Goal: Task Accomplishment & Management: Complete application form

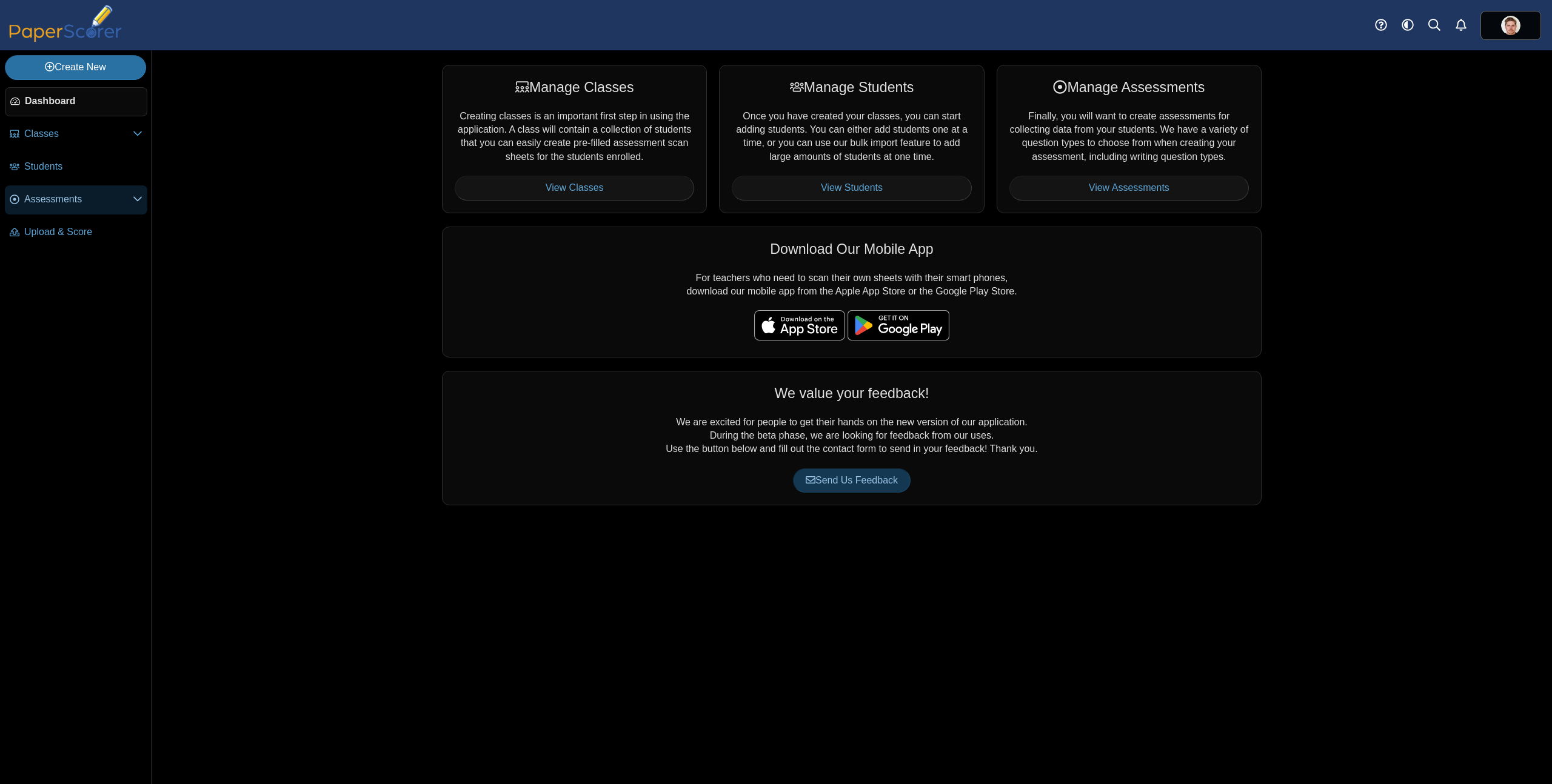
click at [75, 198] on span "Assessments" at bounding box center [78, 200] width 108 height 13
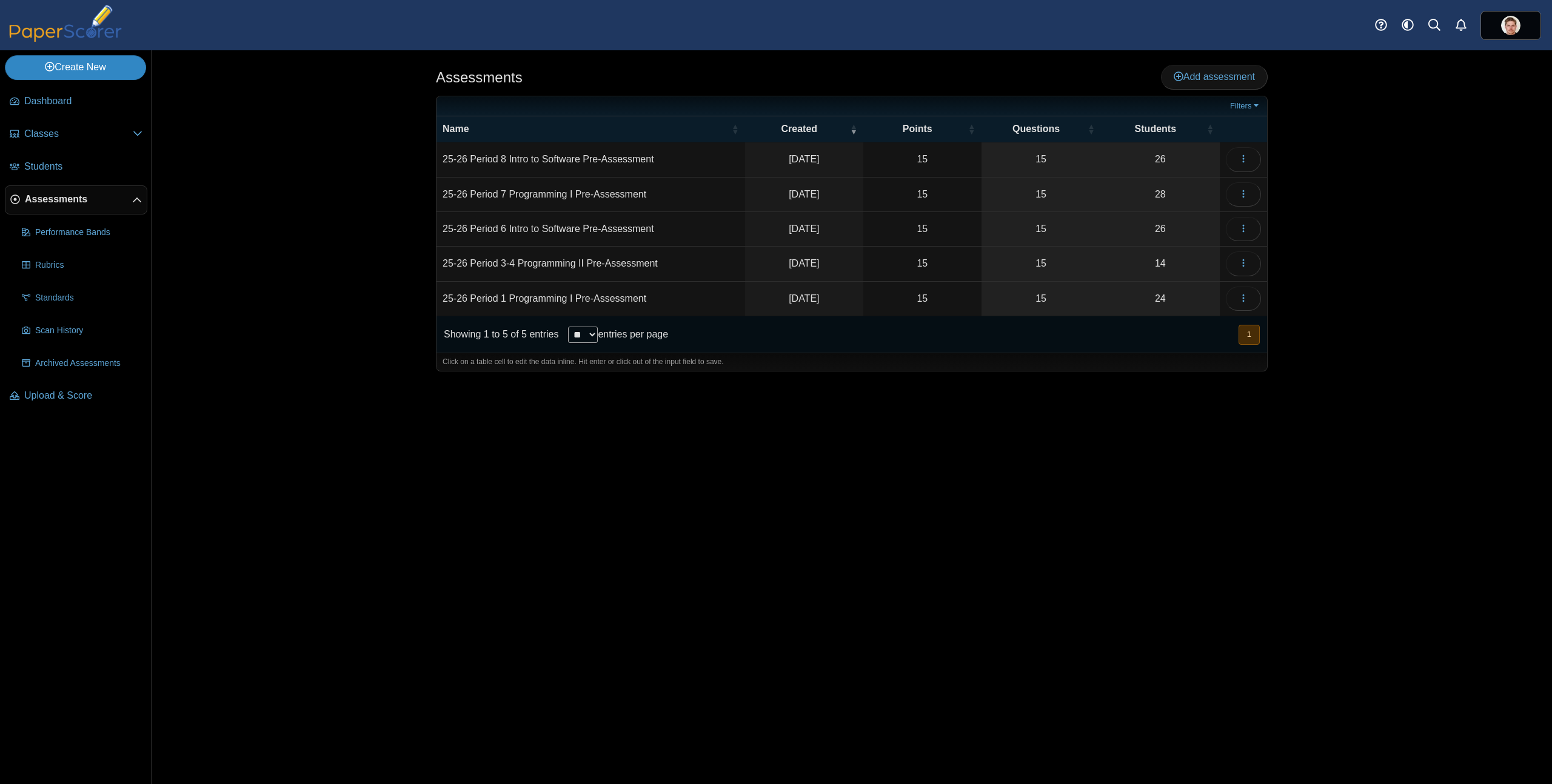
click at [121, 71] on link "Create New" at bounding box center [75, 67] width 141 height 24
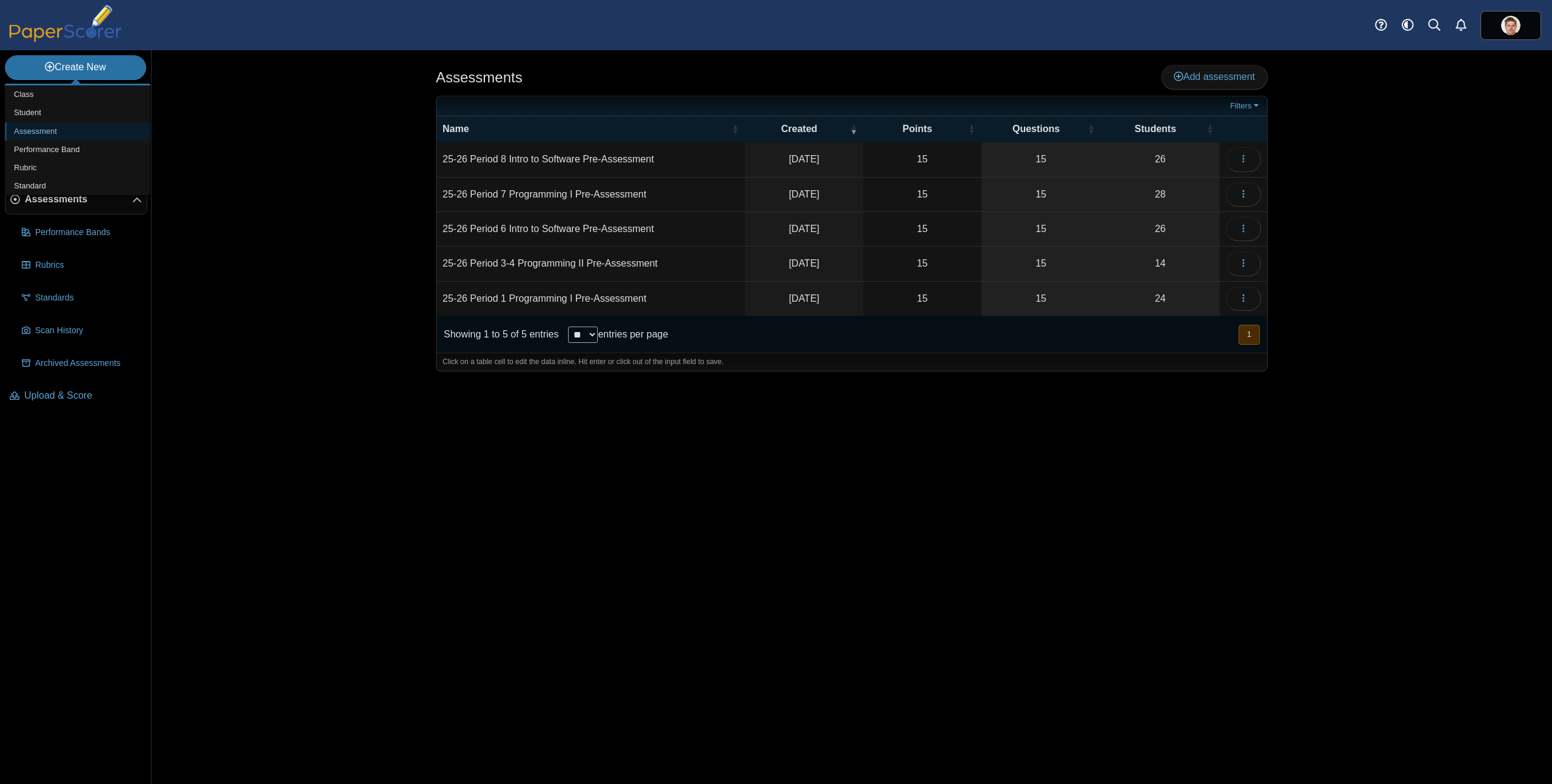
click at [65, 129] on link "Assessment" at bounding box center [77, 131] width 146 height 18
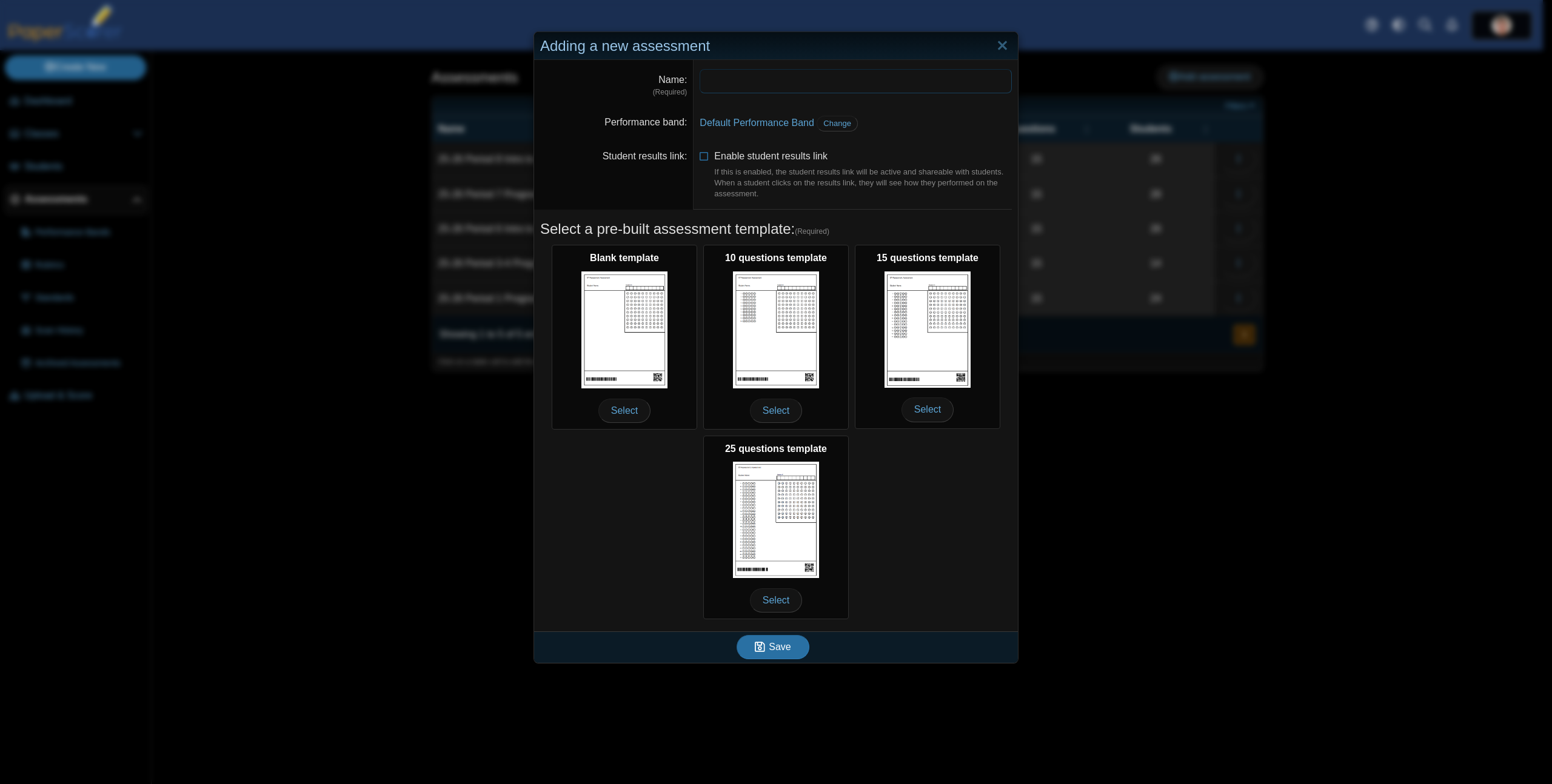
click at [801, 83] on input "Name" at bounding box center [856, 81] width 313 height 24
paste input "**********"
type input "**********"
click at [702, 158] on icon at bounding box center [704, 154] width 9 height 9
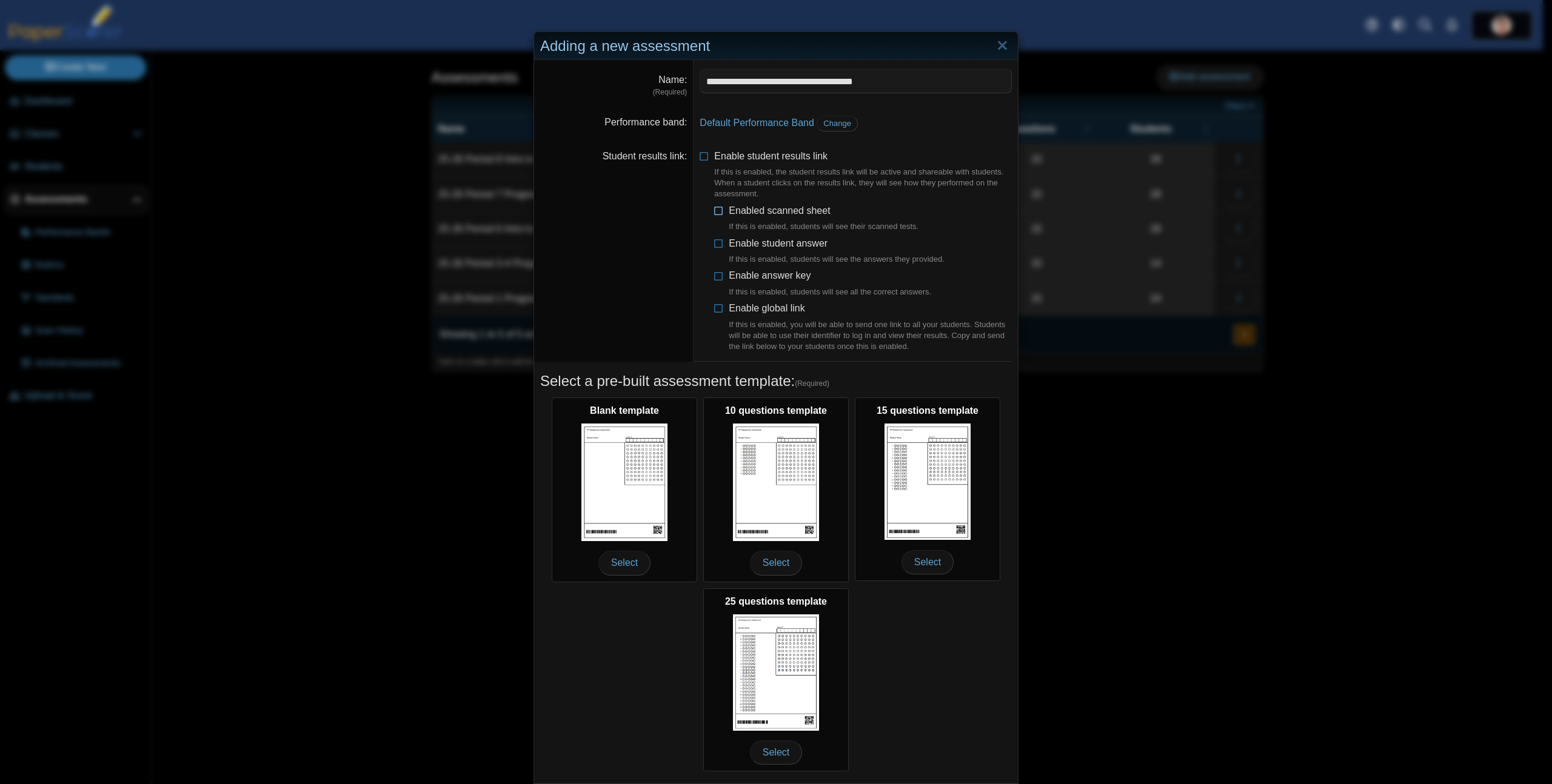
click at [717, 210] on icon at bounding box center [719, 208] width 9 height 9
click at [717, 242] on icon at bounding box center [719, 241] width 9 height 9
click at [716, 275] on icon at bounding box center [719, 273] width 9 height 9
click at [715, 306] on icon at bounding box center [719, 306] width 9 height 9
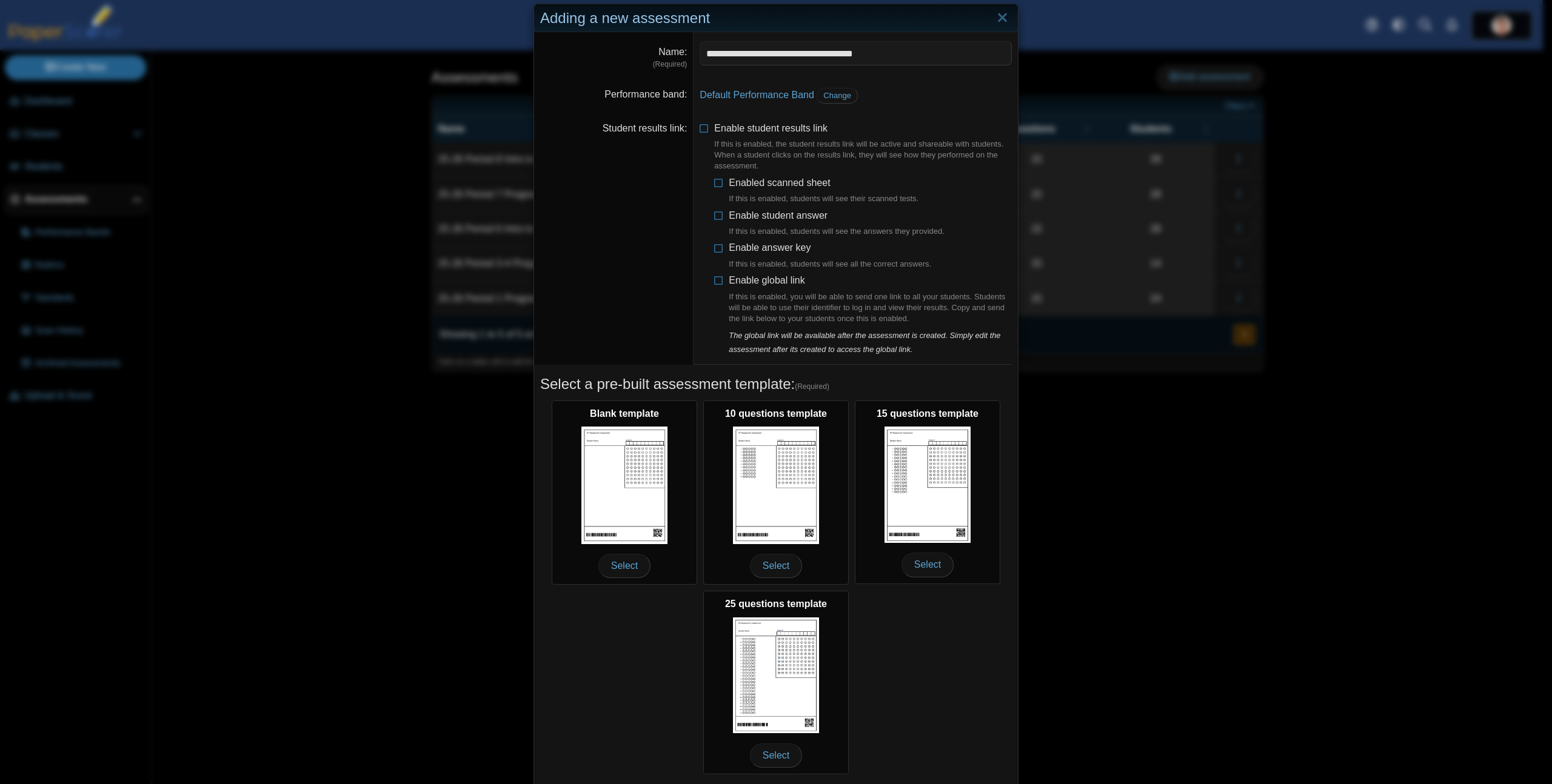
scroll to position [68, 0]
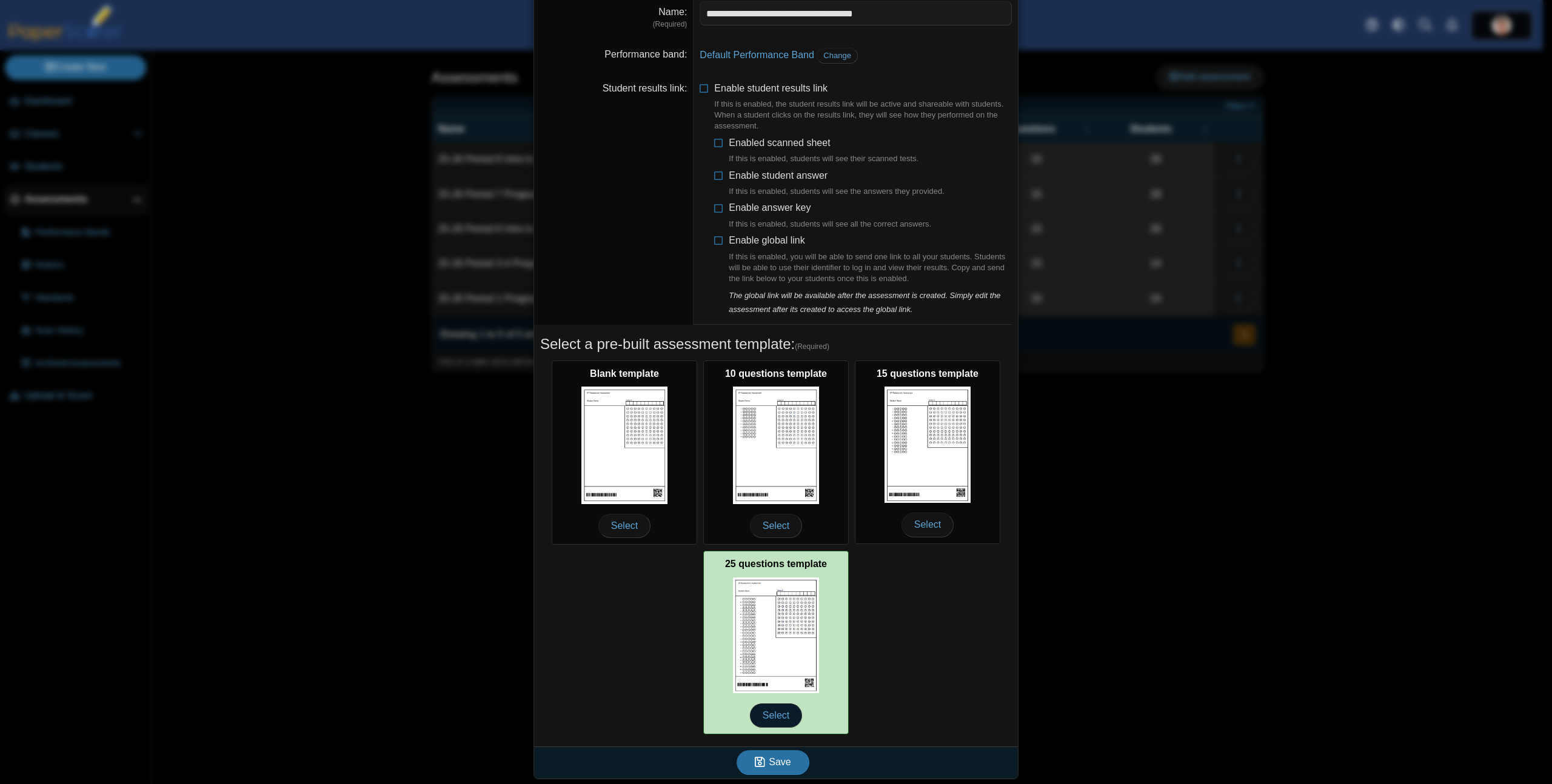
click at [766, 713] on span "Select" at bounding box center [776, 715] width 52 height 24
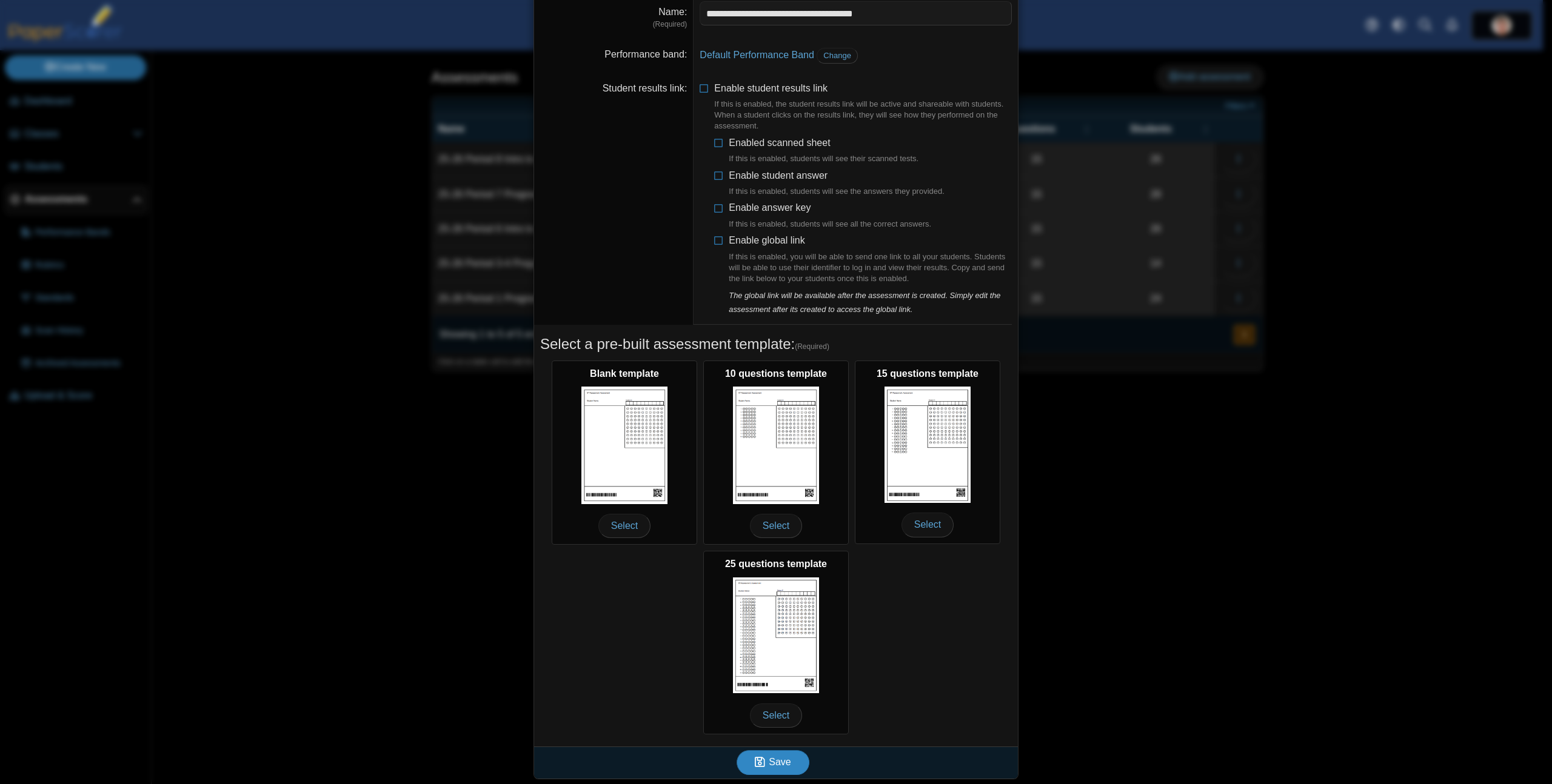
click at [770, 767] on span "Save" at bounding box center [780, 762] width 22 height 10
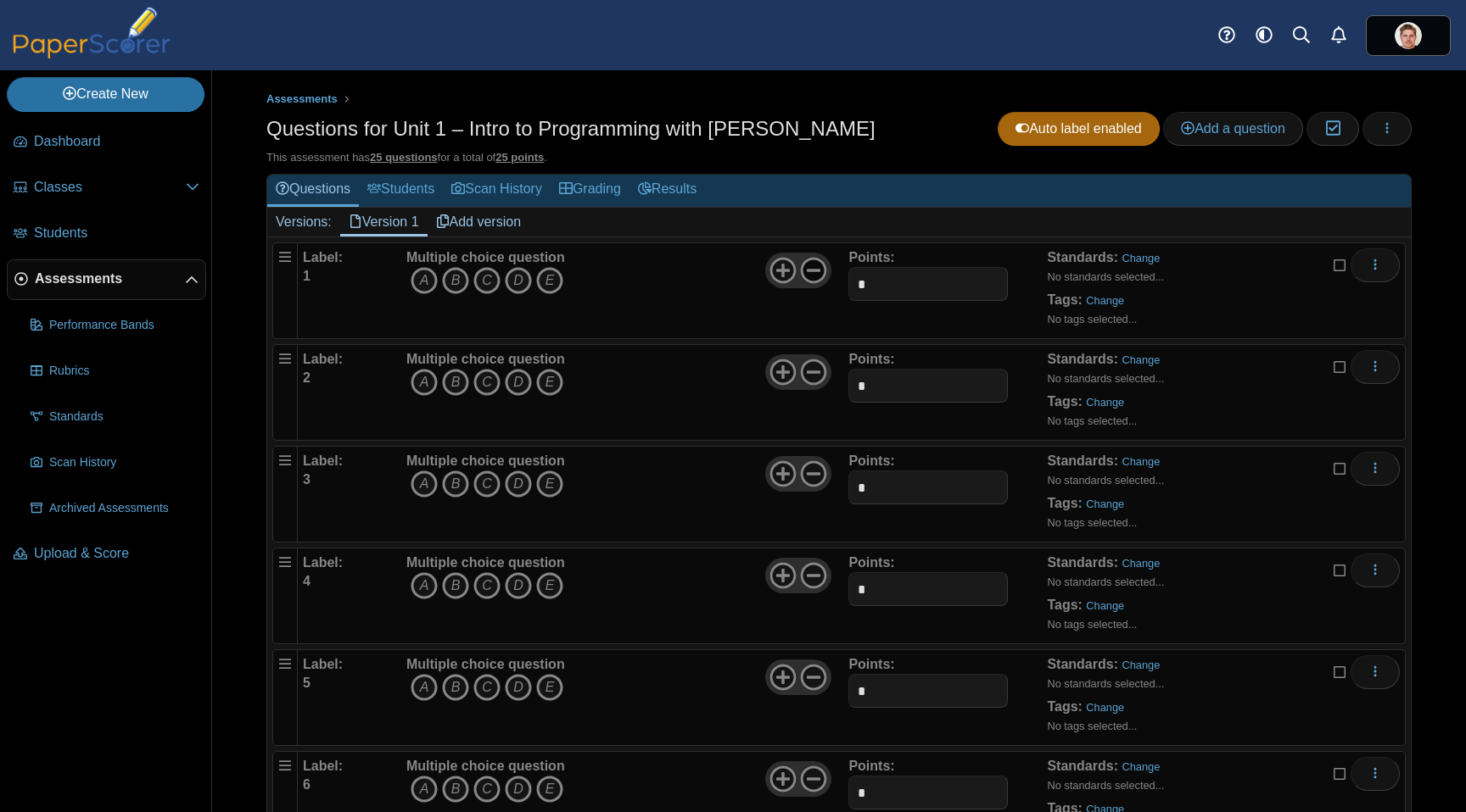
click at [802, 272] on icon at bounding box center [813, 270] width 27 height 27
click at [454, 283] on icon "B" at bounding box center [455, 280] width 27 height 27
click at [806, 370] on use at bounding box center [814, 373] width 26 height 26
drag, startPoint x: 455, startPoint y: 387, endPoint x: 500, endPoint y: 381, distance: 45.4
click at [455, 387] on icon "B" at bounding box center [455, 382] width 27 height 27
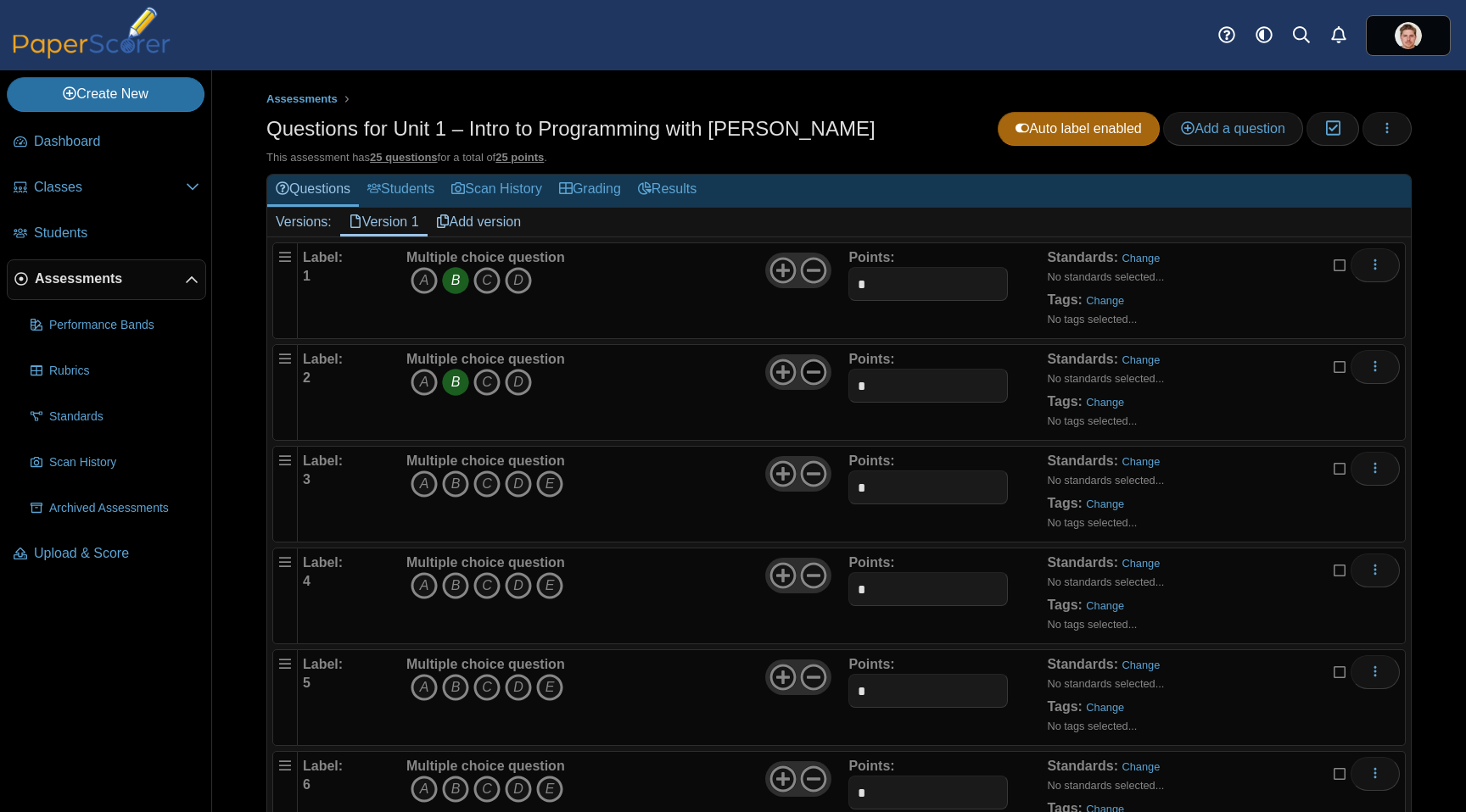
click at [805, 370] on use at bounding box center [814, 373] width 26 height 26
click at [485, 483] on icon "C" at bounding box center [486, 484] width 27 height 27
click at [813, 472] on use at bounding box center [814, 475] width 26 height 26
click at [418, 585] on icon "A" at bounding box center [424, 586] width 27 height 27
click at [808, 577] on icon at bounding box center [813, 575] width 27 height 27
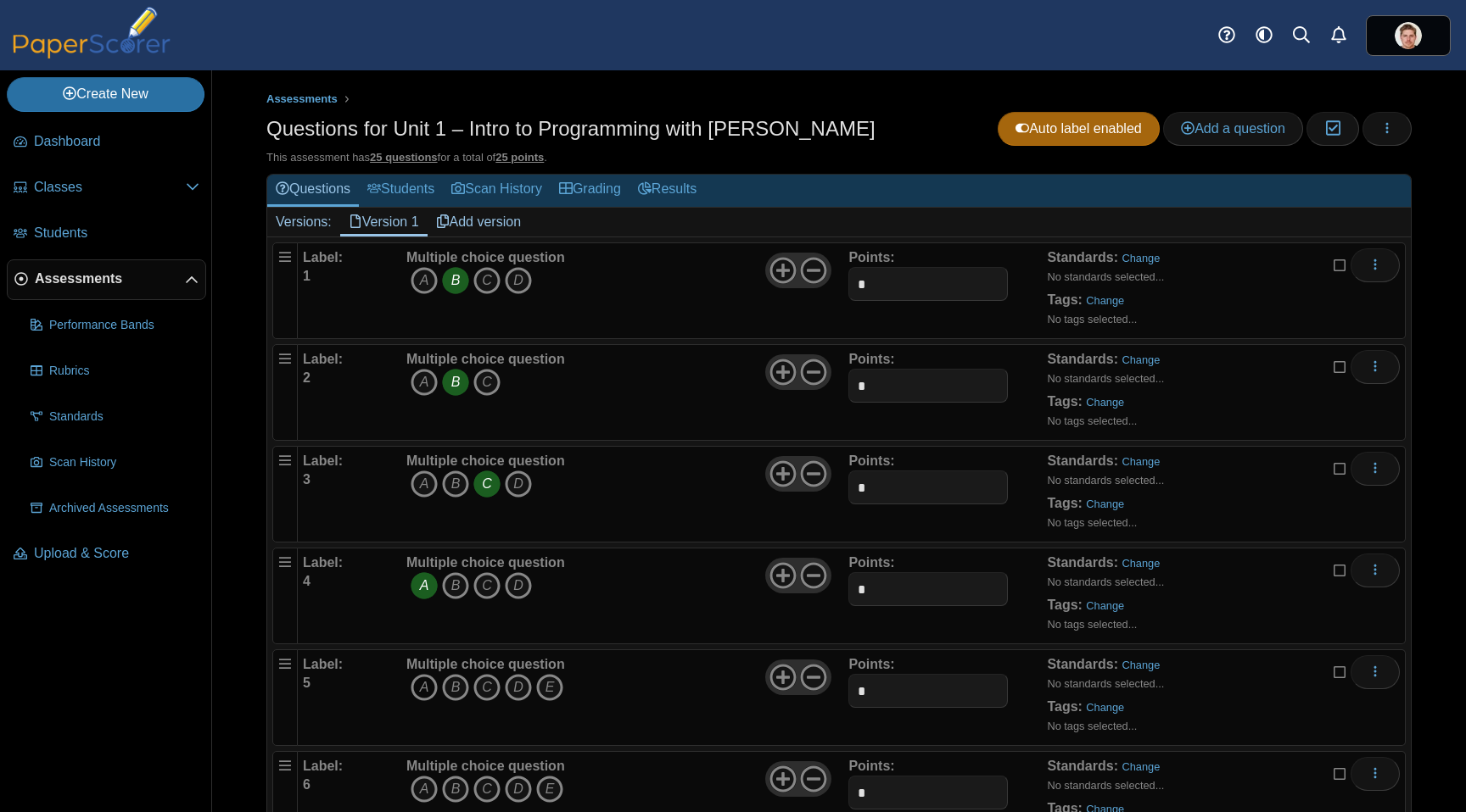
click at [419, 686] on icon "A" at bounding box center [424, 687] width 27 height 27
click at [808, 679] on icon at bounding box center [813, 677] width 27 height 27
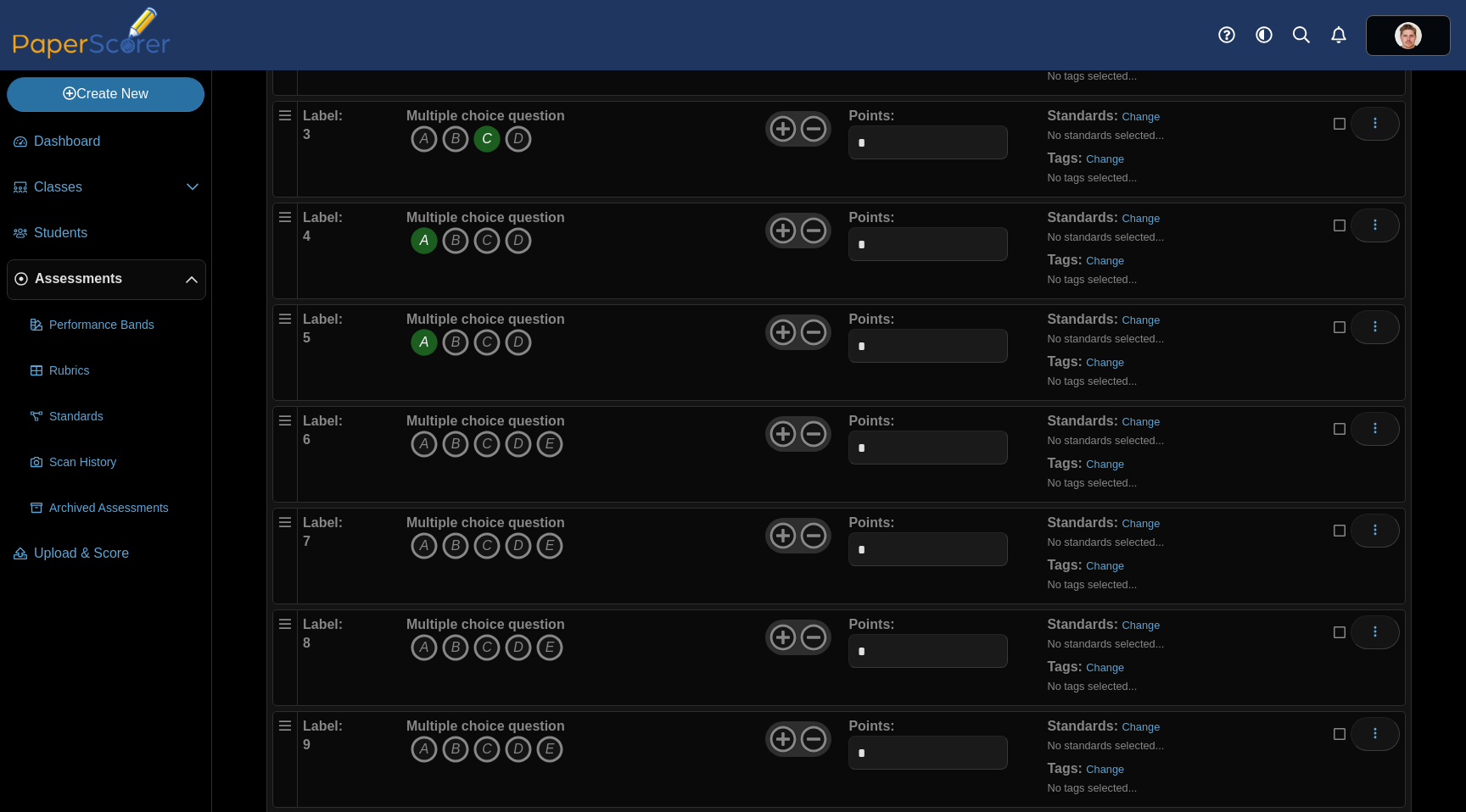
scroll to position [385, 0]
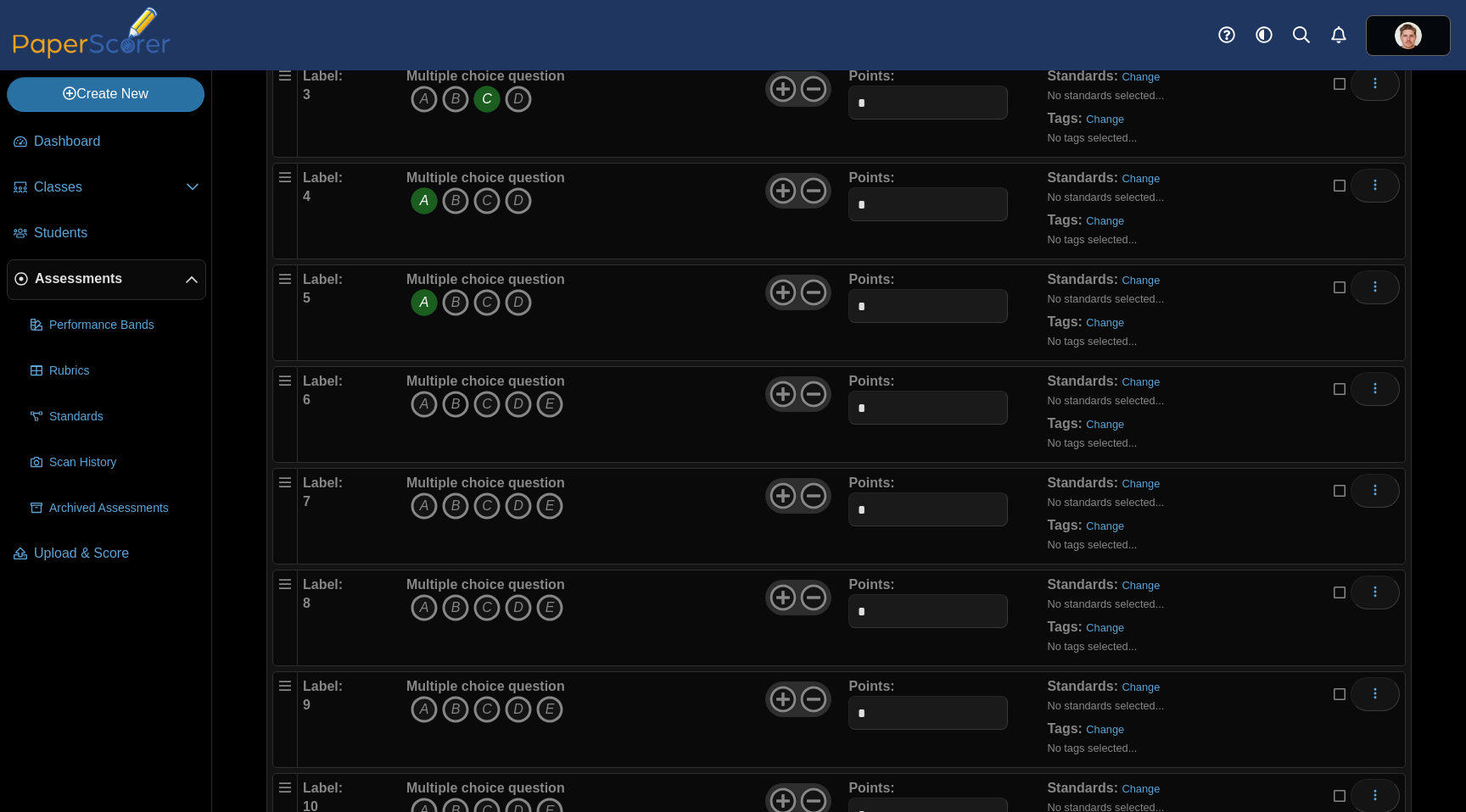
click at [455, 404] on icon "B" at bounding box center [455, 404] width 27 height 27
click at [811, 396] on icon at bounding box center [813, 394] width 27 height 27
click at [421, 503] on icon "A" at bounding box center [424, 506] width 27 height 27
click at [813, 497] on icon at bounding box center [813, 495] width 27 height 27
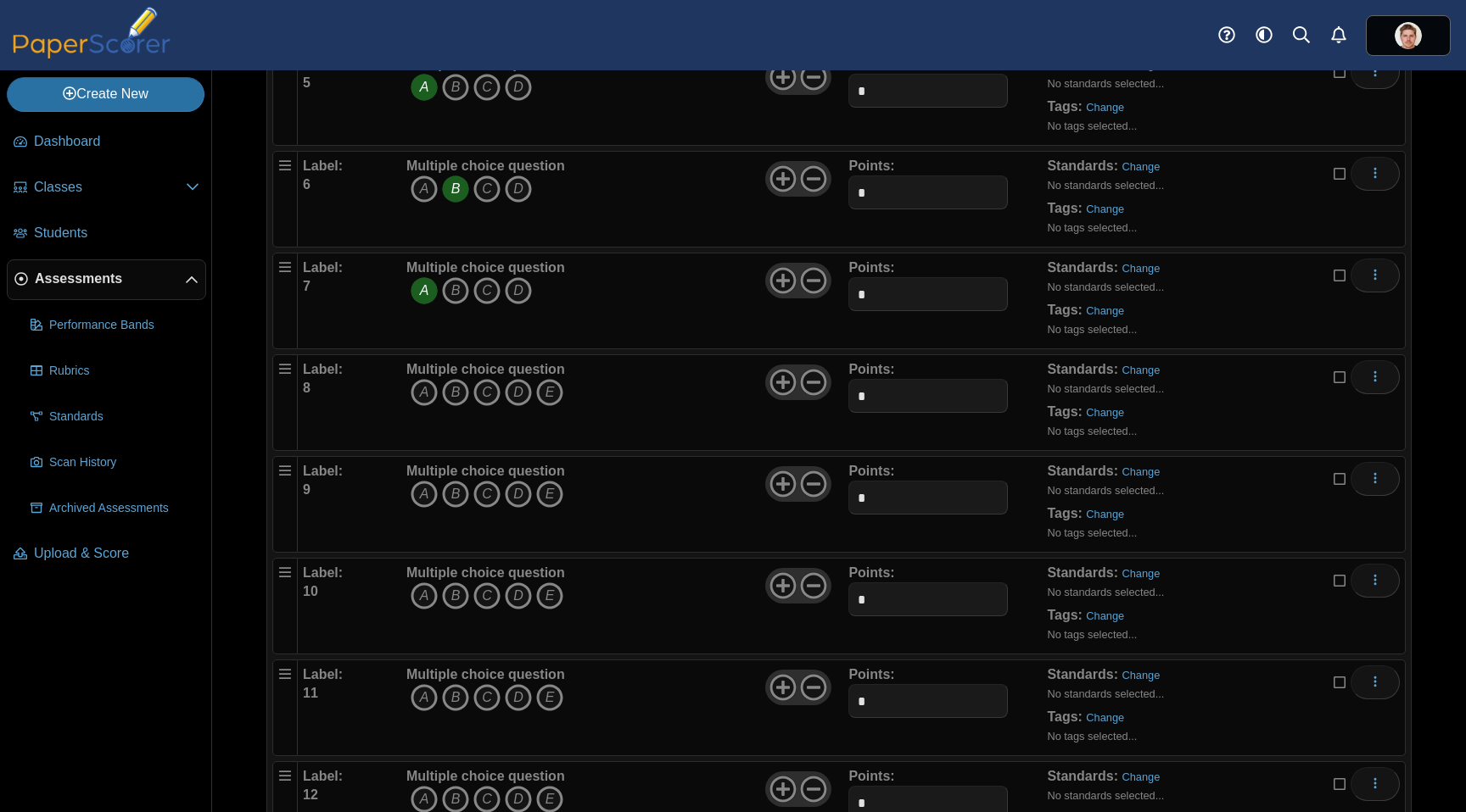
scroll to position [603, 0]
click at [428, 389] on icon "A" at bounding box center [424, 389] width 27 height 27
click at [805, 379] on icon at bounding box center [813, 379] width 27 height 27
click at [420, 491] on icon "A" at bounding box center [424, 491] width 27 height 27
click at [805, 479] on use at bounding box center [814, 481] width 26 height 26
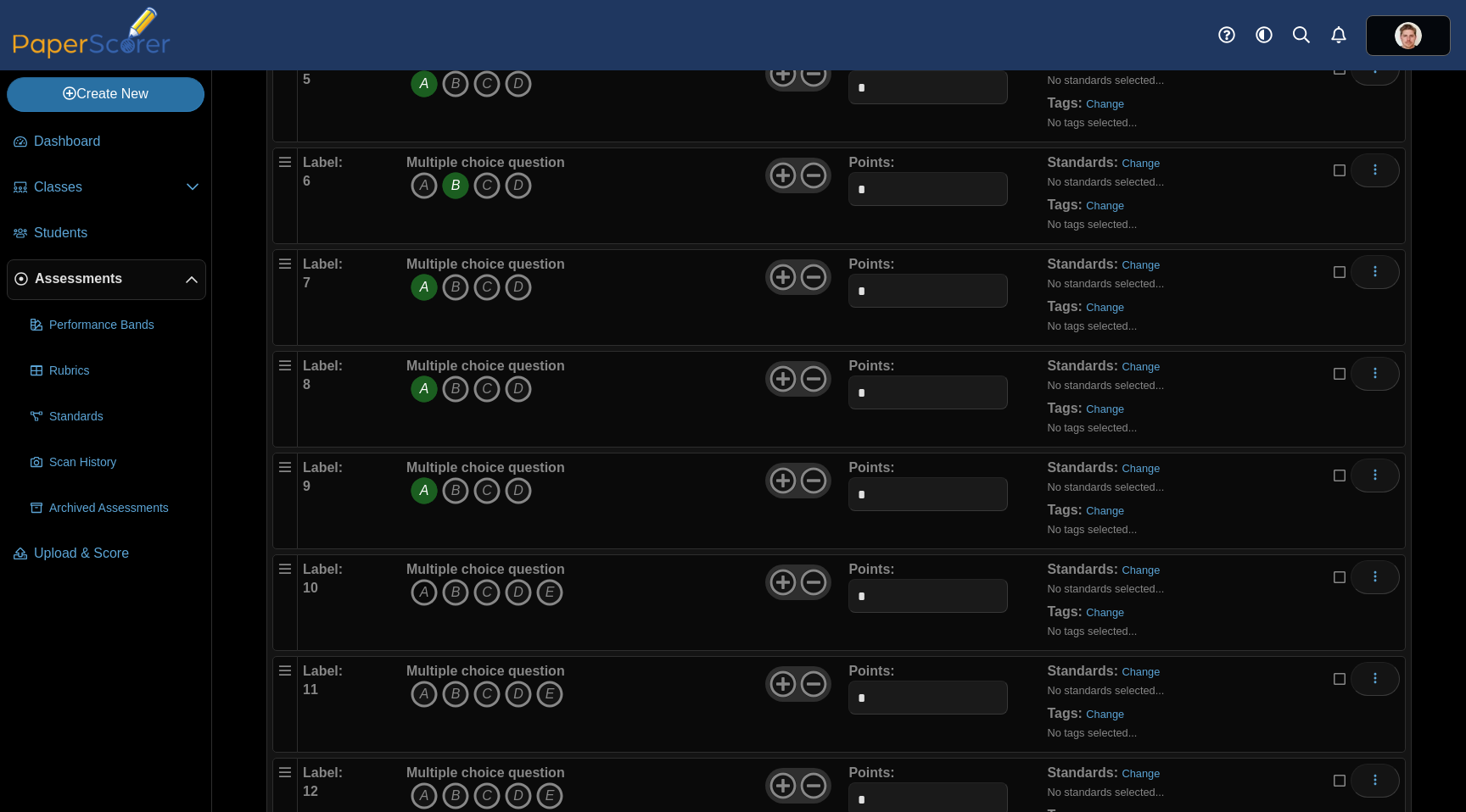
click at [424, 586] on icon "A" at bounding box center [424, 592] width 27 height 27
click at [813, 579] on icon at bounding box center [813, 582] width 27 height 27
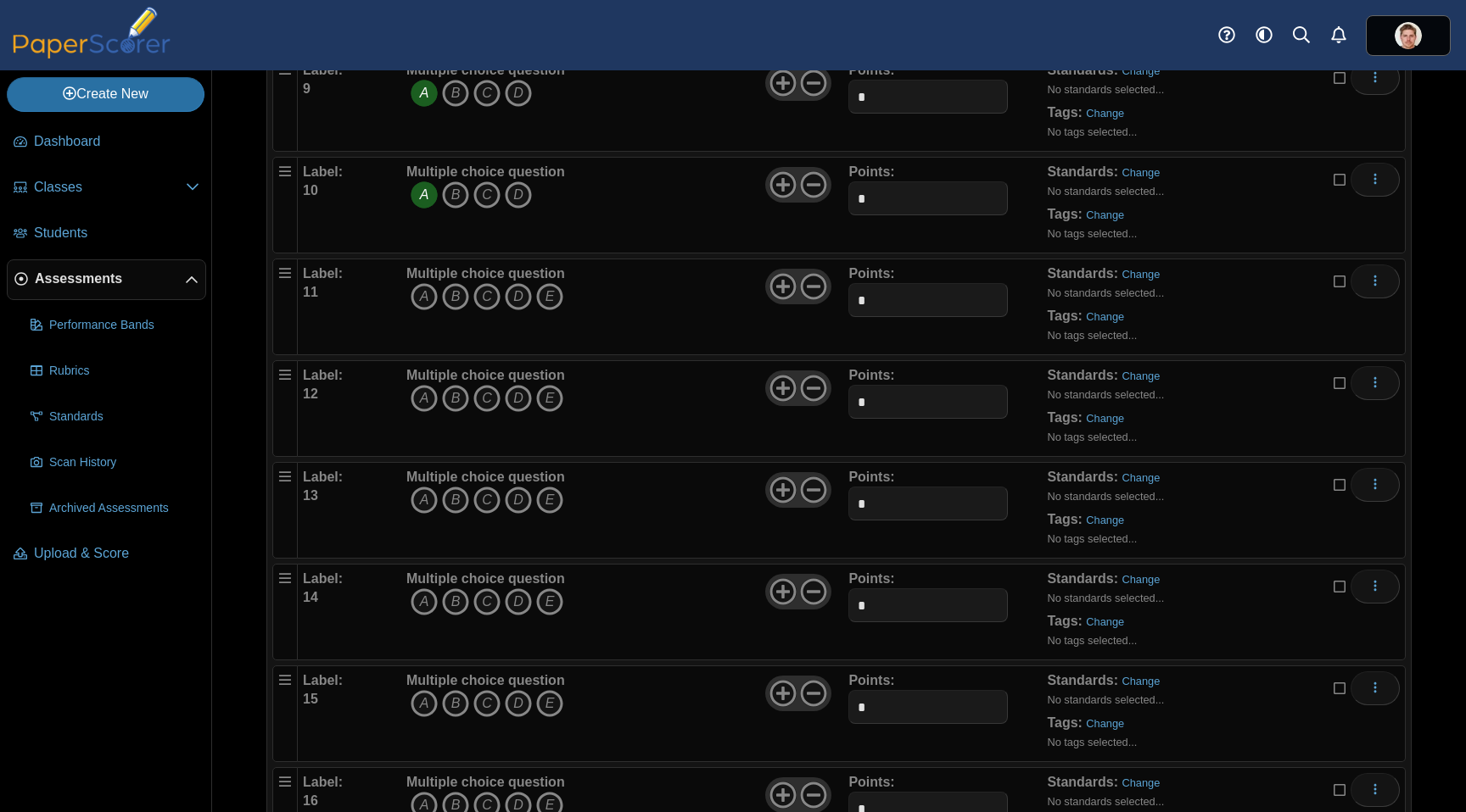
scroll to position [1020, 0]
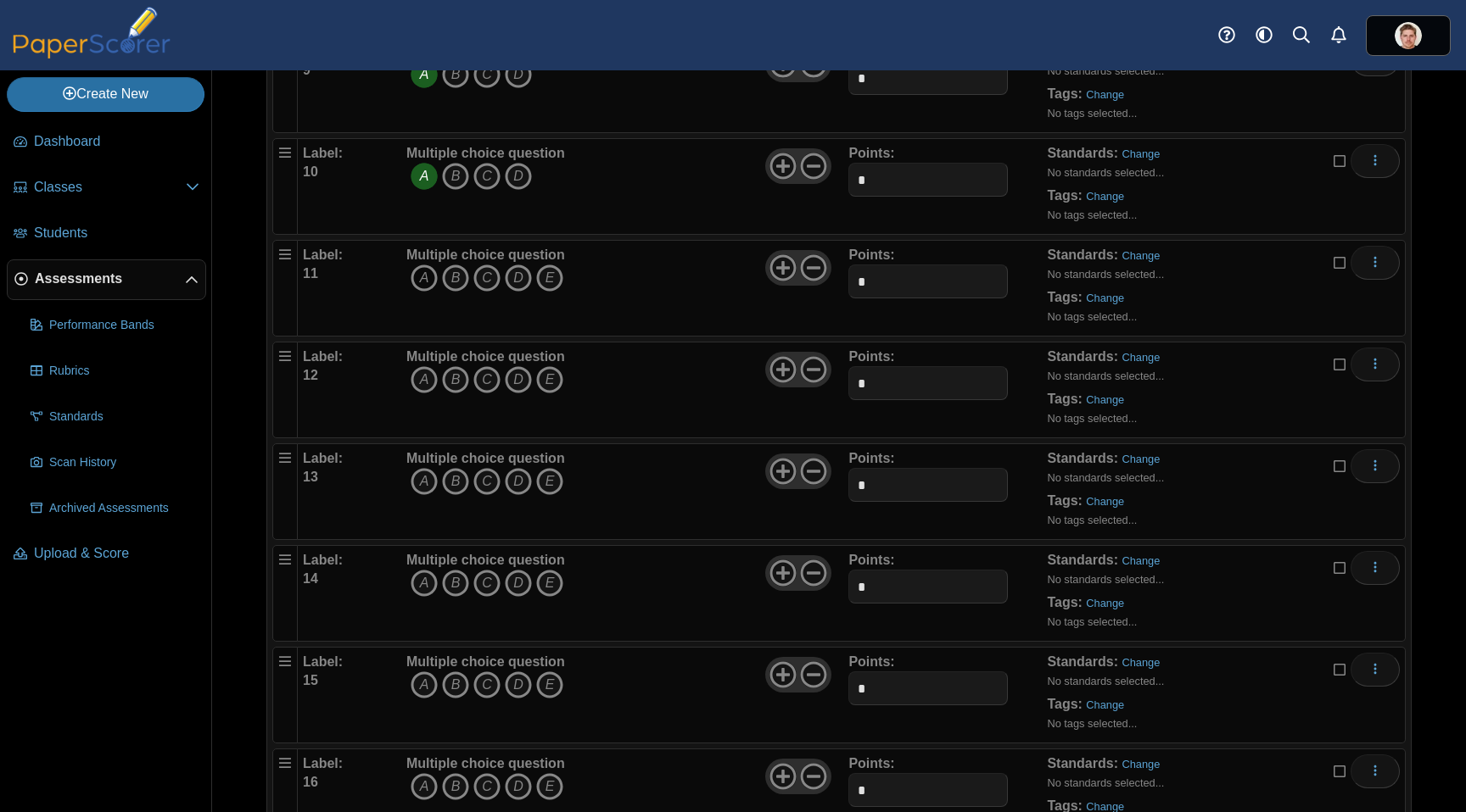
click at [429, 276] on icon "A" at bounding box center [424, 277] width 27 height 27
click at [803, 271] on icon at bounding box center [813, 268] width 27 height 27
click at [424, 382] on icon "A" at bounding box center [424, 380] width 27 height 27
click at [809, 368] on use at bounding box center [814, 370] width 26 height 26
click at [419, 481] on icon "A" at bounding box center [424, 481] width 27 height 27
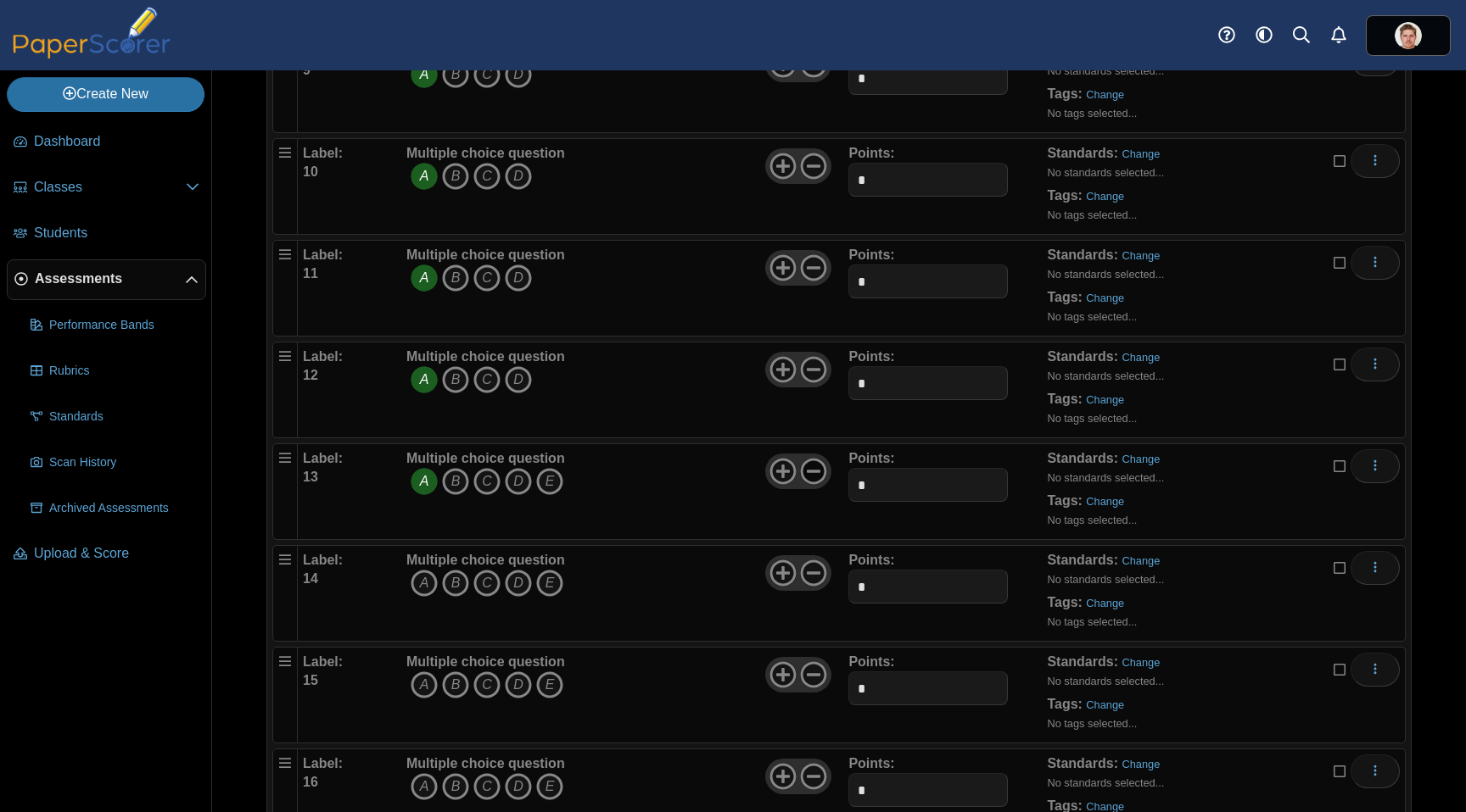
click at [806, 469] on use at bounding box center [814, 472] width 26 height 26
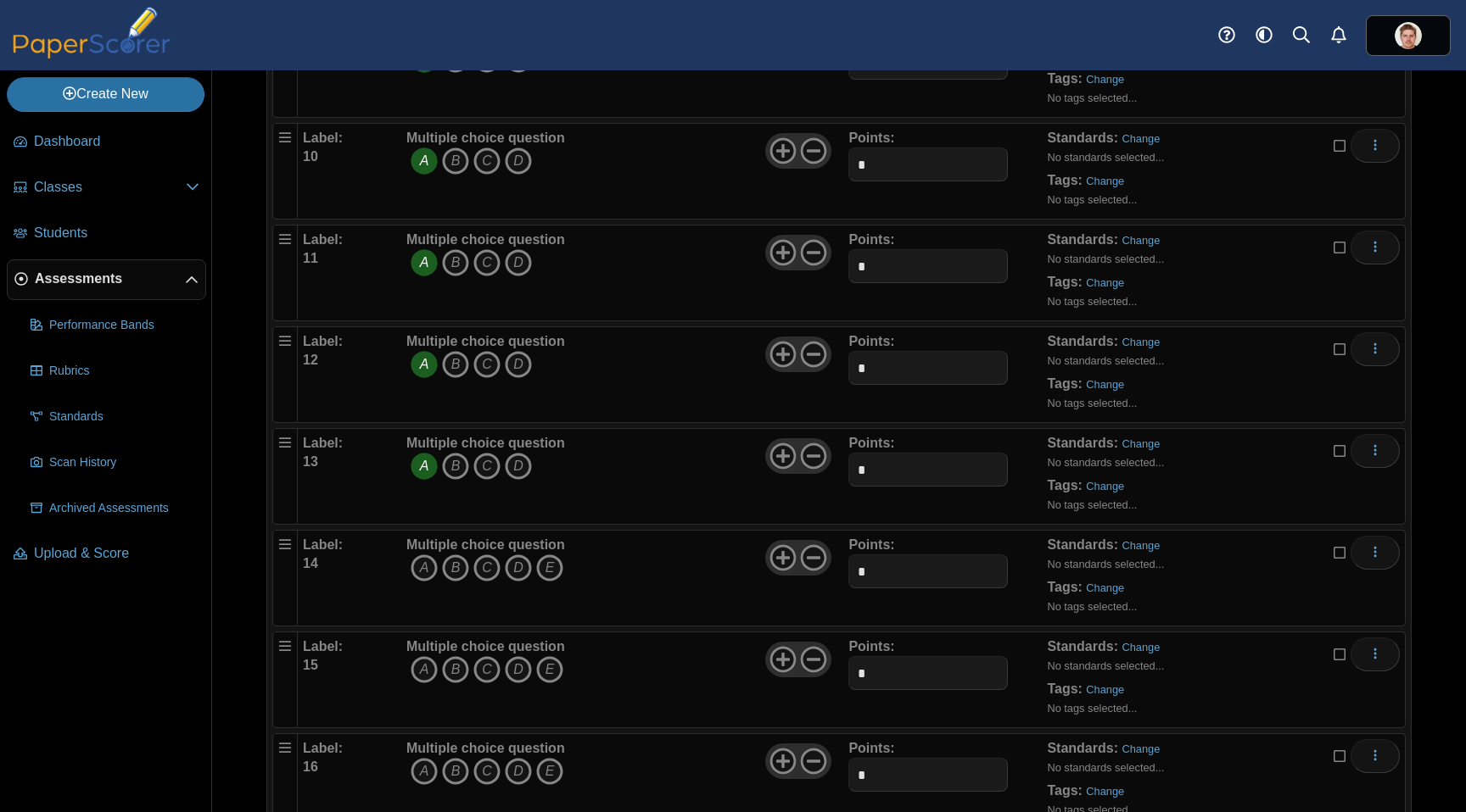
scroll to position [1147, 0]
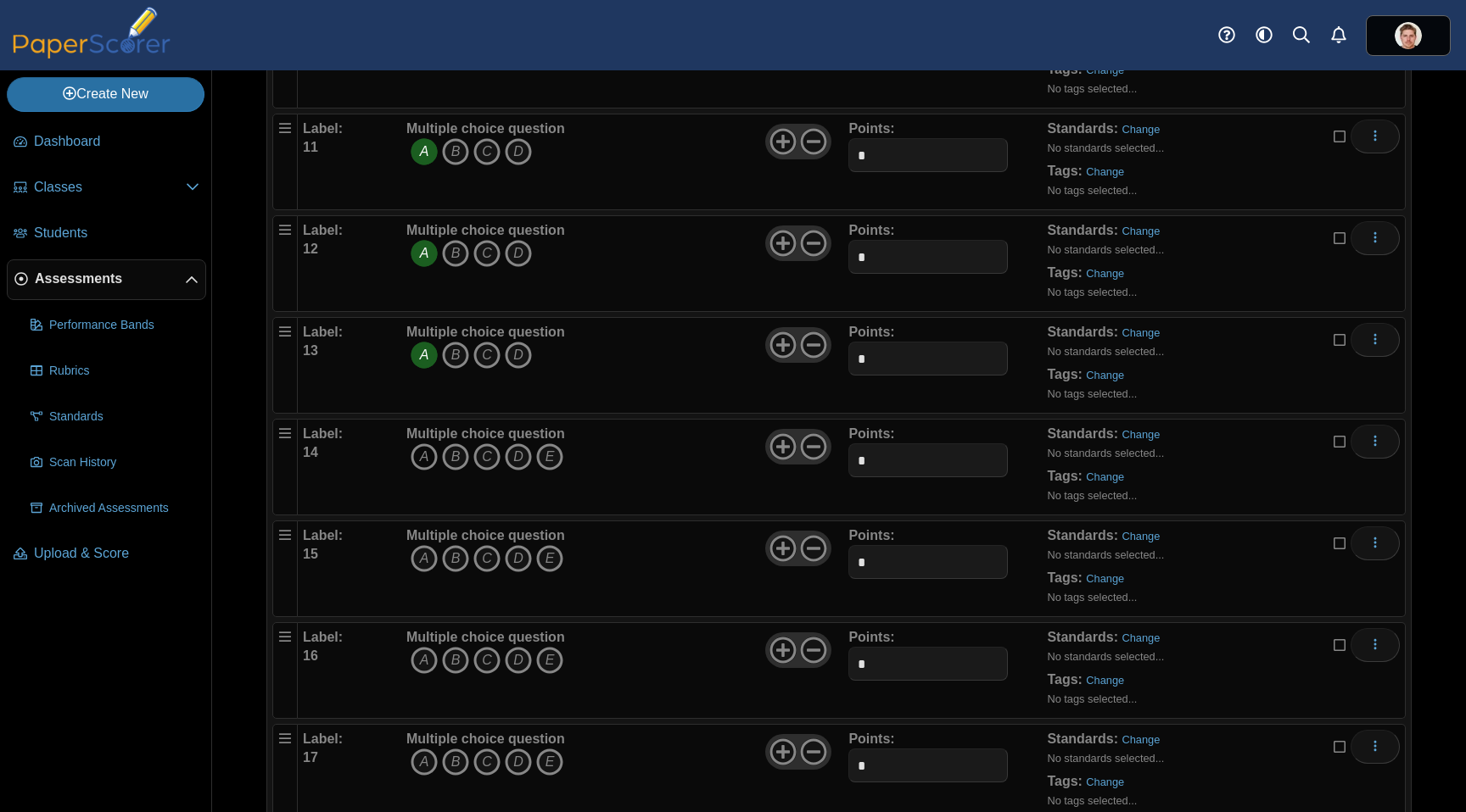
click at [419, 461] on icon "A" at bounding box center [424, 457] width 27 height 27
click at [811, 447] on icon at bounding box center [813, 446] width 27 height 27
click at [429, 554] on icon "A" at bounding box center [424, 558] width 27 height 27
click at [811, 550] on icon at bounding box center [813, 548] width 27 height 27
drag, startPoint x: 422, startPoint y: 664, endPoint x: 442, endPoint y: 664, distance: 20.0
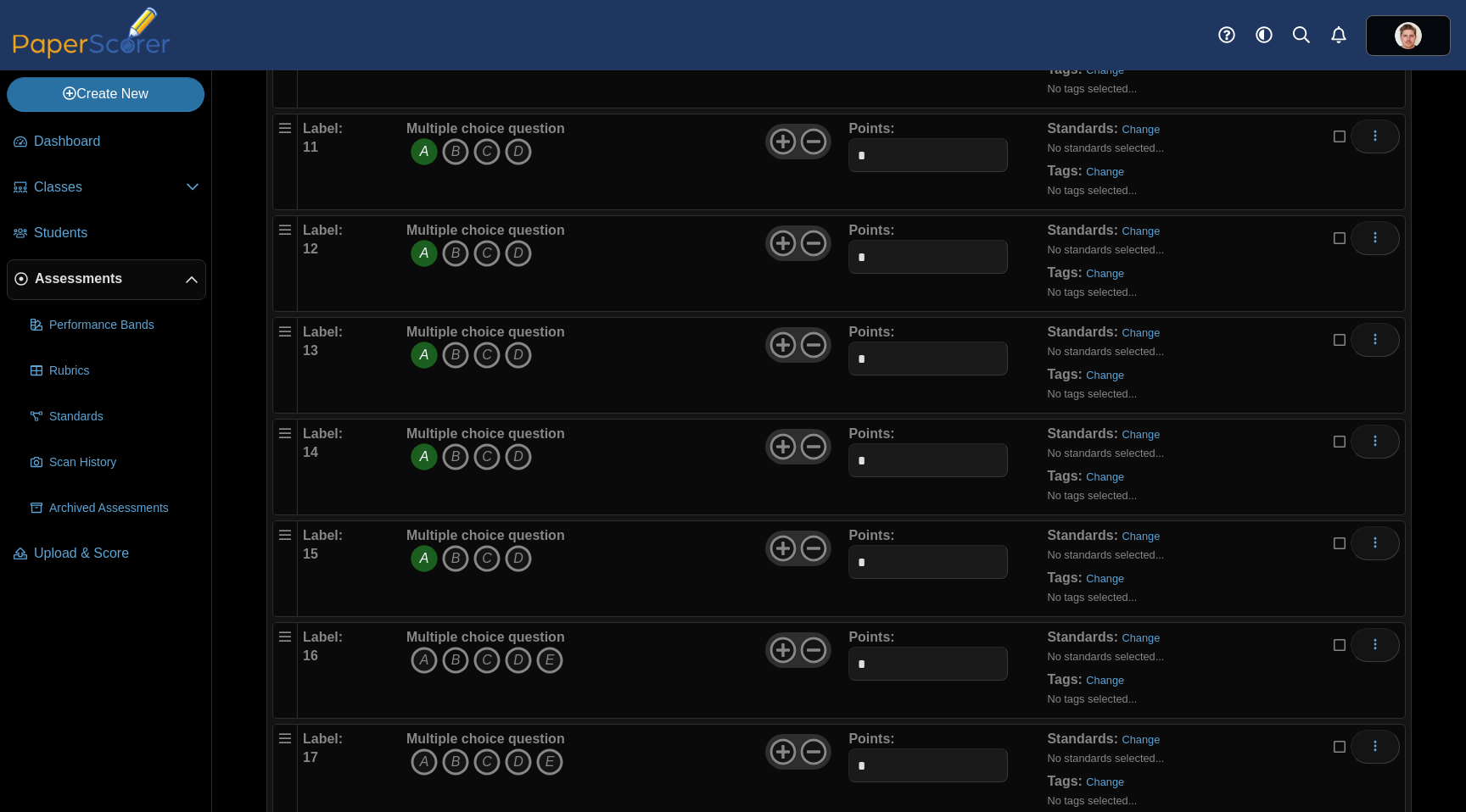
click at [422, 664] on icon "A" at bounding box center [424, 660] width 27 height 27
click at [812, 652] on icon at bounding box center [813, 650] width 27 height 27
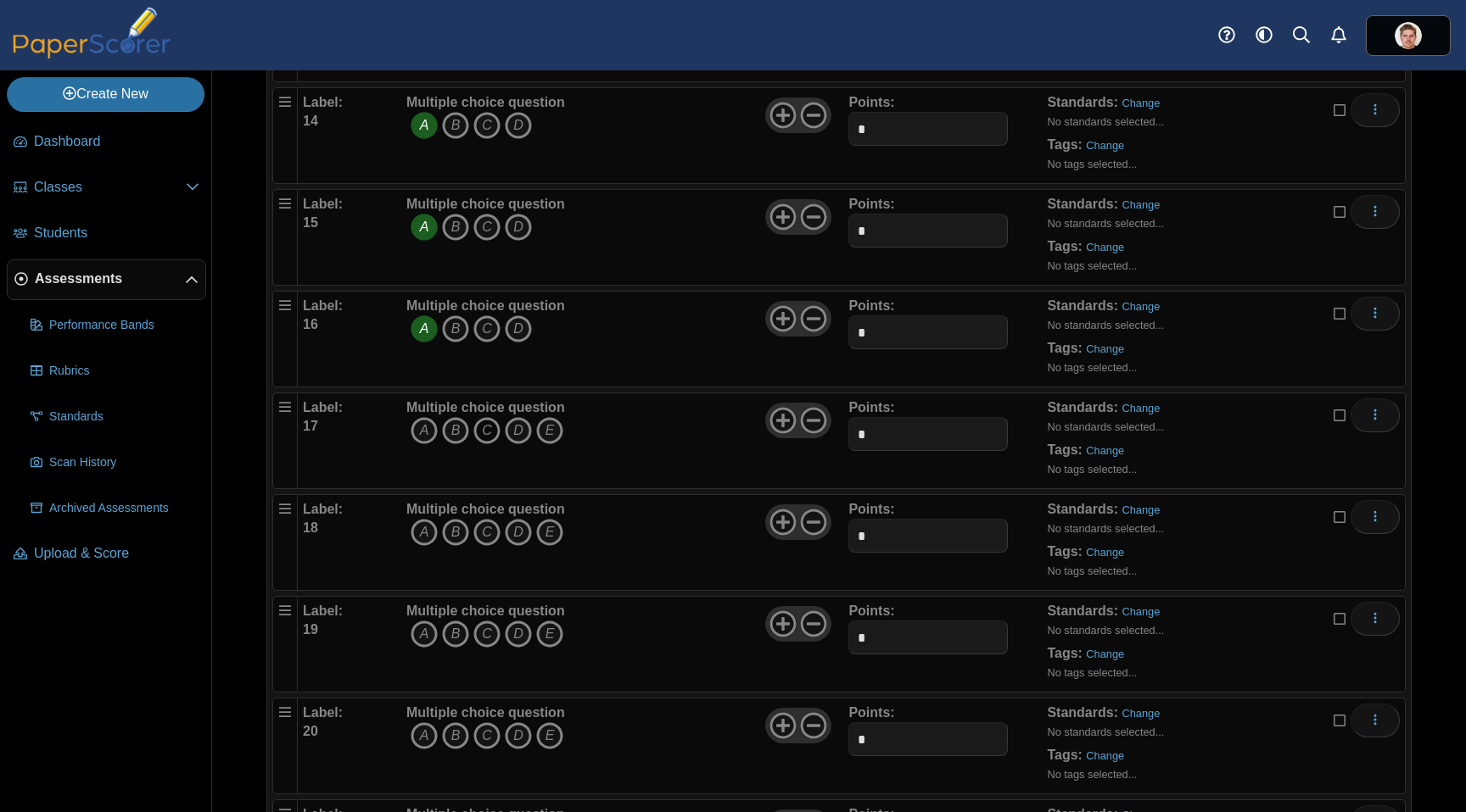
scroll to position [1488, 0]
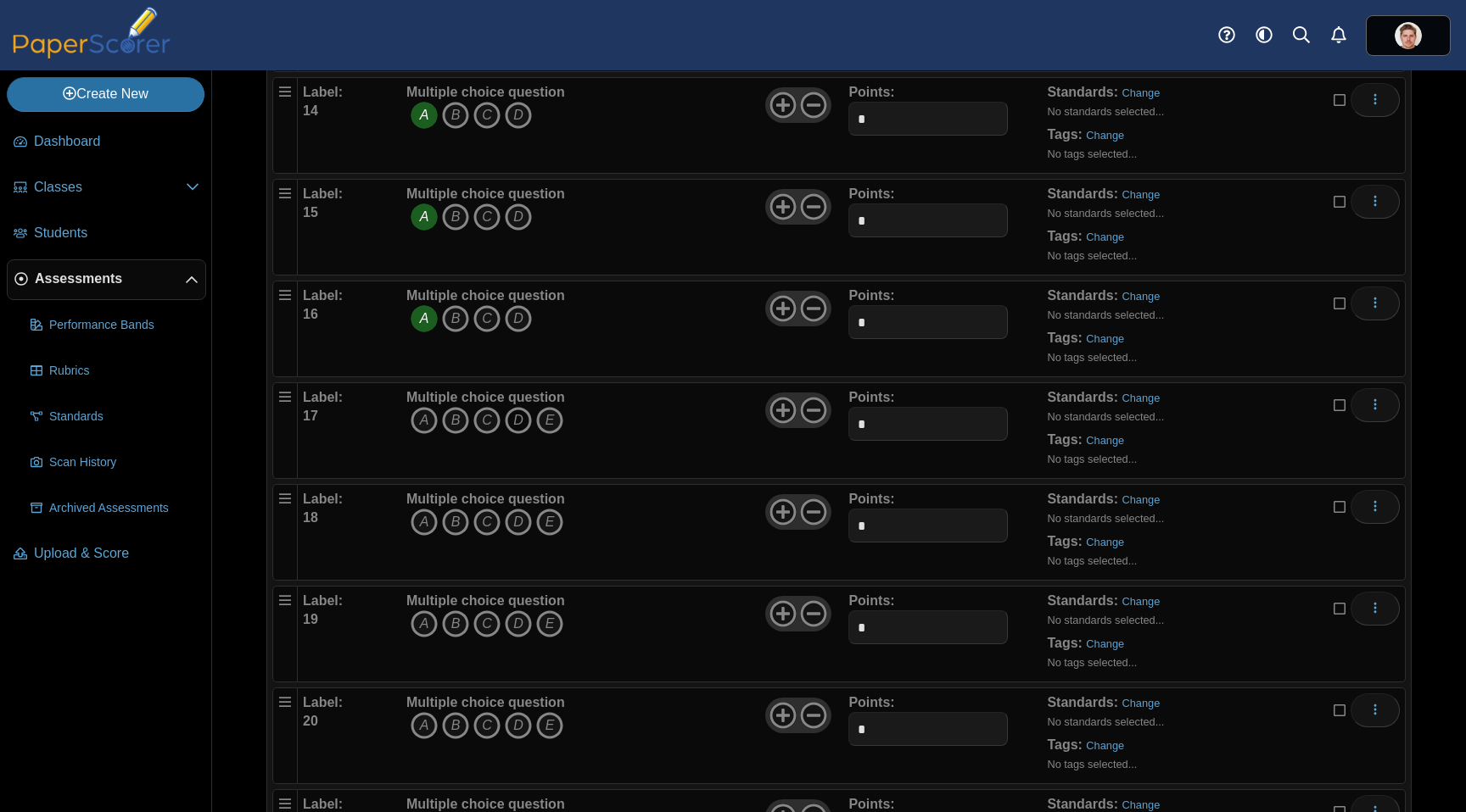
click at [518, 416] on icon "D" at bounding box center [518, 420] width 27 height 27
click at [815, 409] on icon at bounding box center [813, 410] width 27 height 27
click at [519, 515] on icon "D" at bounding box center [518, 522] width 27 height 27
click at [802, 511] on use at bounding box center [814, 512] width 26 height 26
click at [427, 618] on icon "A" at bounding box center [424, 624] width 27 height 27
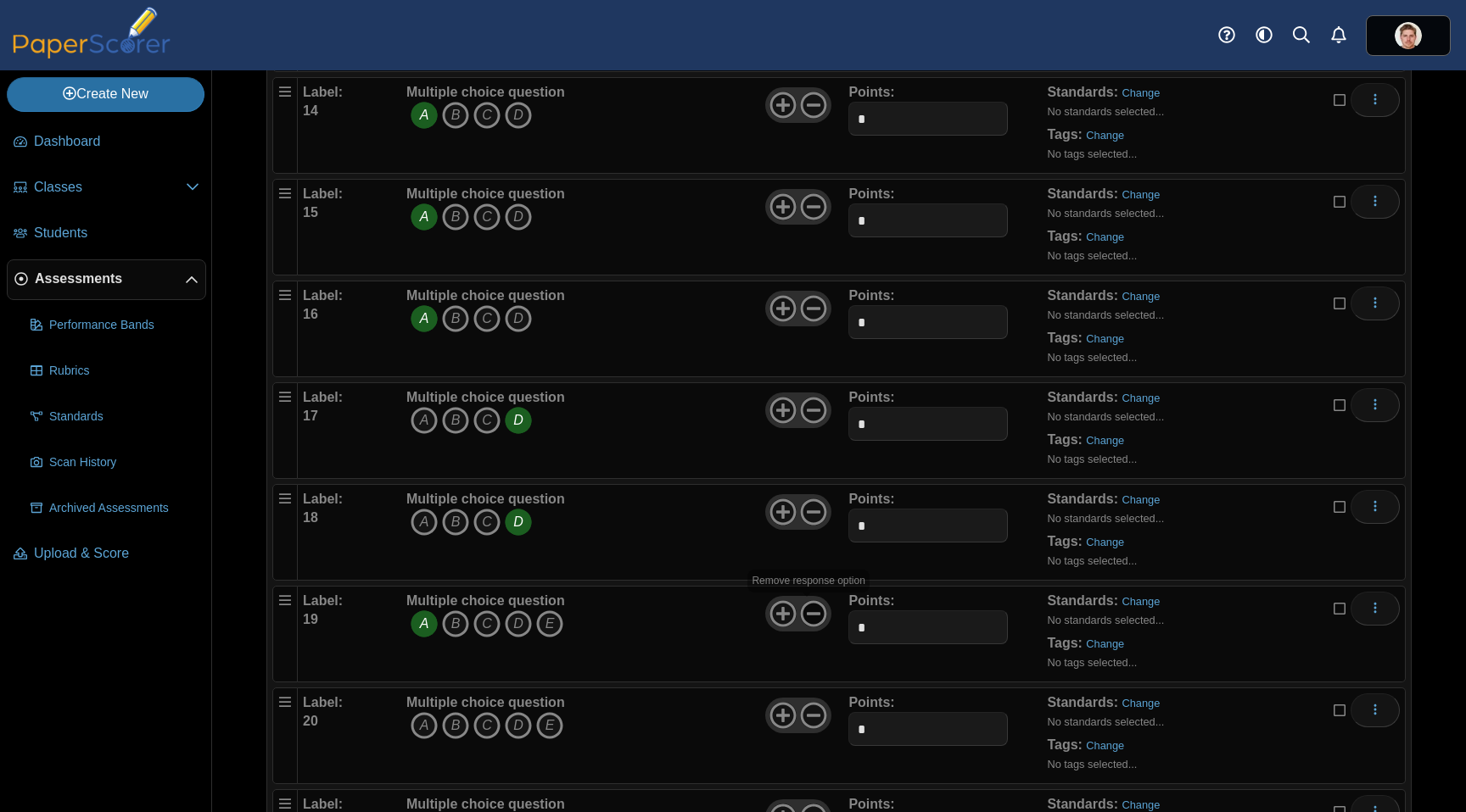
click at [809, 608] on icon at bounding box center [813, 614] width 27 height 27
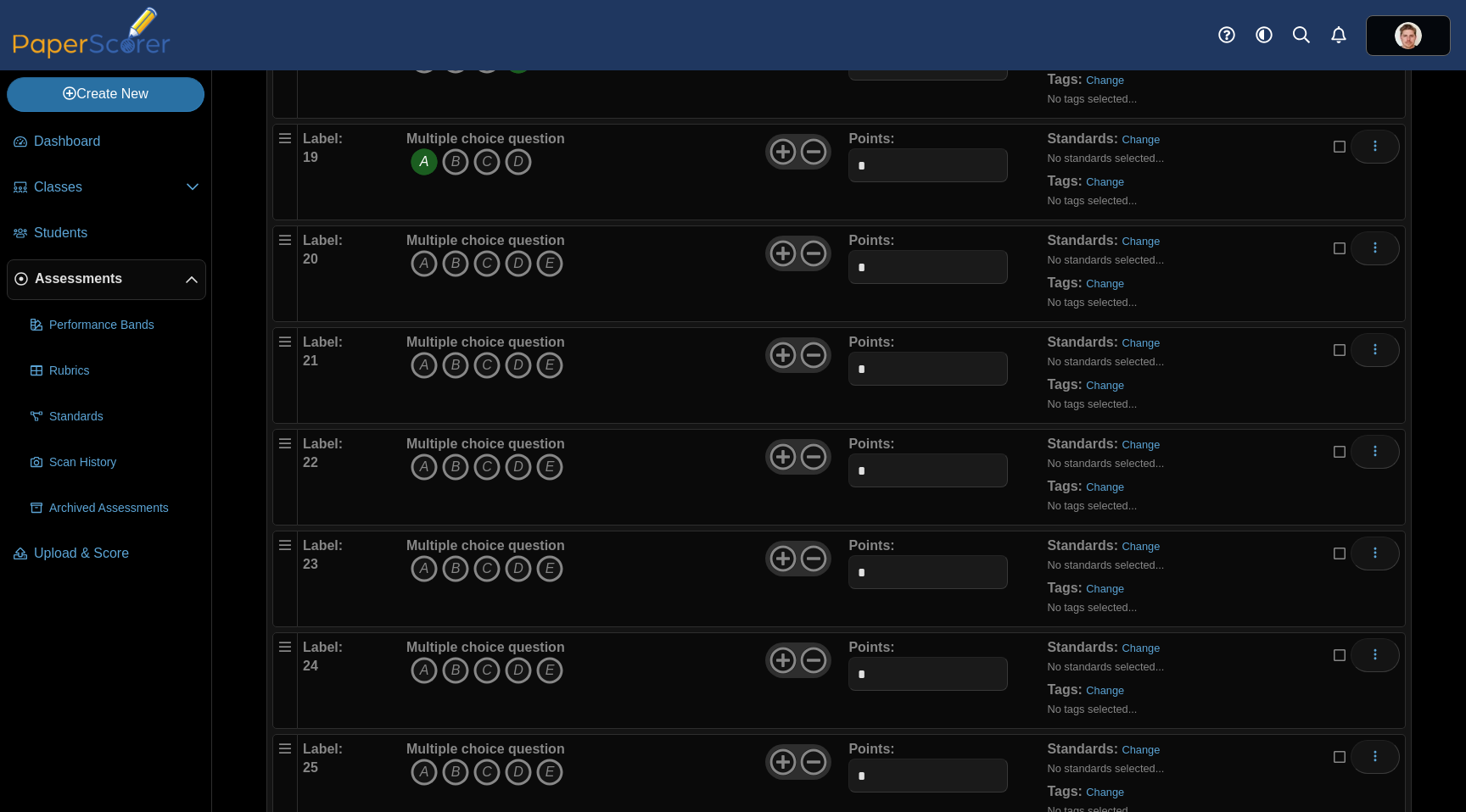
scroll to position [1975, 0]
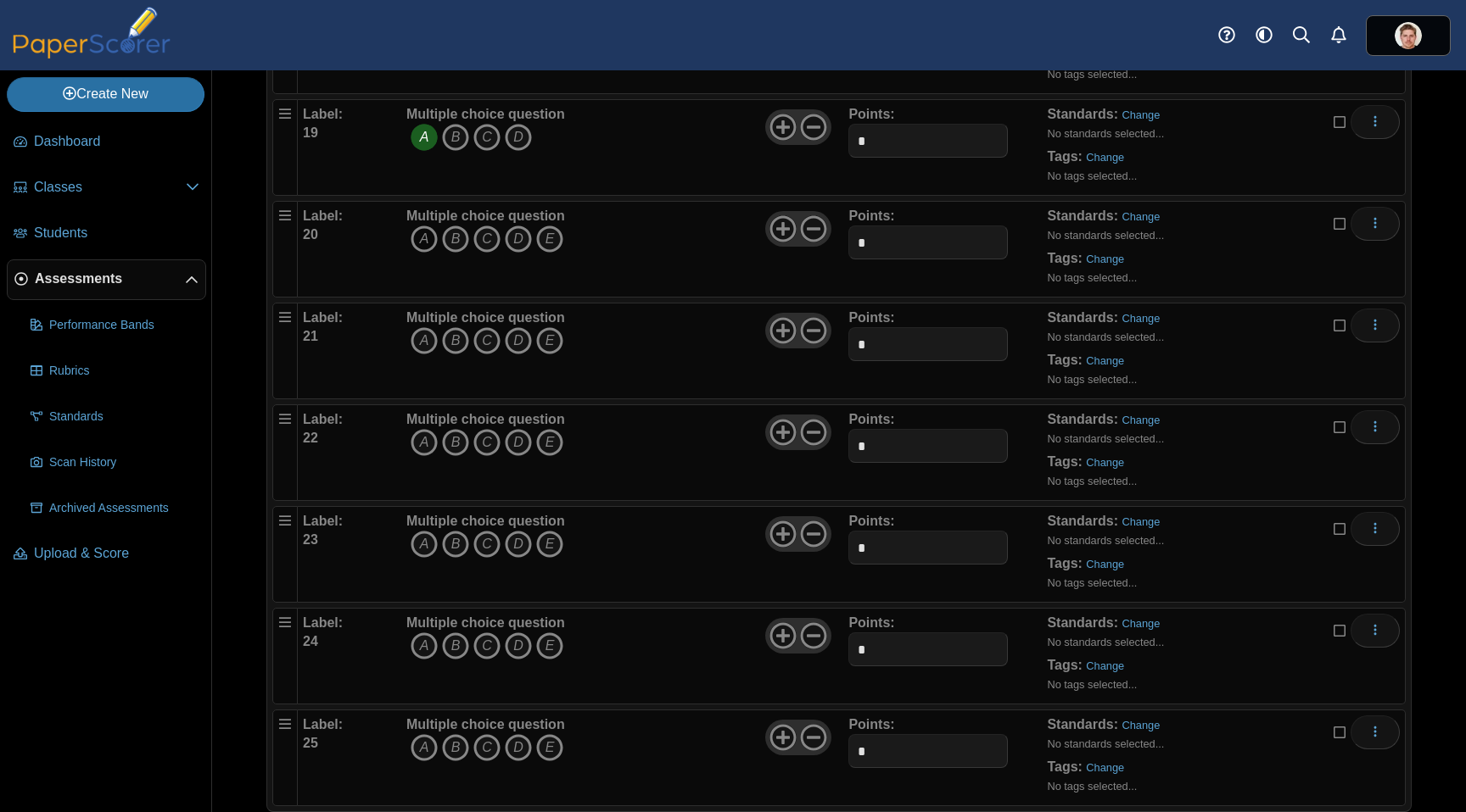
click at [424, 242] on icon "A" at bounding box center [424, 239] width 27 height 27
click at [812, 229] on icon at bounding box center [813, 228] width 27 height 27
click at [425, 339] on icon "A" at bounding box center [424, 340] width 27 height 27
click at [810, 334] on icon at bounding box center [813, 330] width 27 height 27
click at [452, 441] on icon "B" at bounding box center [455, 442] width 27 height 27
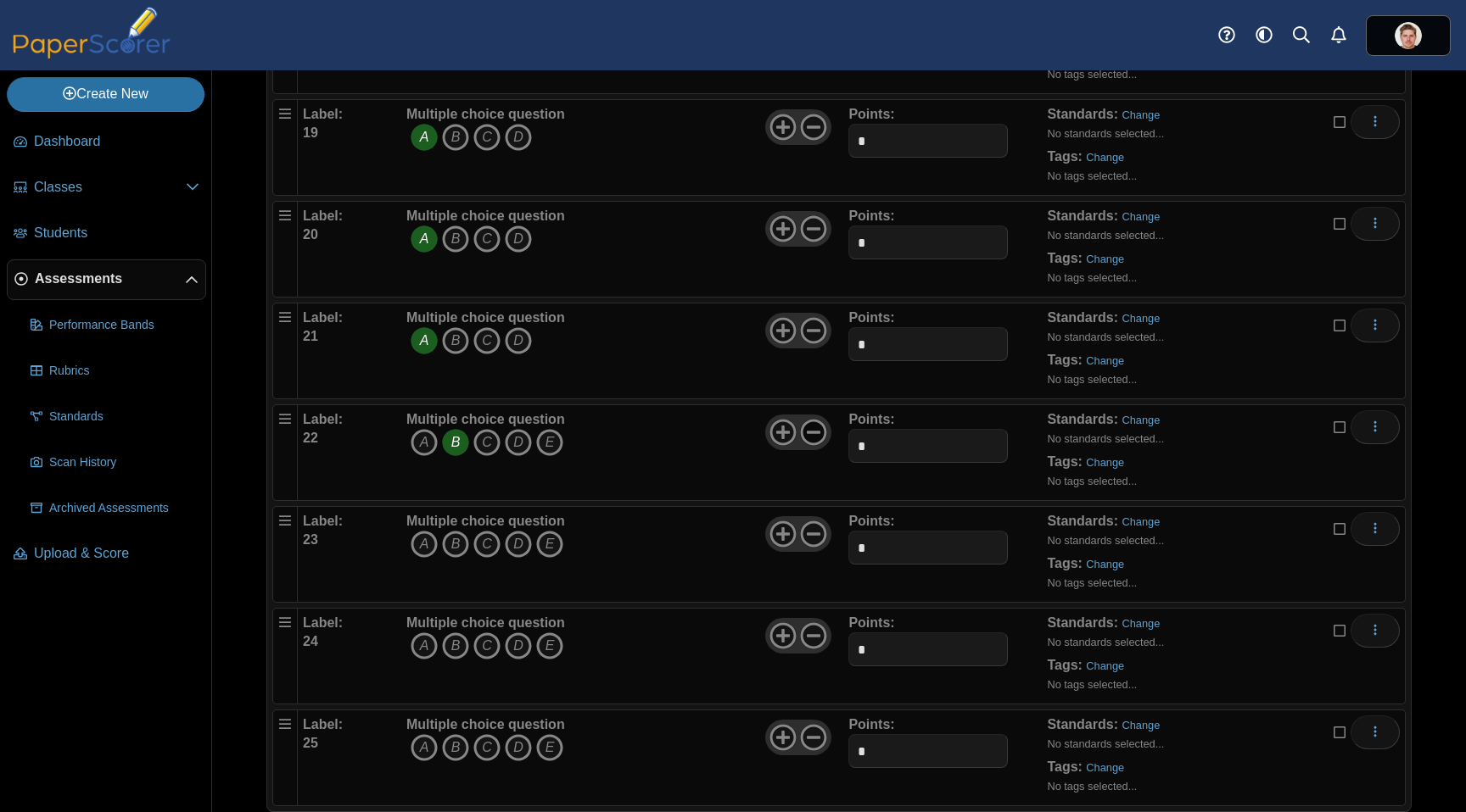
click at [813, 432] on use at bounding box center [814, 433] width 26 height 26
click at [488, 541] on icon "C" at bounding box center [486, 544] width 27 height 27
click at [812, 535] on icon at bounding box center [813, 534] width 27 height 27
drag, startPoint x: 424, startPoint y: 643, endPoint x: 576, endPoint y: 637, distance: 152.1
click at [424, 643] on icon "A" at bounding box center [424, 646] width 27 height 27
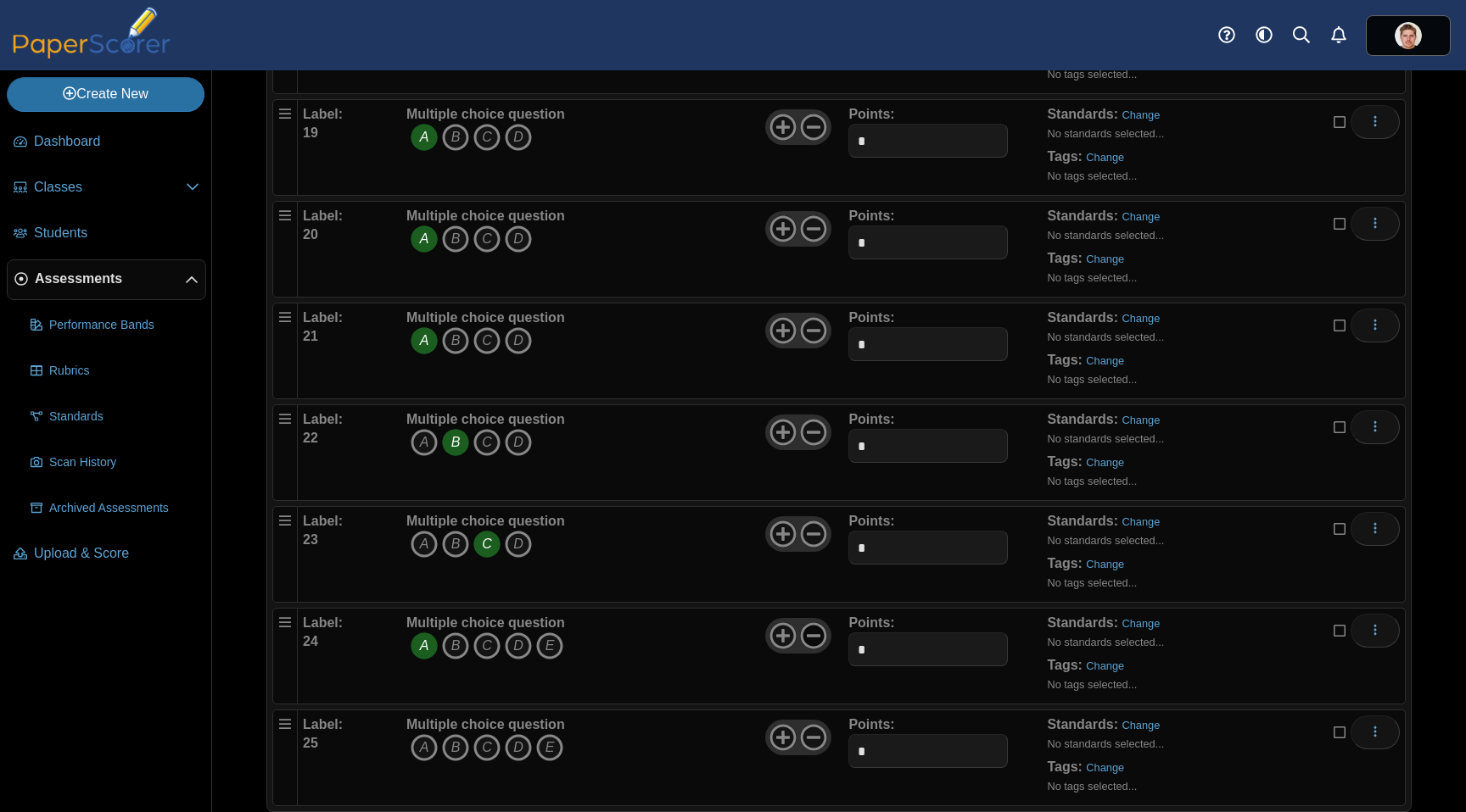
click at [812, 630] on icon at bounding box center [813, 635] width 27 height 27
click at [490, 744] on icon "C" at bounding box center [486, 747] width 27 height 27
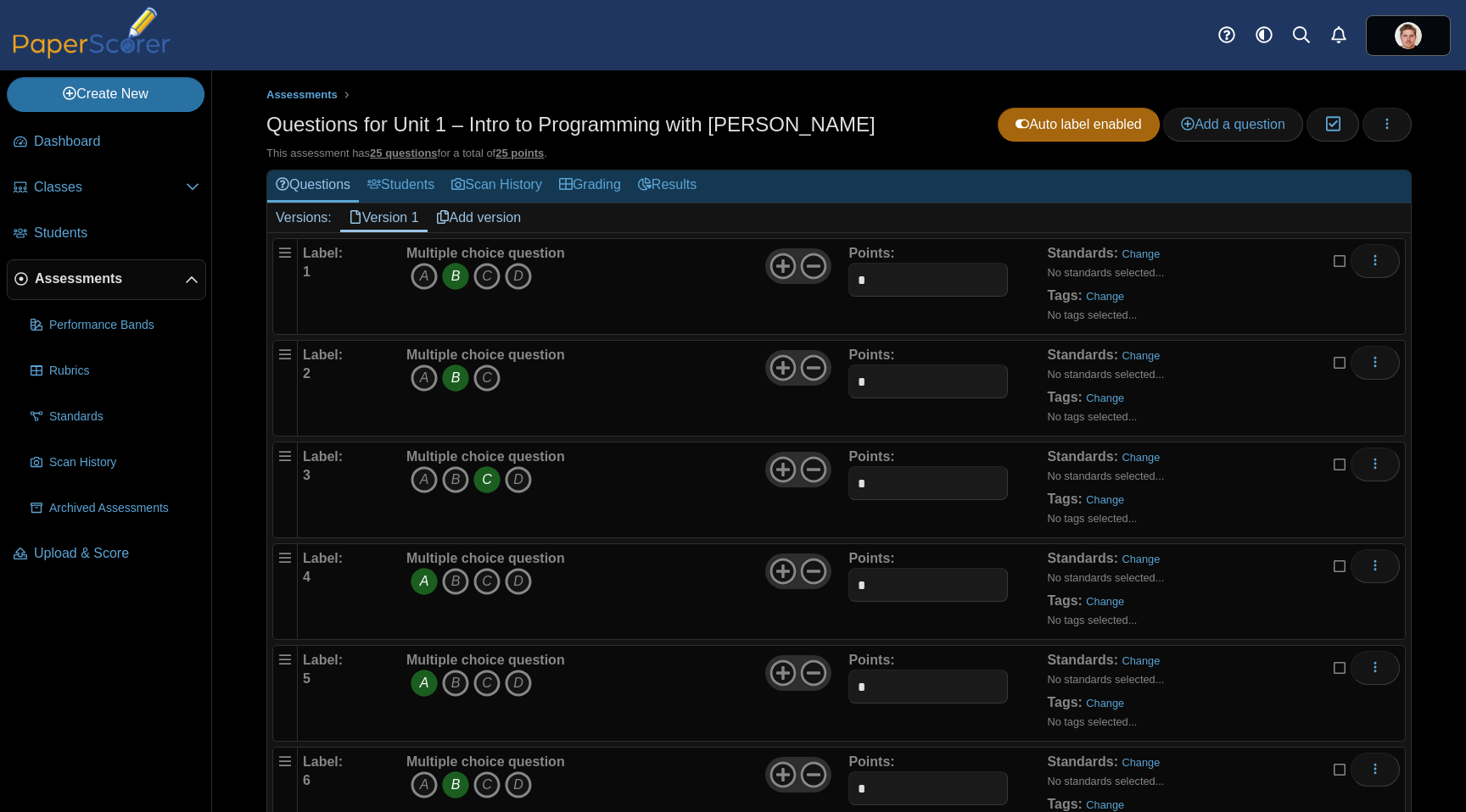
scroll to position [0, 0]
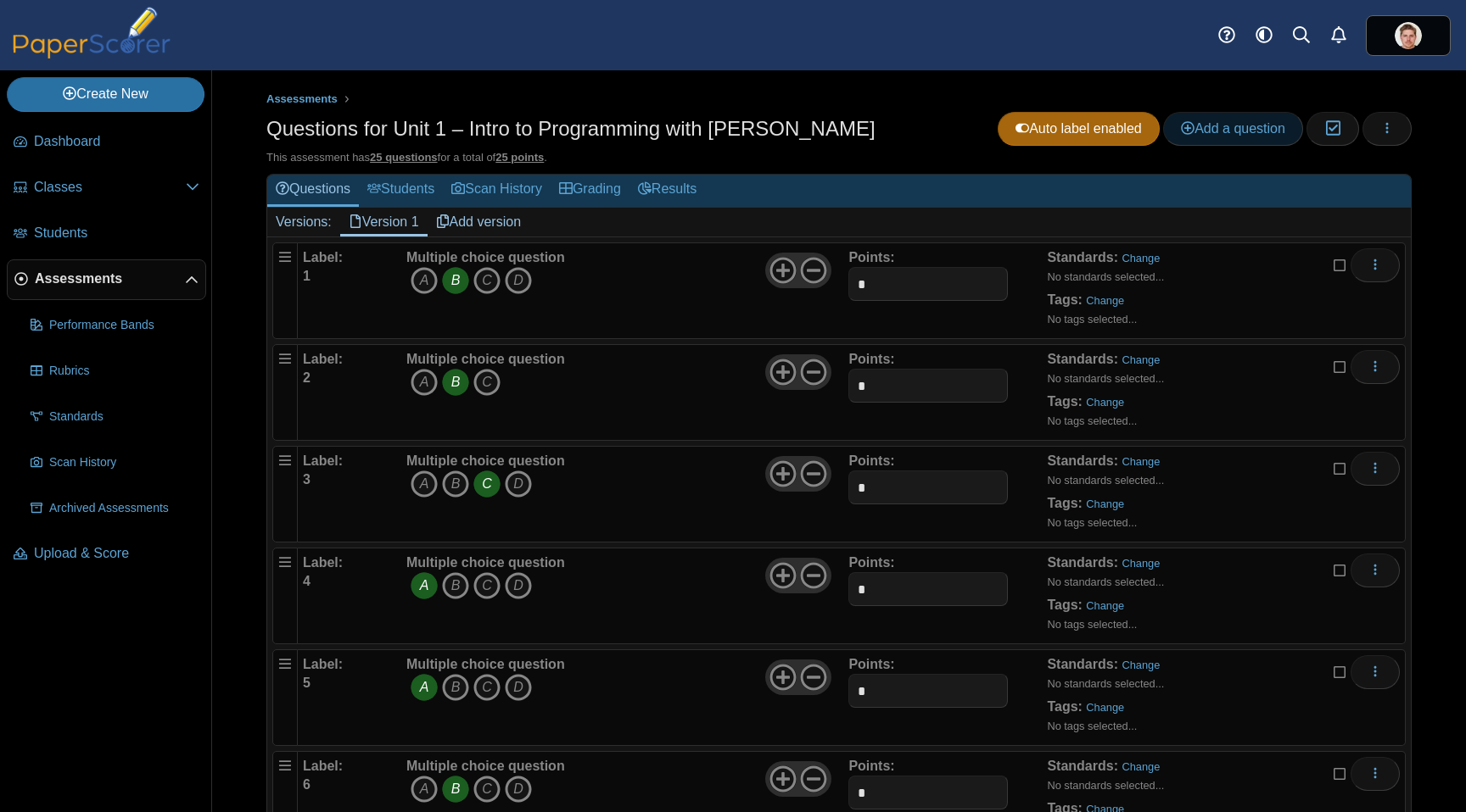
click at [1250, 131] on span "Add a question" at bounding box center [1233, 128] width 104 height 14
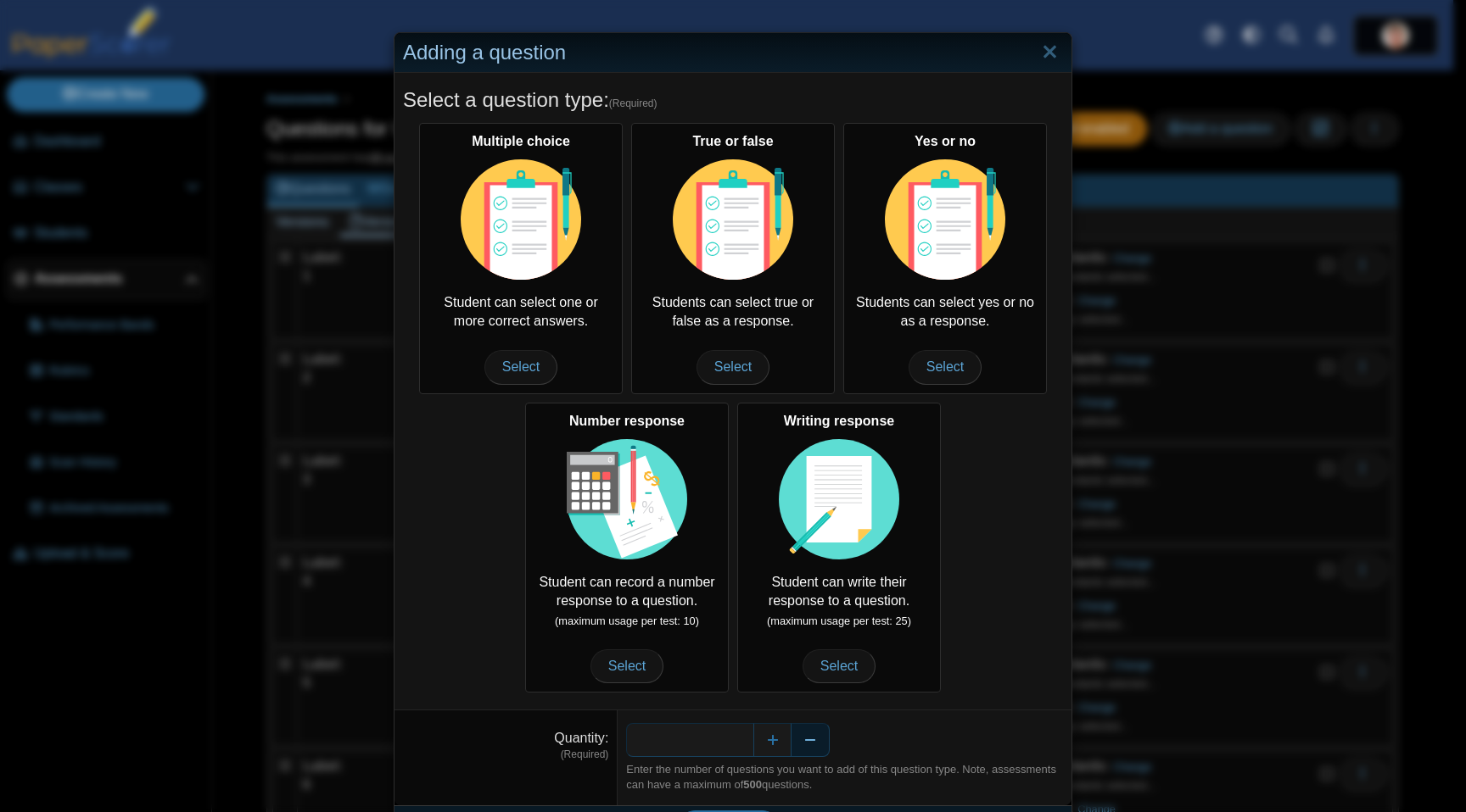
click at [810, 746] on button "Decrease" at bounding box center [811, 741] width 39 height 34
click at [733, 742] on input "*" at bounding box center [689, 741] width 127 height 34
click at [740, 741] on input "*" at bounding box center [689, 741] width 127 height 34
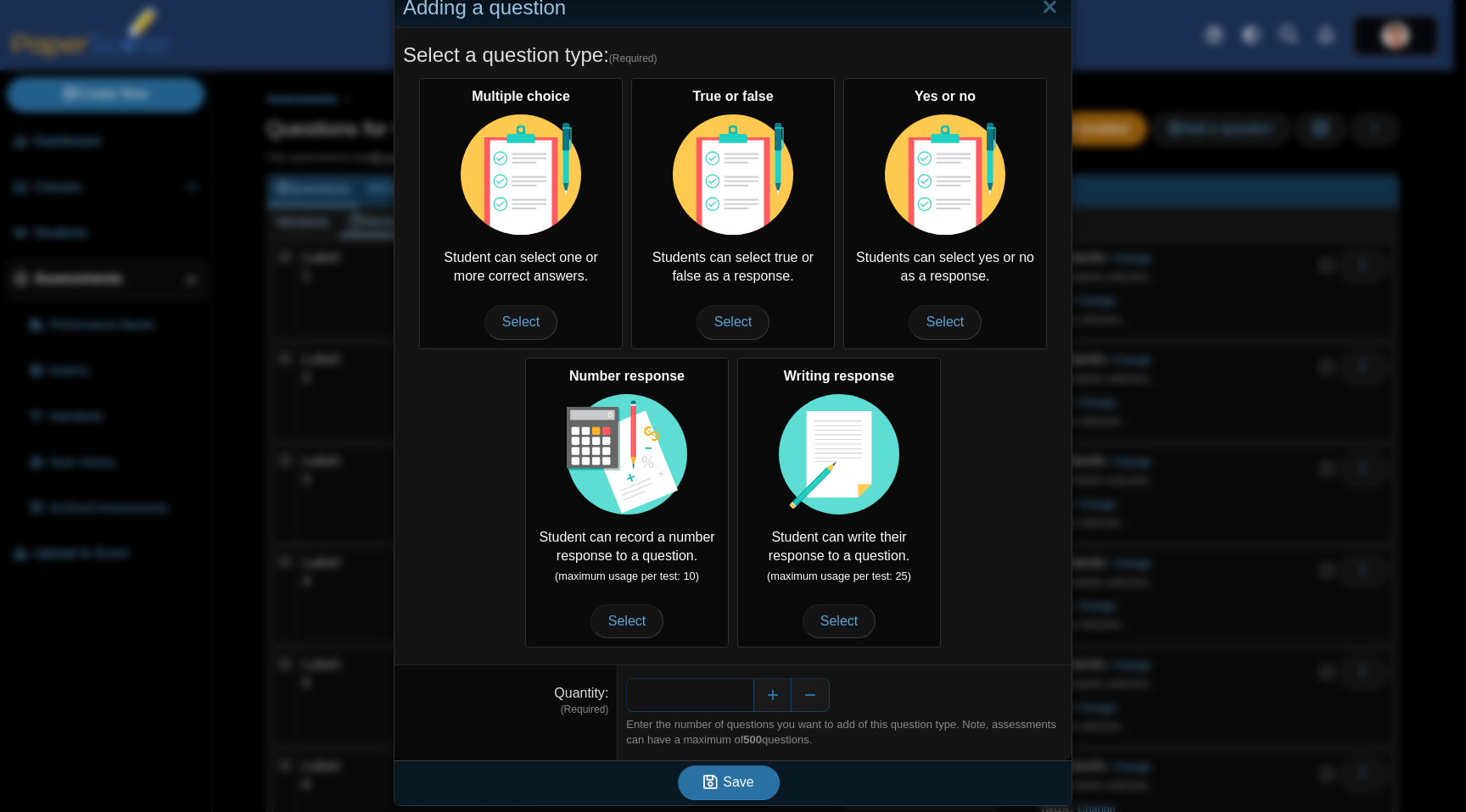
scroll to position [46, 0]
type input "**"
click at [724, 782] on span "Save" at bounding box center [738, 781] width 30 height 14
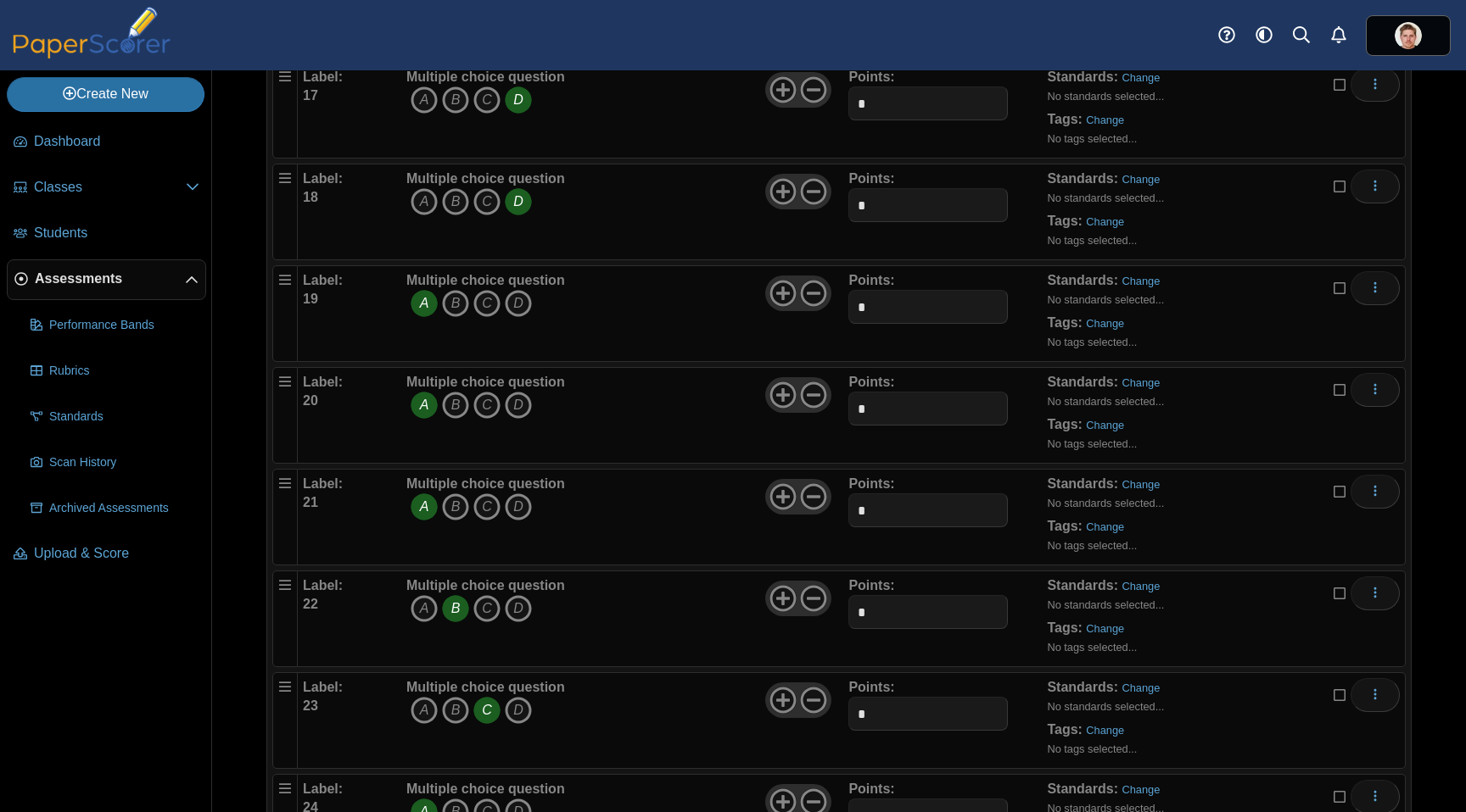
scroll to position [2007, 0]
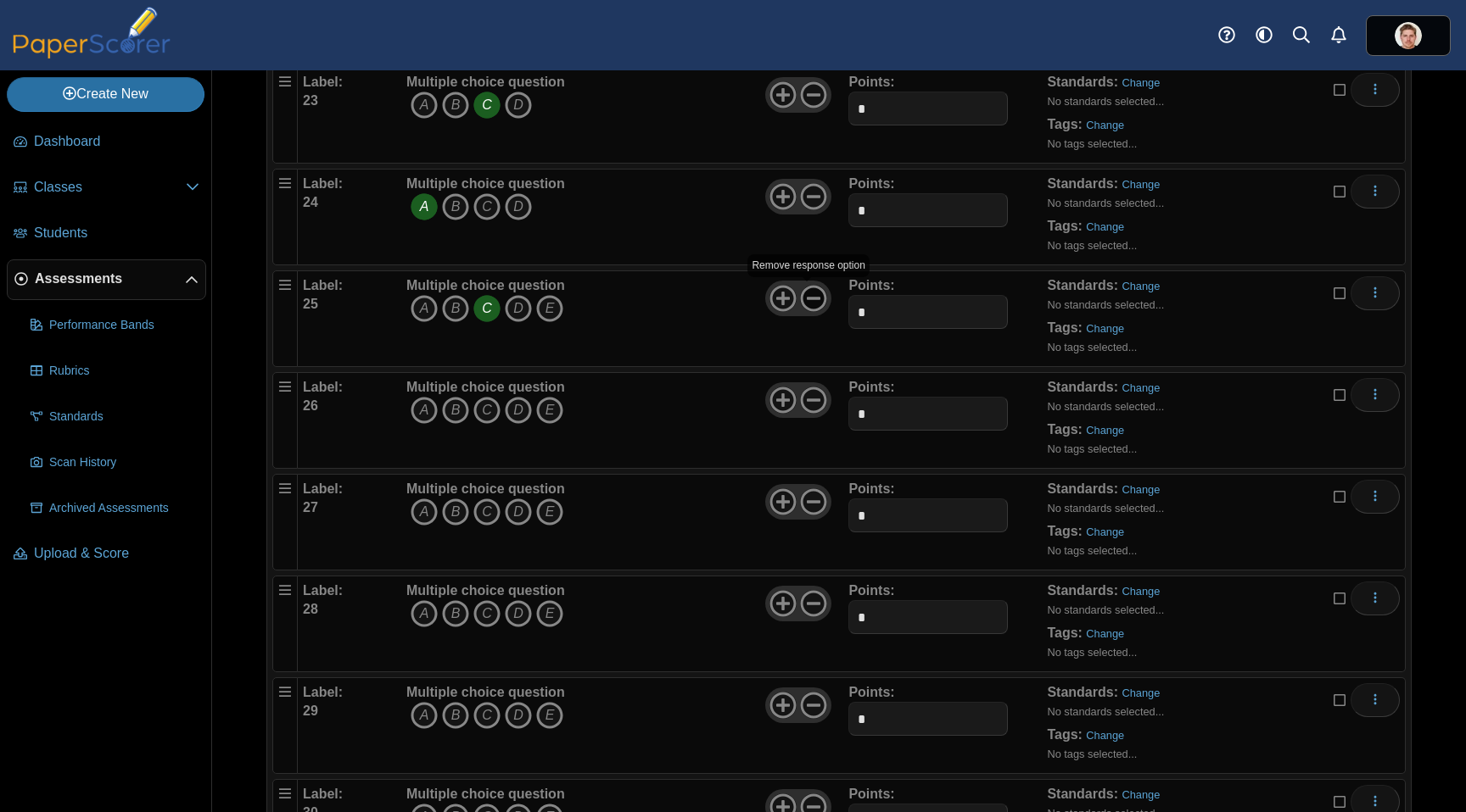
click at [805, 291] on icon at bounding box center [813, 298] width 27 height 27
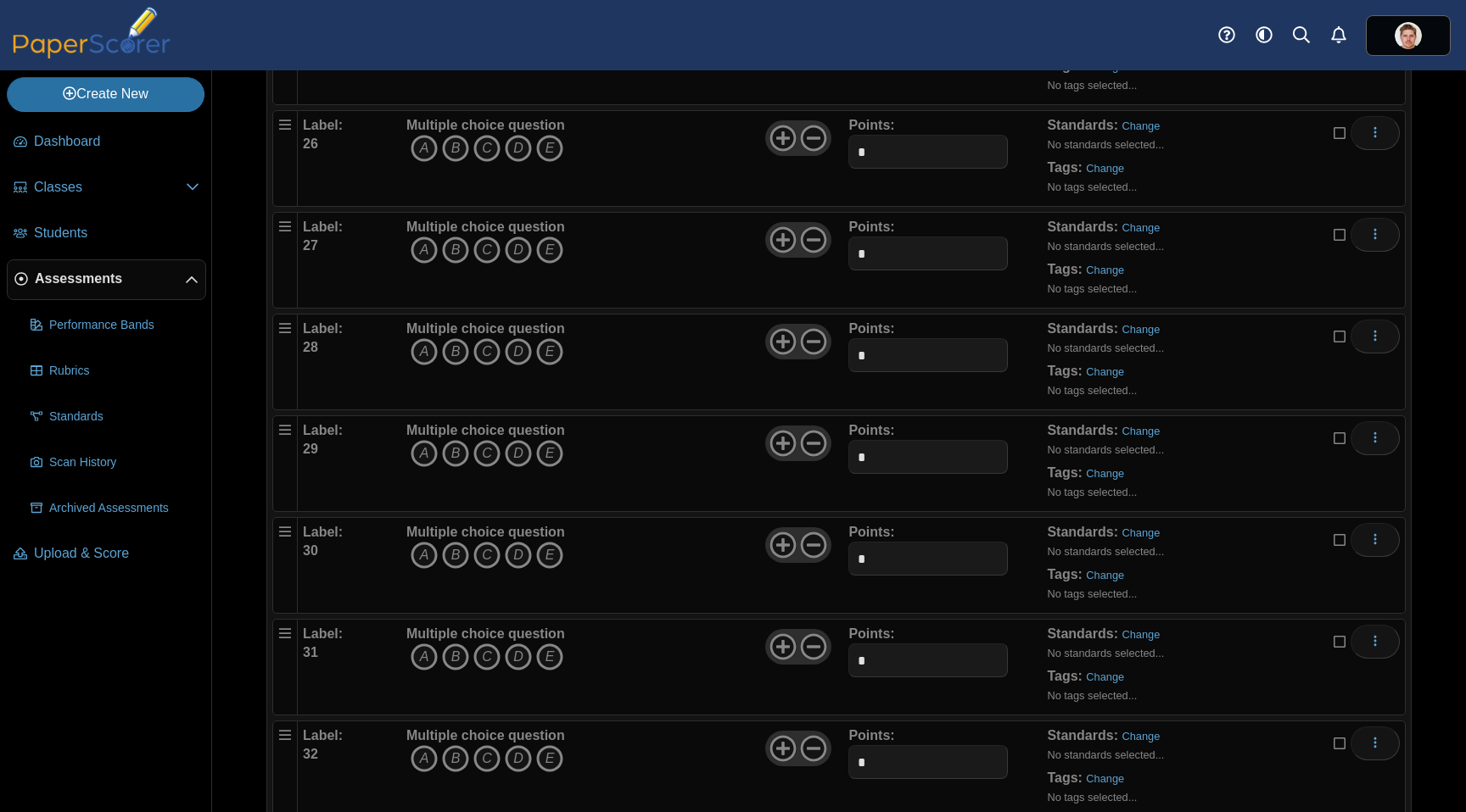
scroll to position [2680, 0]
drag, startPoint x: 492, startPoint y: 146, endPoint x: 476, endPoint y: 193, distance: 49.6
click at [492, 146] on icon "C" at bounding box center [486, 144] width 27 height 27
click at [422, 240] on icon "A" at bounding box center [424, 245] width 27 height 27
click at [804, 132] on icon at bounding box center [813, 133] width 27 height 27
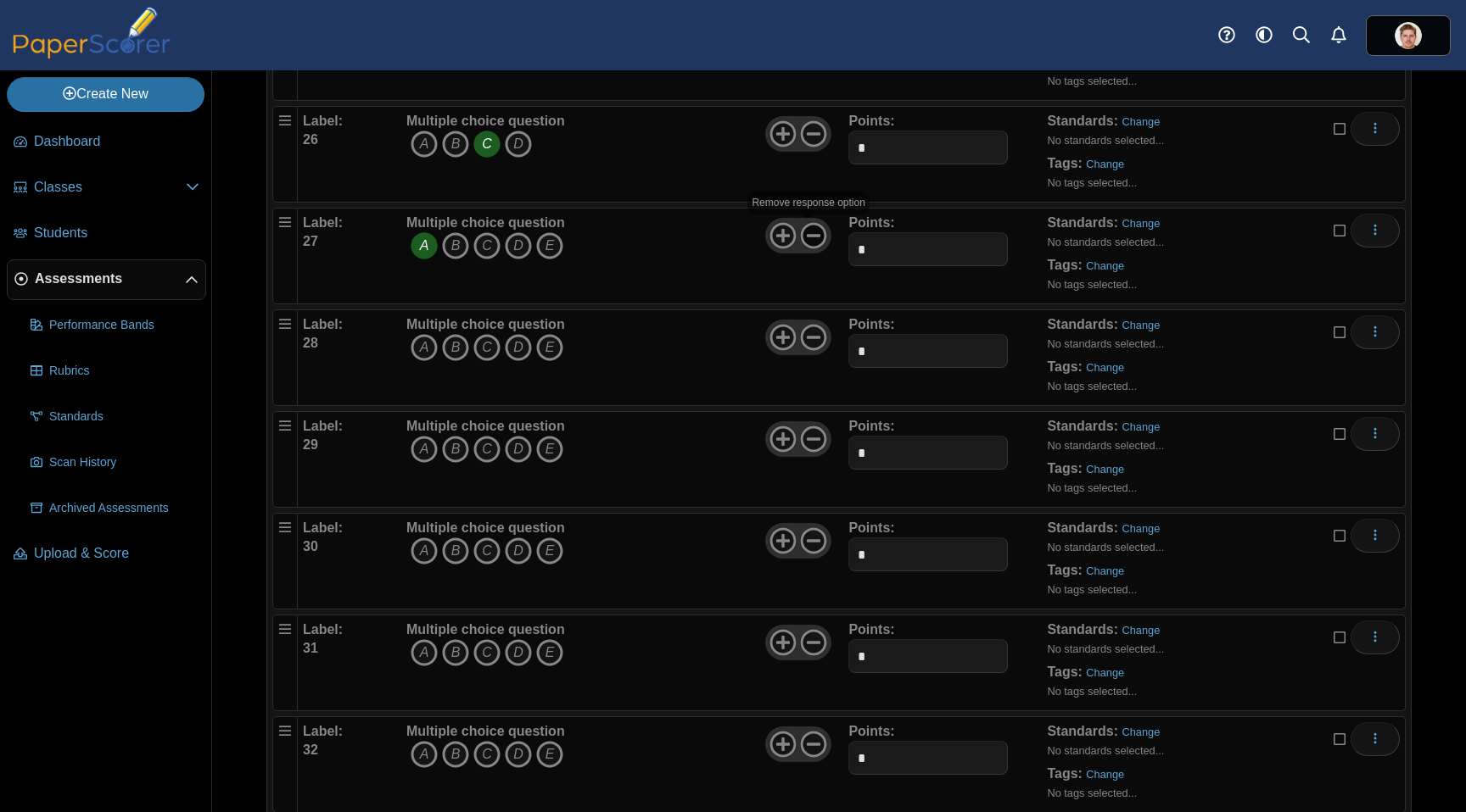
click at [811, 241] on icon at bounding box center [813, 235] width 27 height 27
click at [516, 348] on icon "D" at bounding box center [518, 347] width 27 height 27
click at [816, 339] on icon at bounding box center [813, 337] width 27 height 27
click at [424, 448] on icon "A" at bounding box center [424, 449] width 27 height 27
click at [812, 438] on use at bounding box center [814, 440] width 26 height 26
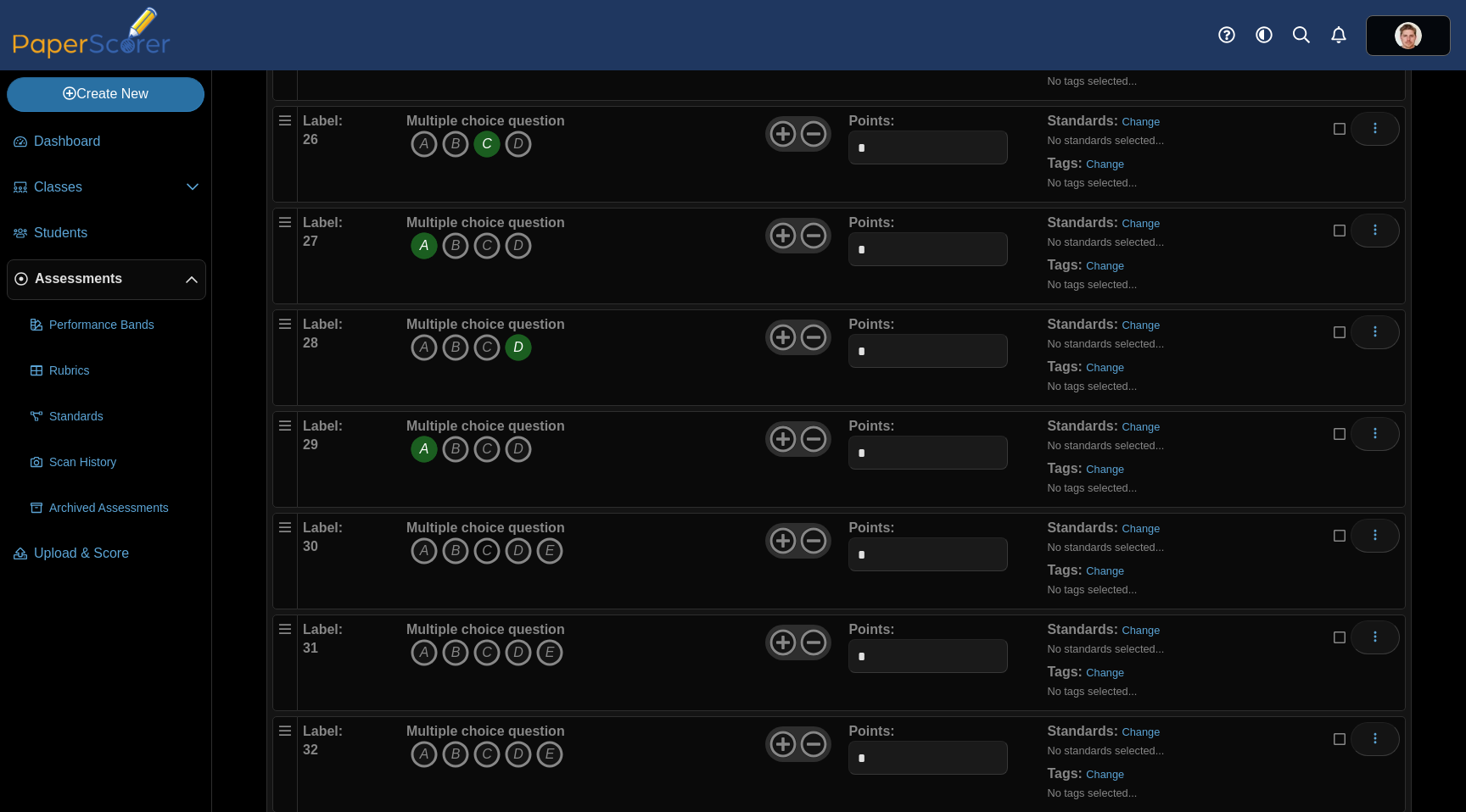
click at [489, 550] on icon "C" at bounding box center [486, 551] width 27 height 27
click at [806, 541] on icon at bounding box center [813, 540] width 27 height 27
drag, startPoint x: 459, startPoint y: 652, endPoint x: 477, endPoint y: 652, distance: 18.0
click at [459, 652] on icon "B" at bounding box center [455, 652] width 27 height 27
click at [816, 648] on use at bounding box center [814, 643] width 26 height 26
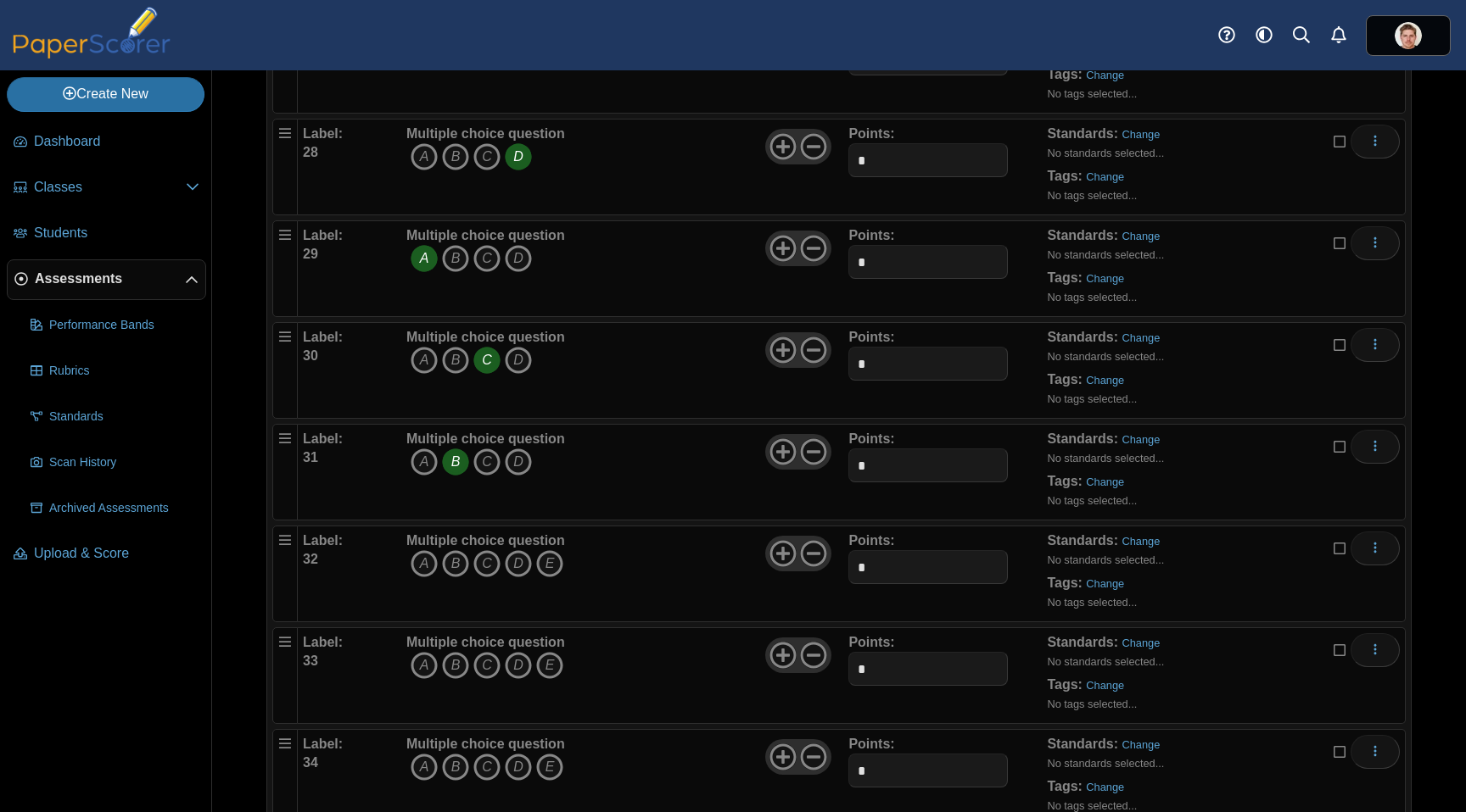
scroll to position [2881, 0]
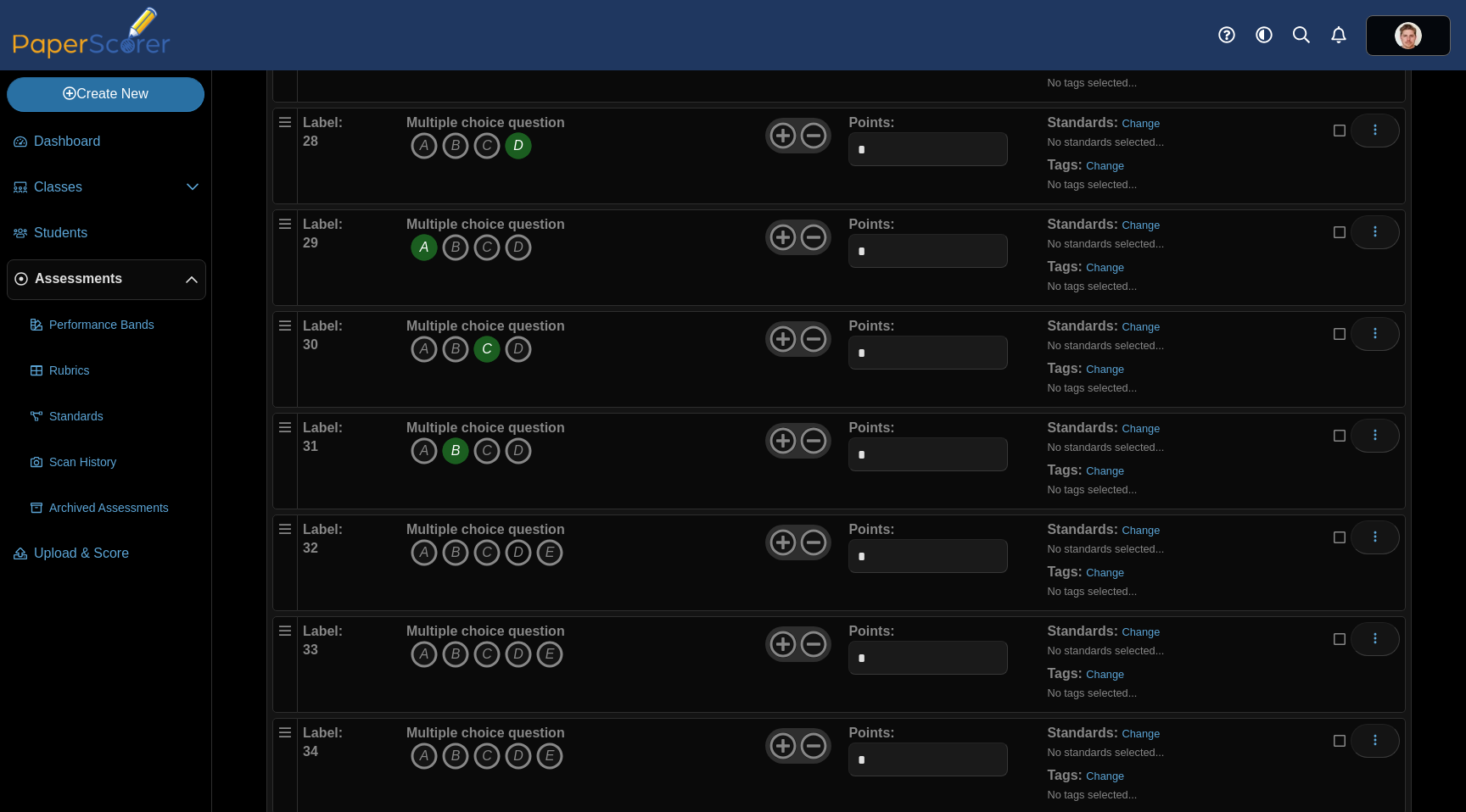
drag, startPoint x: 485, startPoint y: 556, endPoint x: 517, endPoint y: 554, distance: 32.1
click at [485, 556] on icon "C" at bounding box center [486, 553] width 27 height 27
click at [814, 543] on icon at bounding box center [813, 542] width 27 height 27
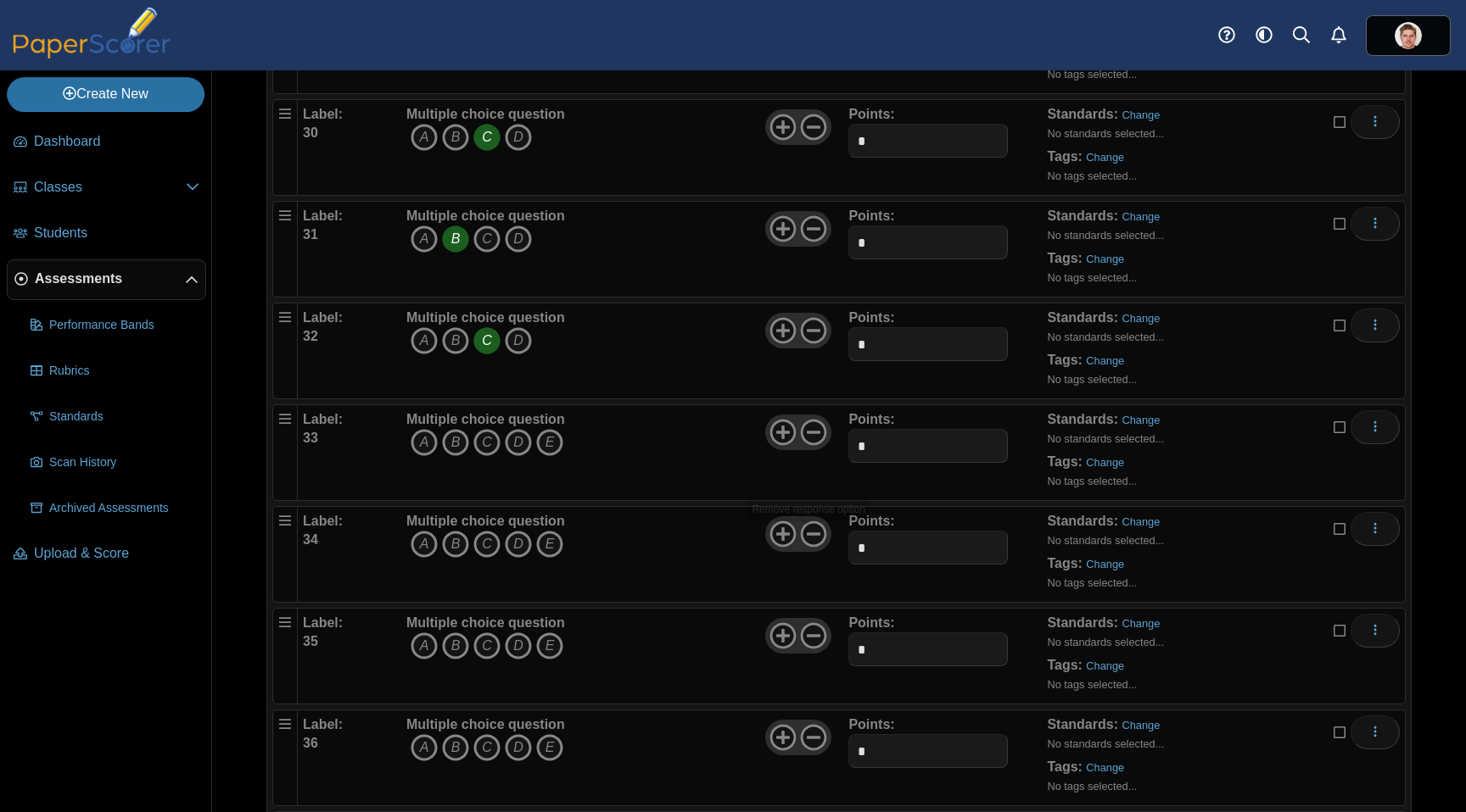
scroll to position [3098, 0]
click at [552, 437] on icon "E" at bounding box center [549, 439] width 27 height 27
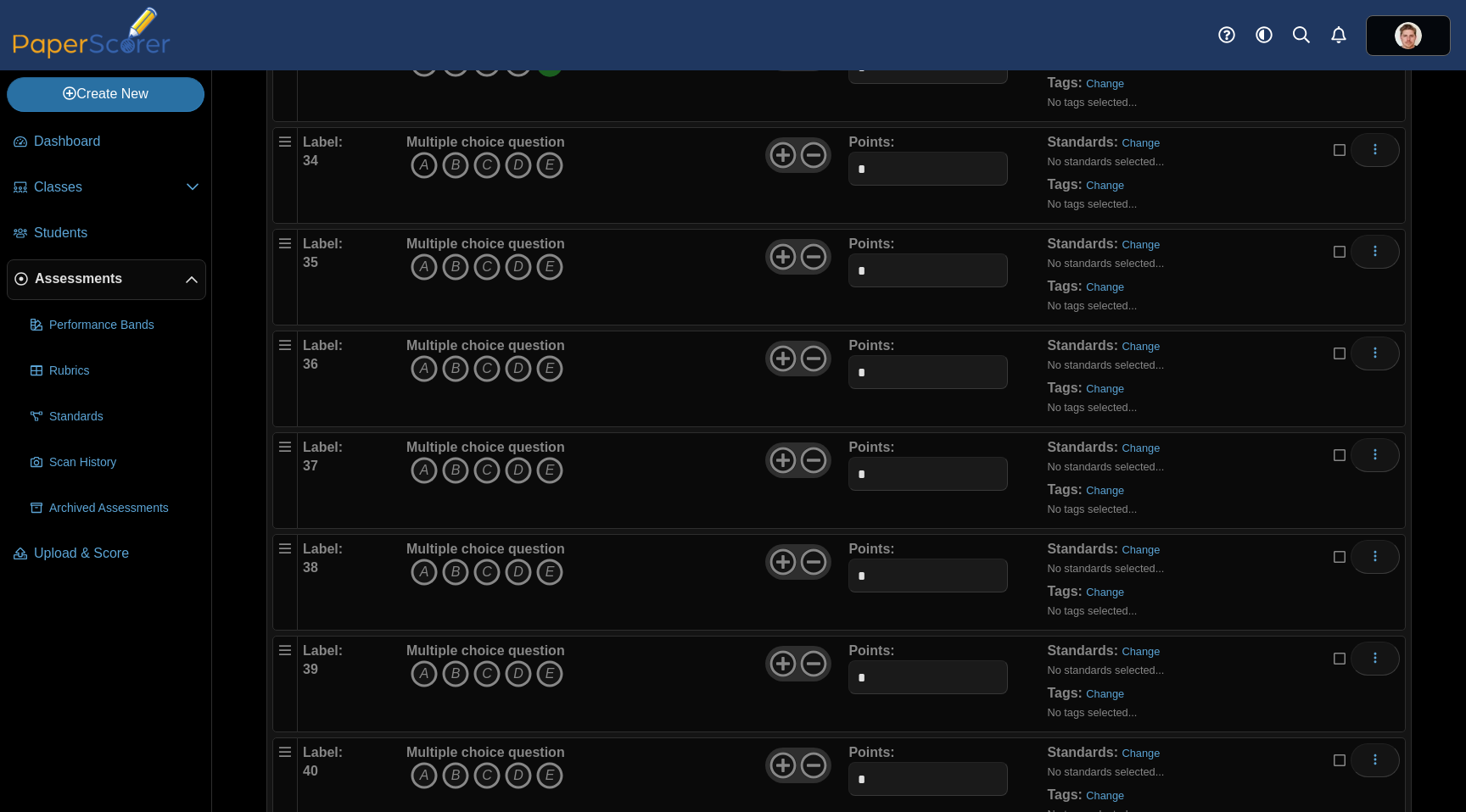
scroll to position [3466, 0]
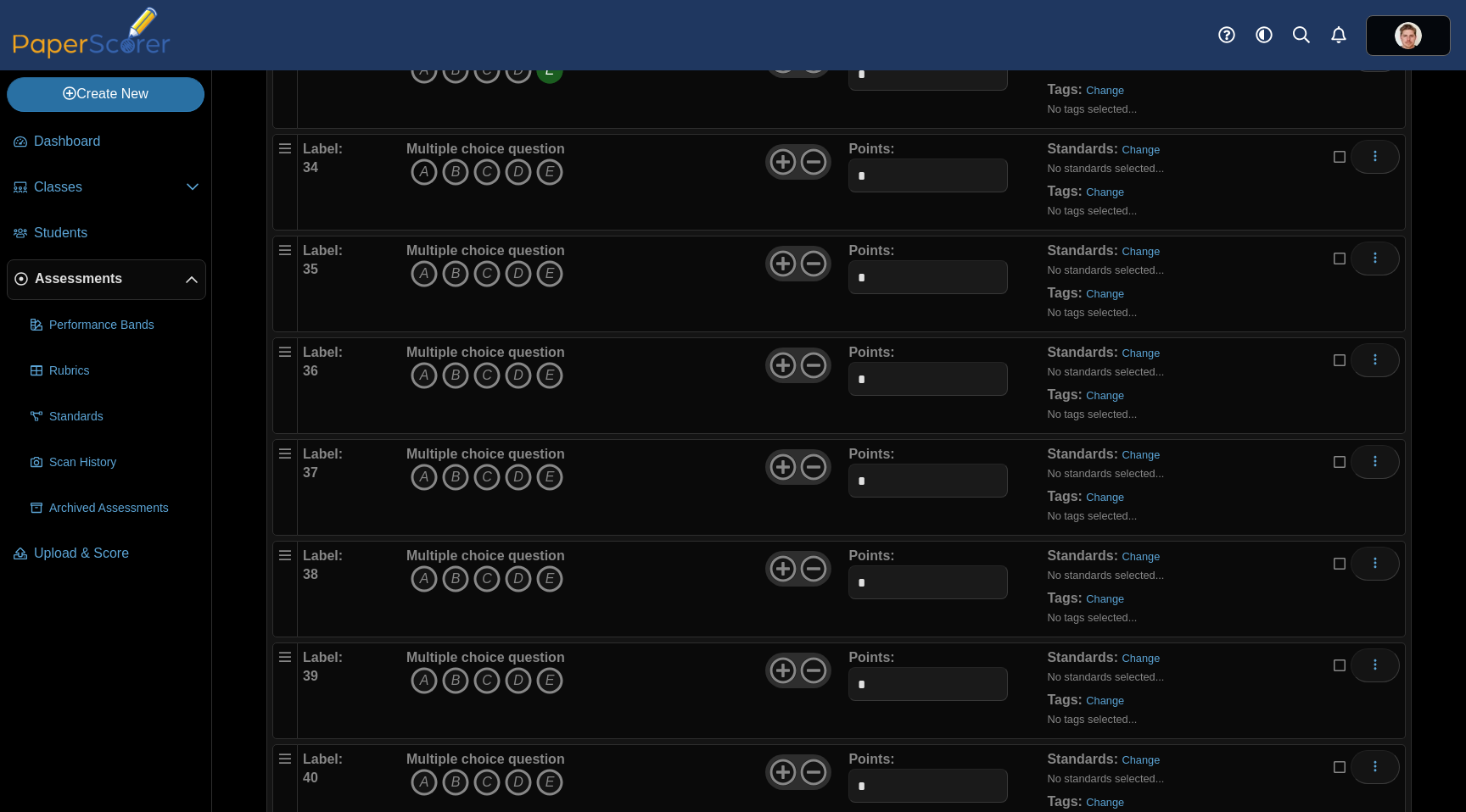
click at [426, 174] on icon "A" at bounding box center [424, 172] width 27 height 27
click at [812, 164] on icon at bounding box center [813, 162] width 27 height 27
click at [452, 261] on icon "B" at bounding box center [455, 273] width 27 height 27
click at [806, 269] on icon at bounding box center [813, 263] width 27 height 27
click at [460, 371] on icon "B" at bounding box center [455, 375] width 27 height 27
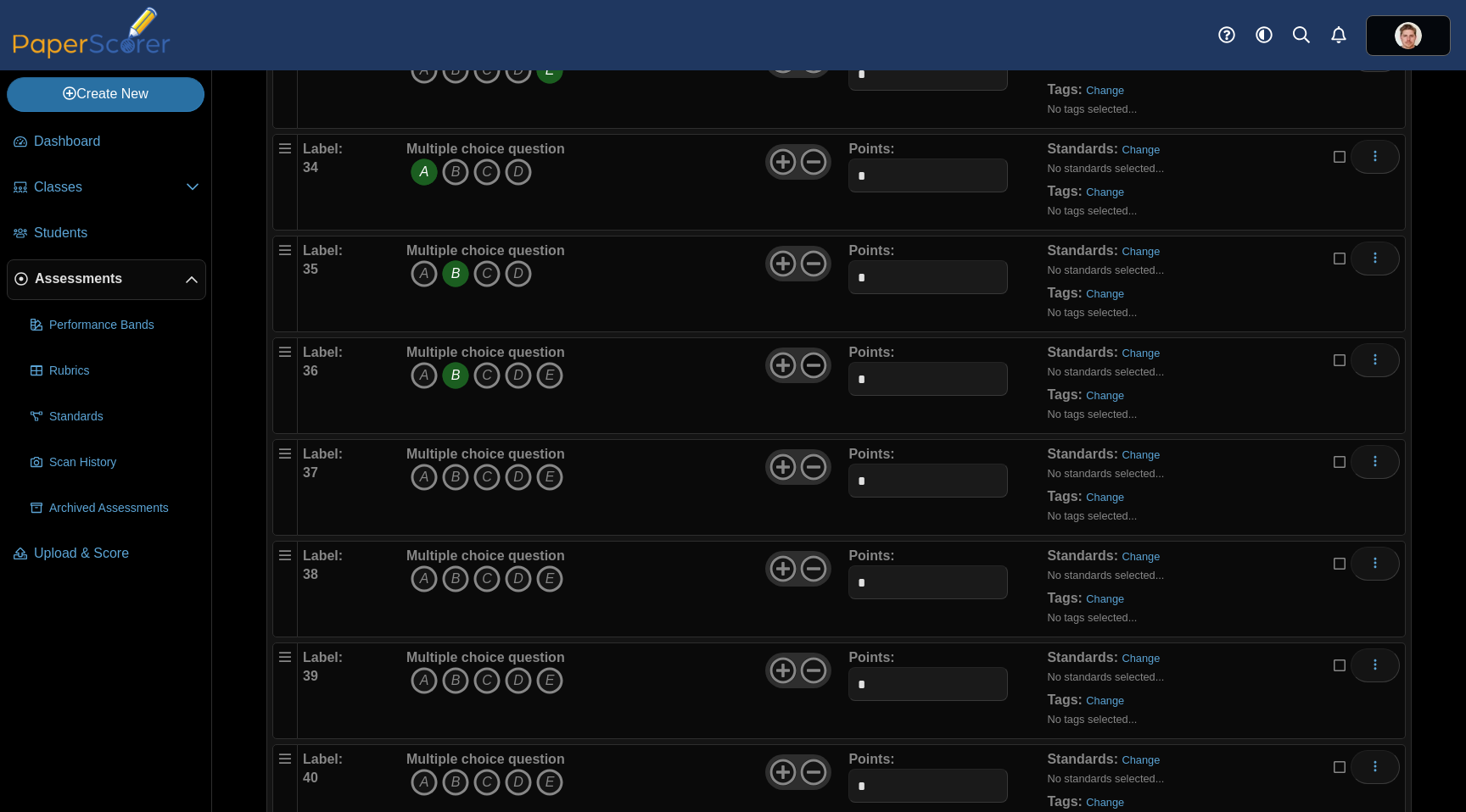
click at [803, 364] on use at bounding box center [814, 366] width 26 height 26
click at [523, 481] on icon "D" at bounding box center [518, 476] width 27 height 27
click at [812, 464] on icon at bounding box center [813, 467] width 27 height 27
click at [457, 575] on icon "B" at bounding box center [455, 579] width 27 height 27
click at [816, 566] on icon at bounding box center [813, 569] width 27 height 27
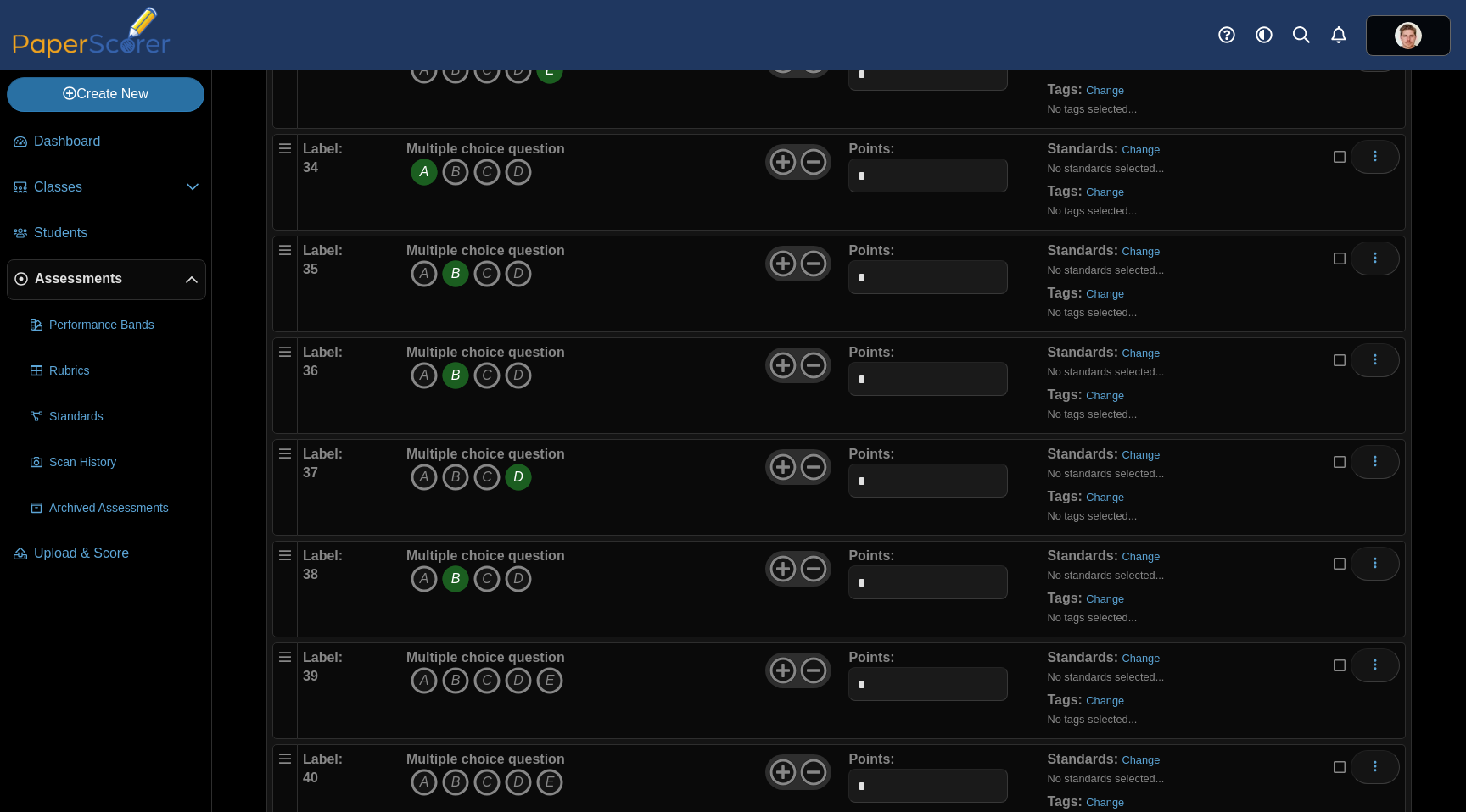
click at [456, 682] on icon "B" at bounding box center [455, 680] width 27 height 27
click at [808, 674] on icon at bounding box center [813, 670] width 27 height 27
click at [488, 682] on icon "C" at bounding box center [486, 680] width 27 height 27
click at [455, 682] on icon "B" at bounding box center [455, 680] width 27 height 27
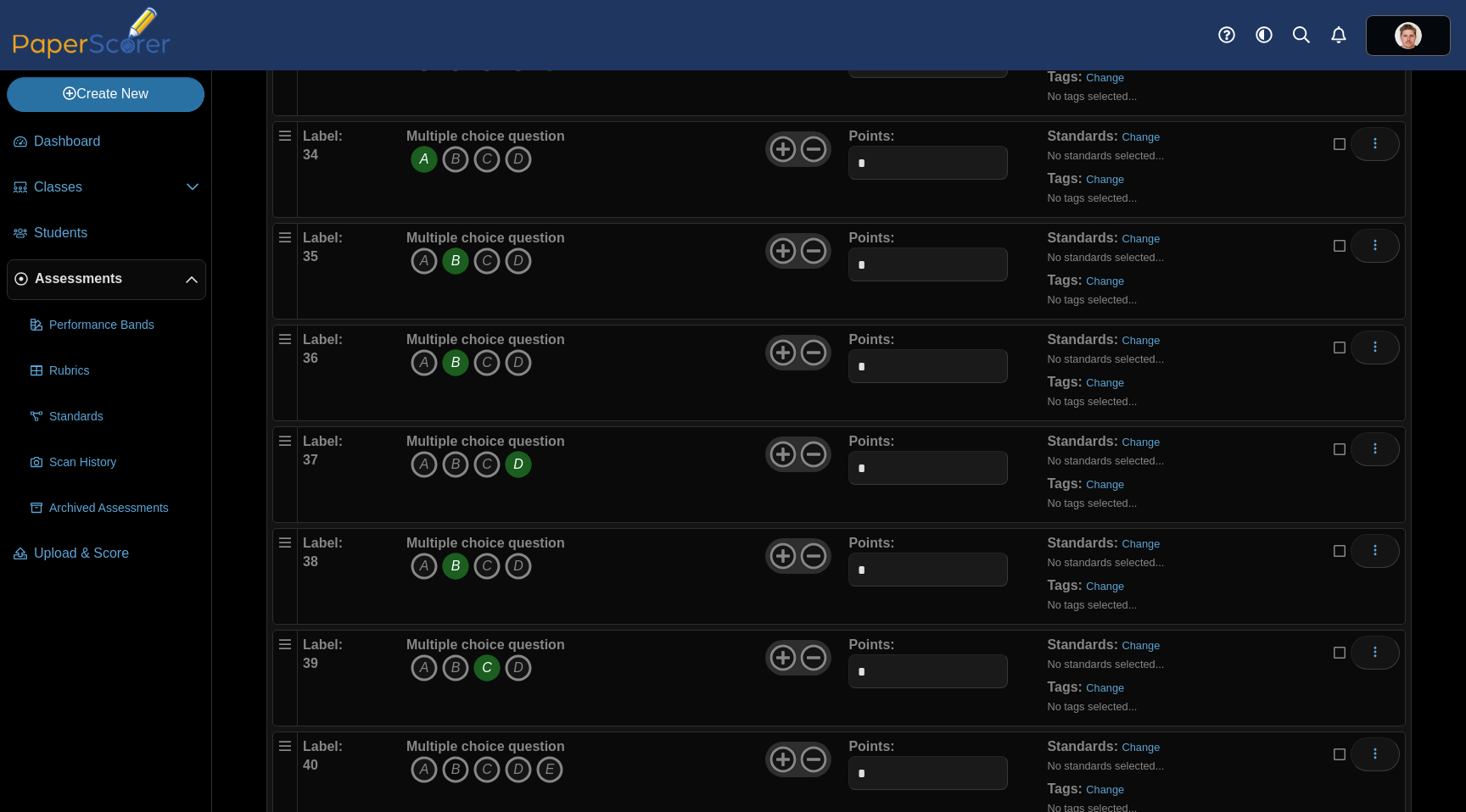
click at [451, 771] on icon "B" at bounding box center [455, 770] width 27 height 27
click at [808, 756] on use at bounding box center [814, 757] width 26 height 26
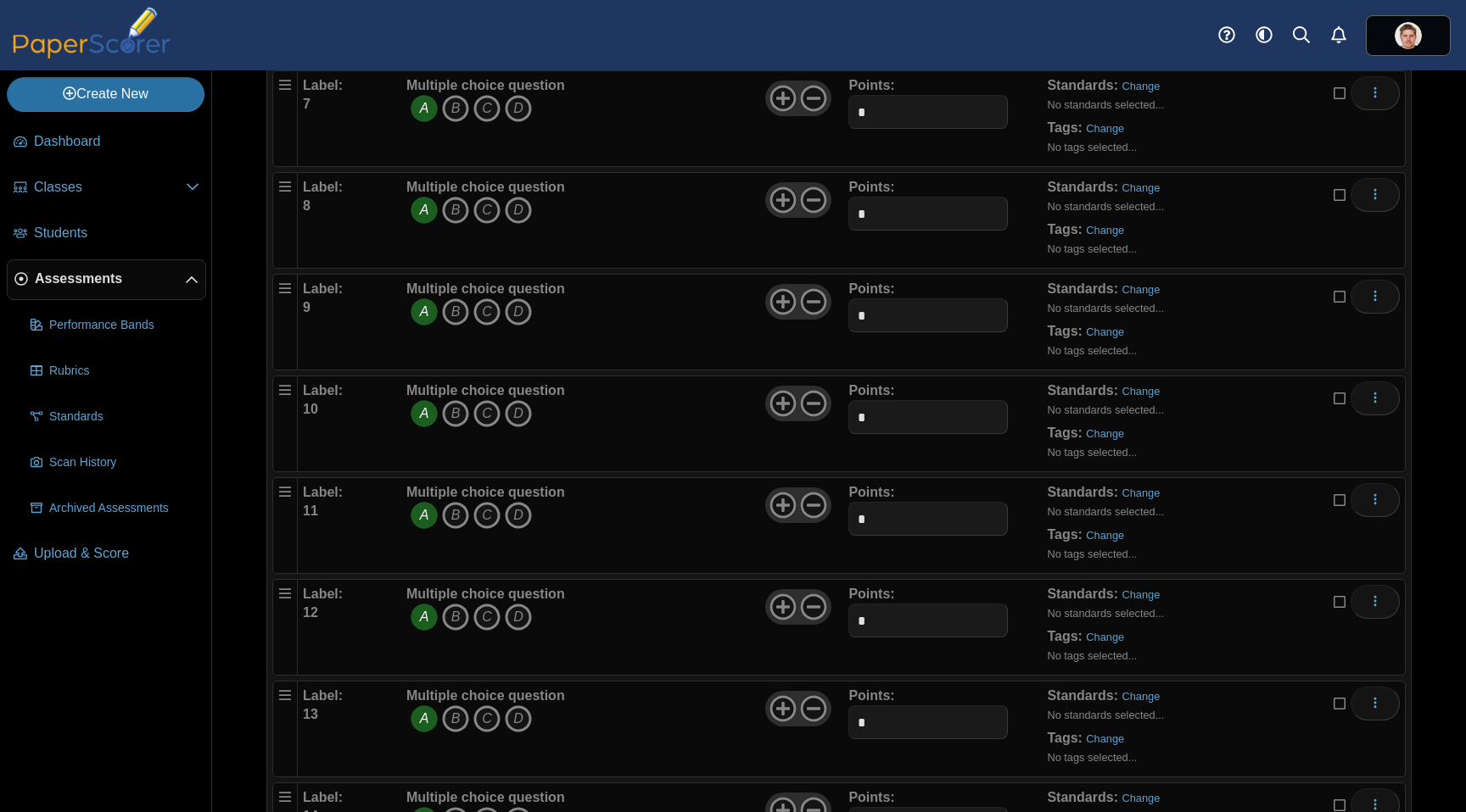
scroll to position [0, 0]
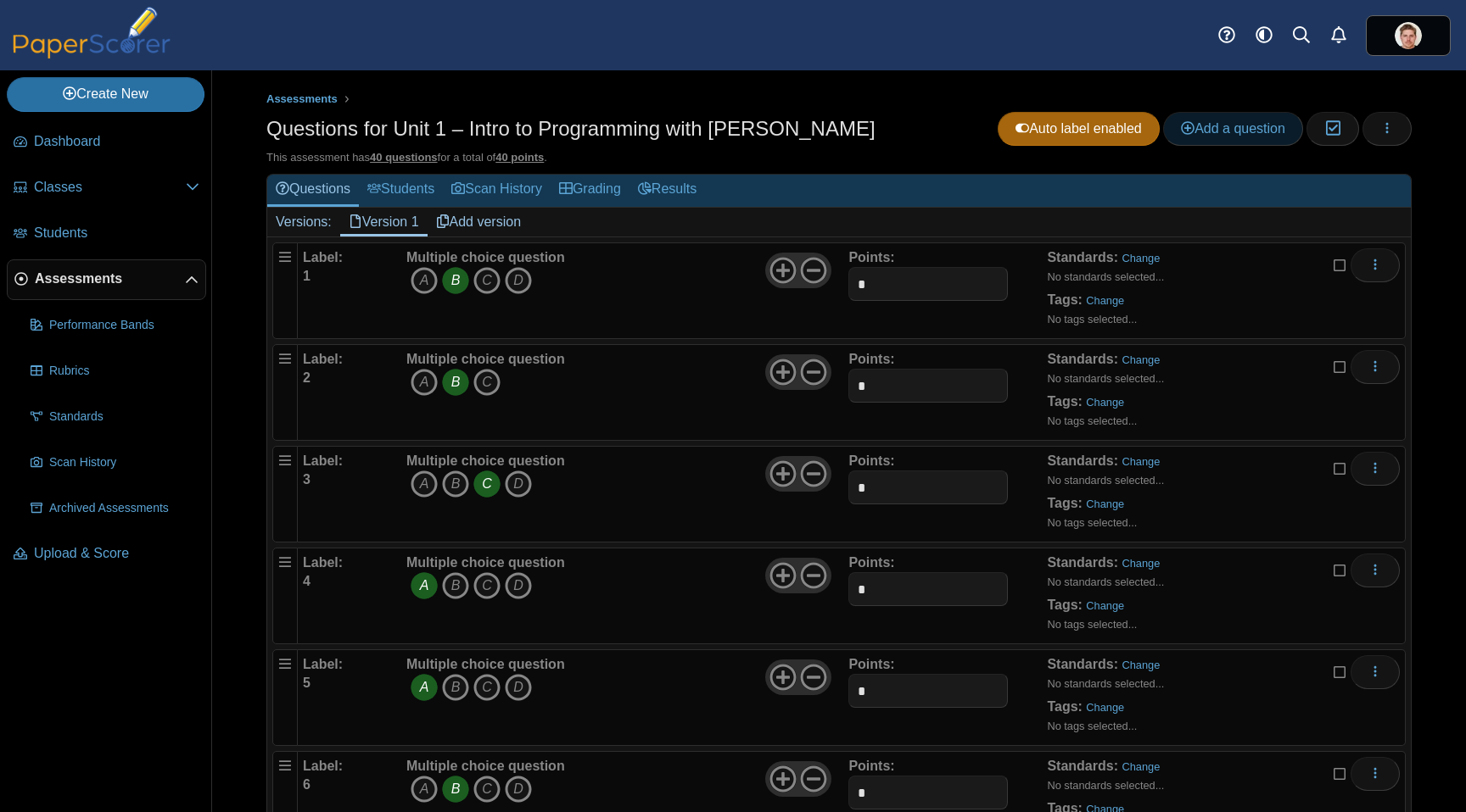
click at [1256, 124] on span "Add a question" at bounding box center [1233, 128] width 104 height 14
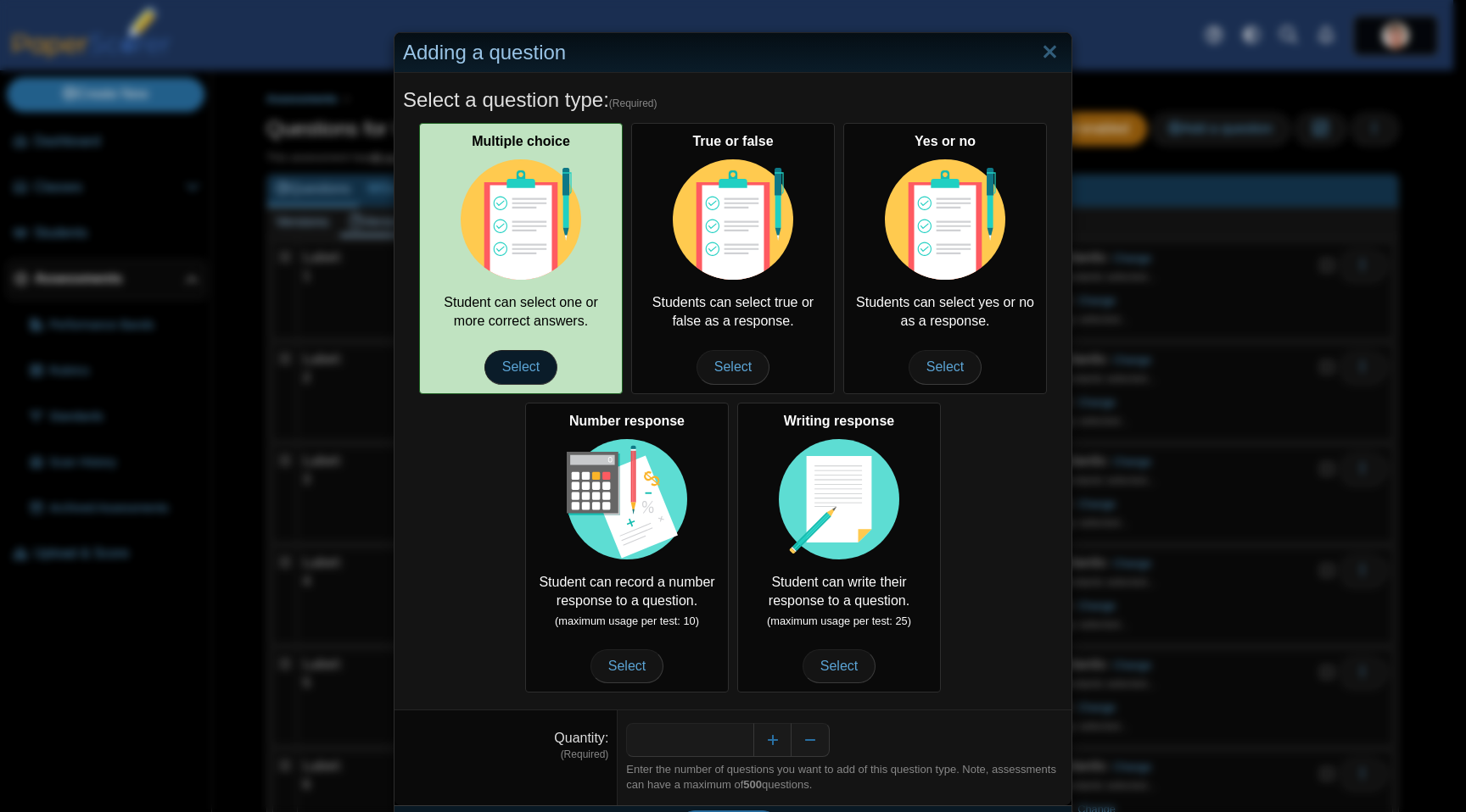
click at [517, 360] on span "Select" at bounding box center [521, 367] width 73 height 34
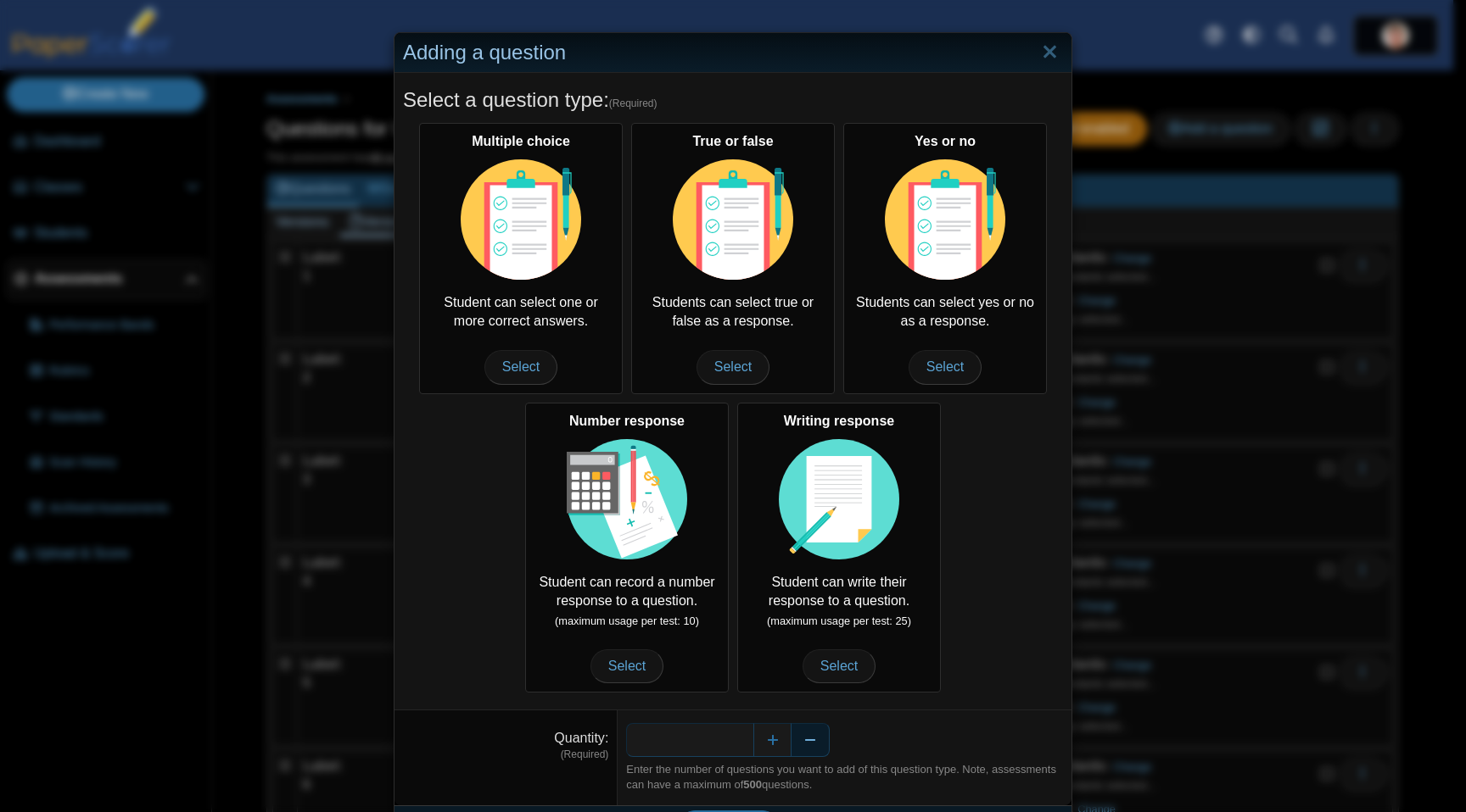
click at [811, 740] on button "Decrease" at bounding box center [811, 741] width 39 height 34
click at [811, 741] on button "Decrease" at bounding box center [811, 741] width 39 height 34
click at [766, 739] on button "Increase" at bounding box center [772, 741] width 39 height 34
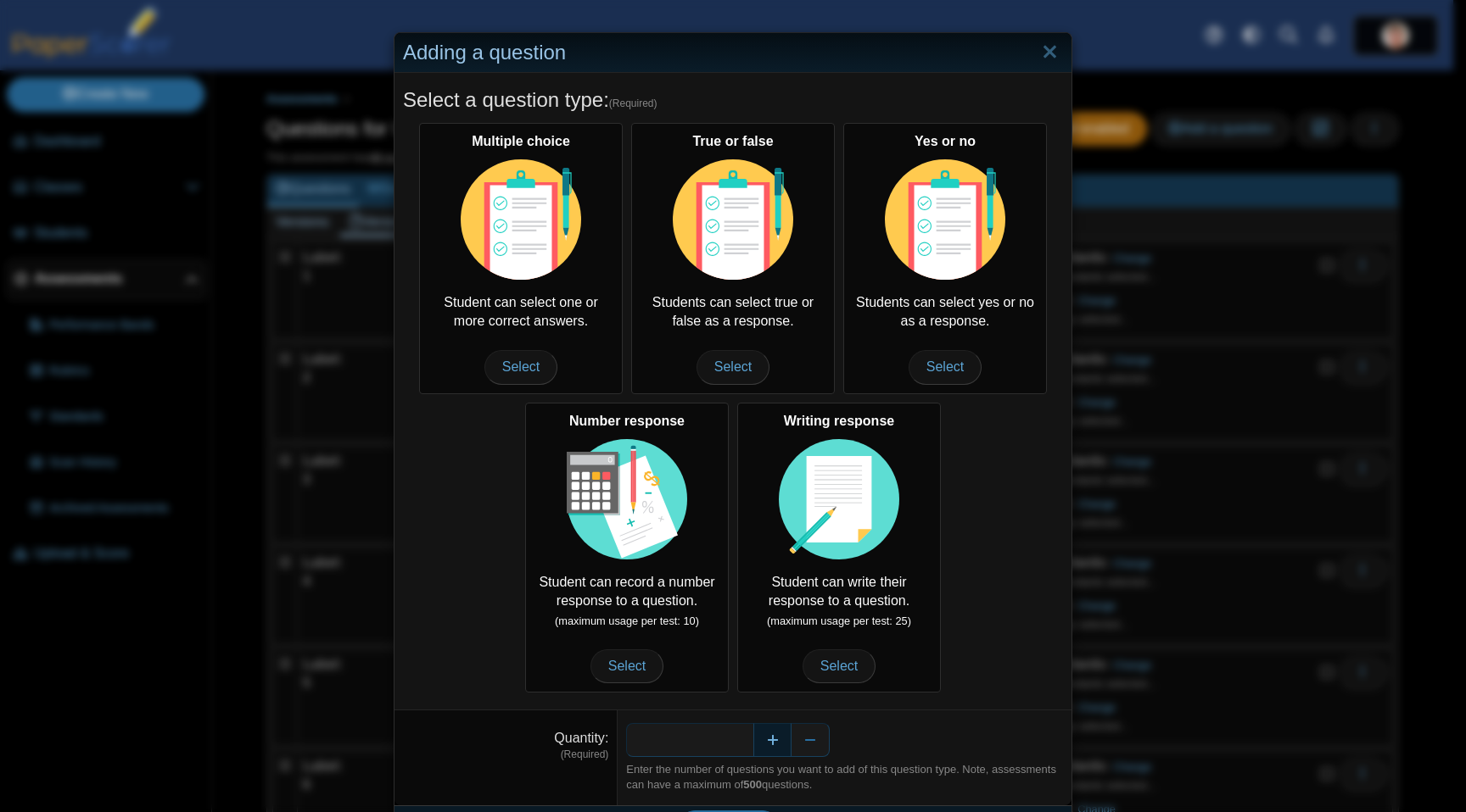
click at [766, 739] on button "Increase" at bounding box center [772, 741] width 39 height 34
type input "*"
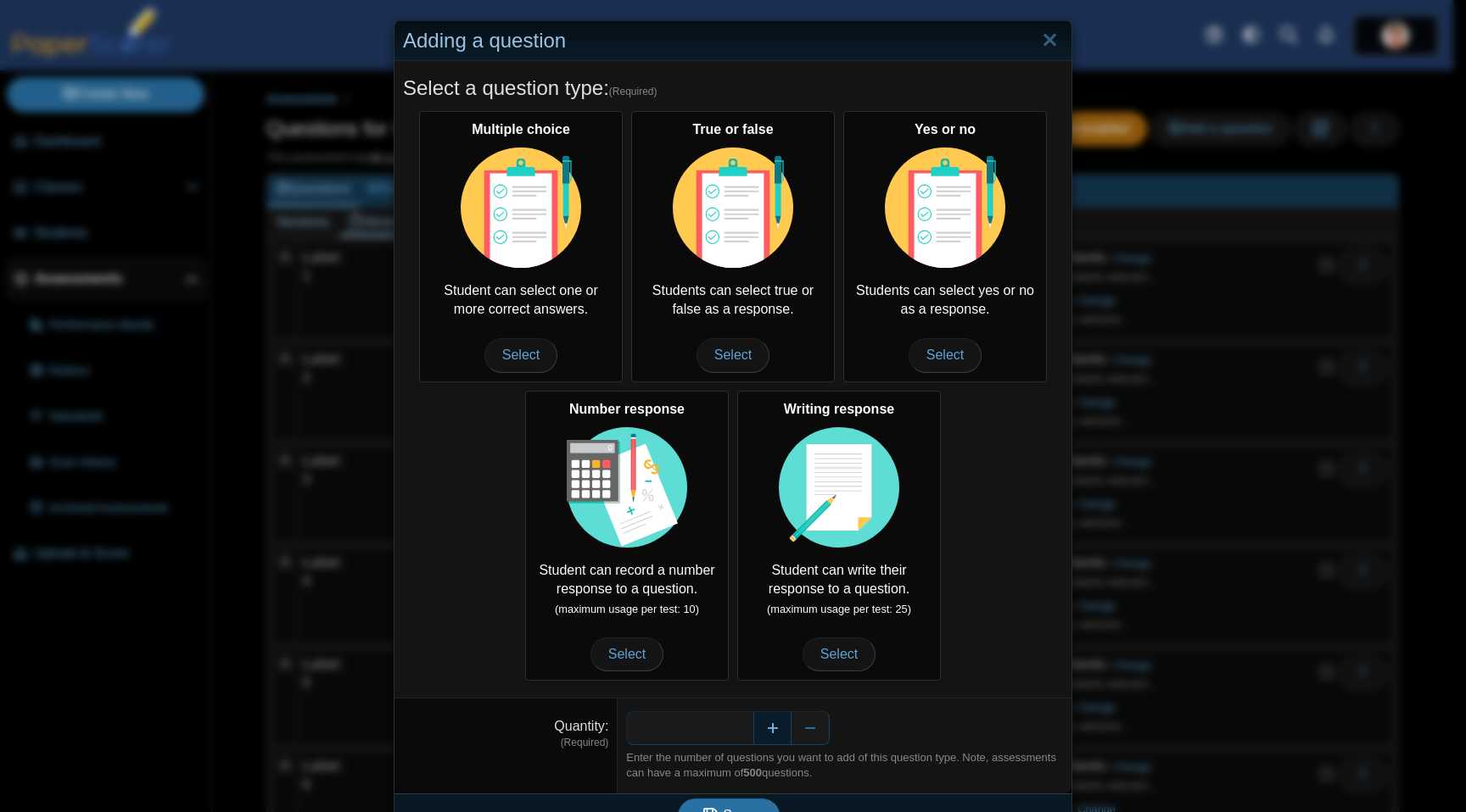
scroll to position [46, 0]
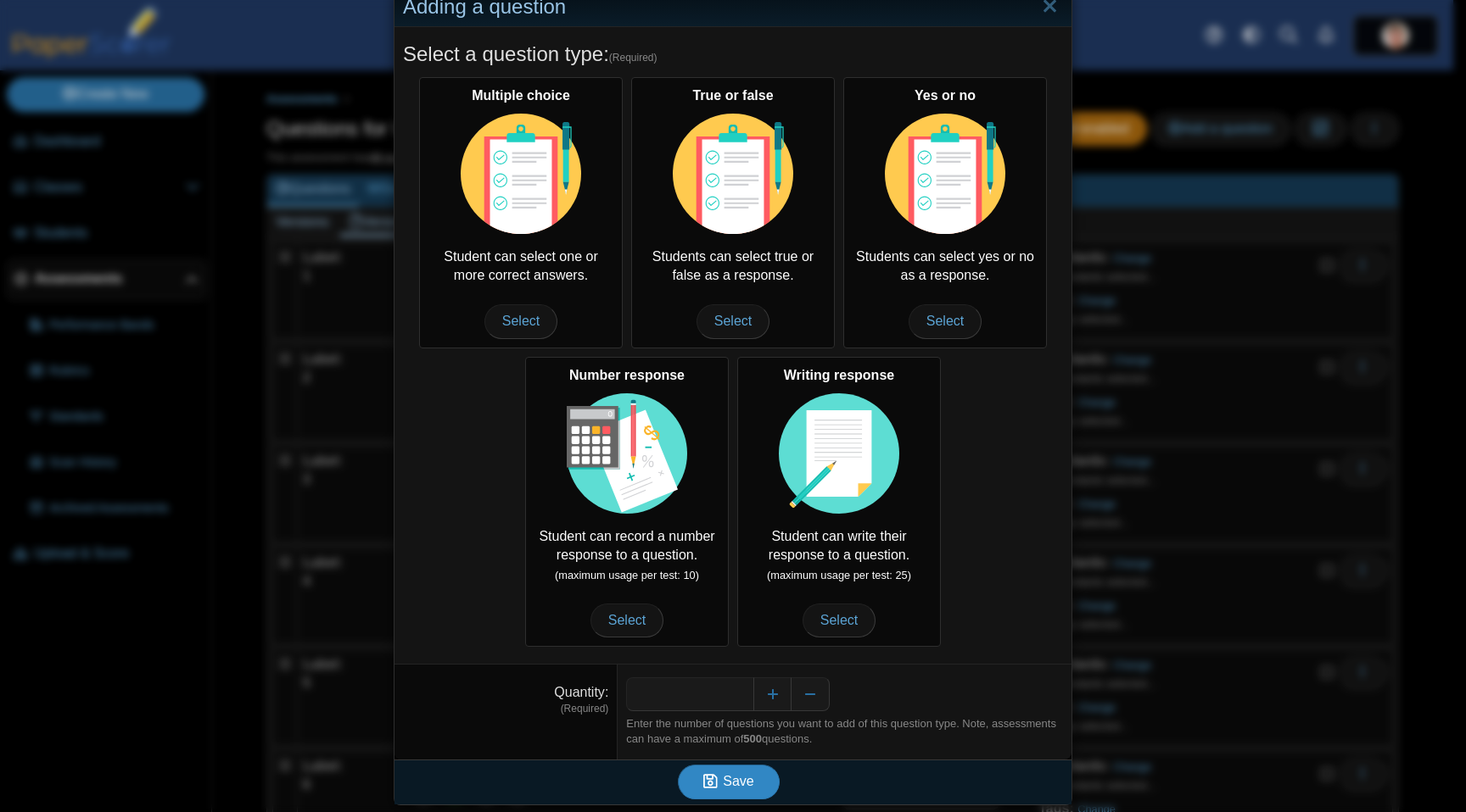
click at [744, 784] on span "Save" at bounding box center [738, 781] width 30 height 14
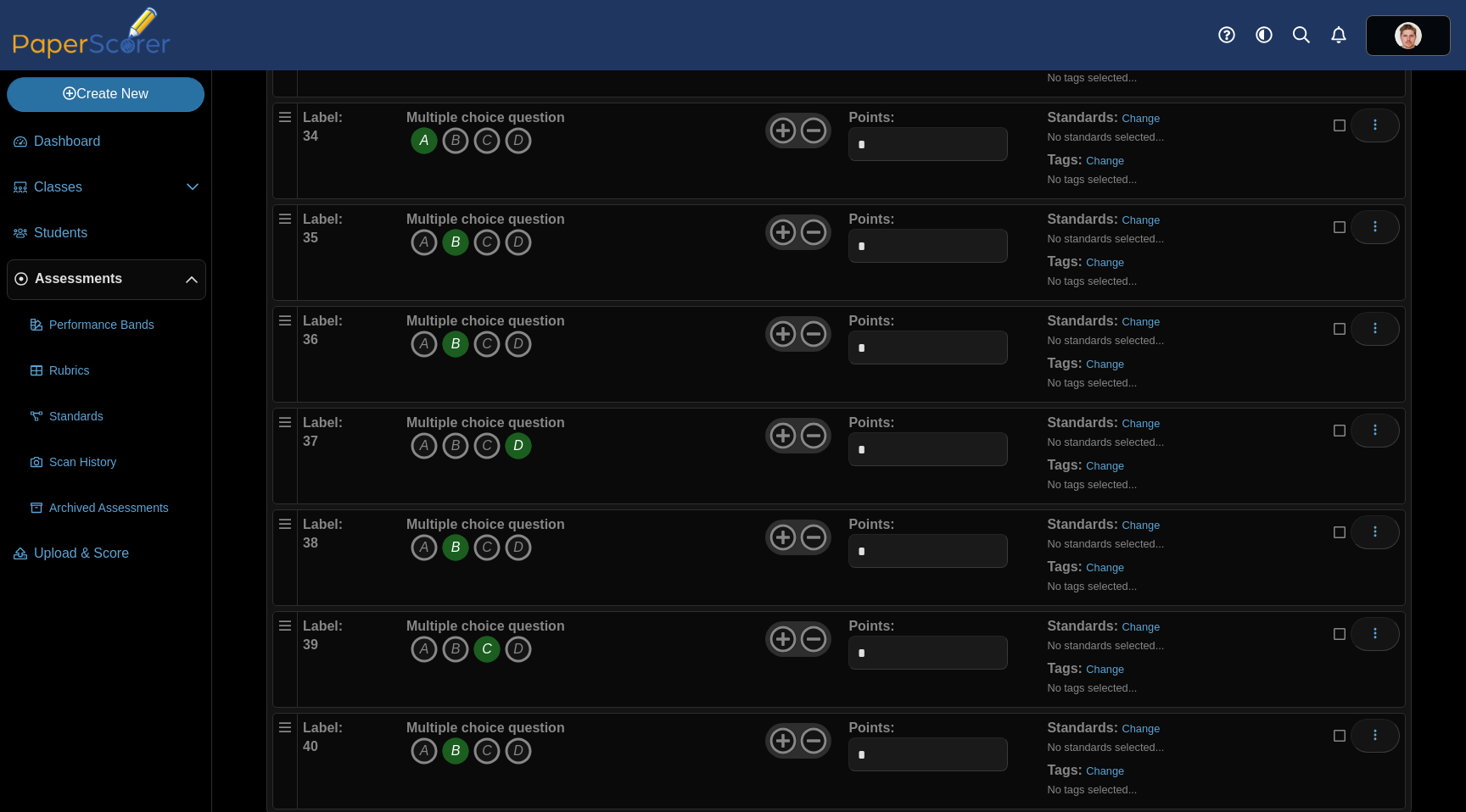
scroll to position [3534, 0]
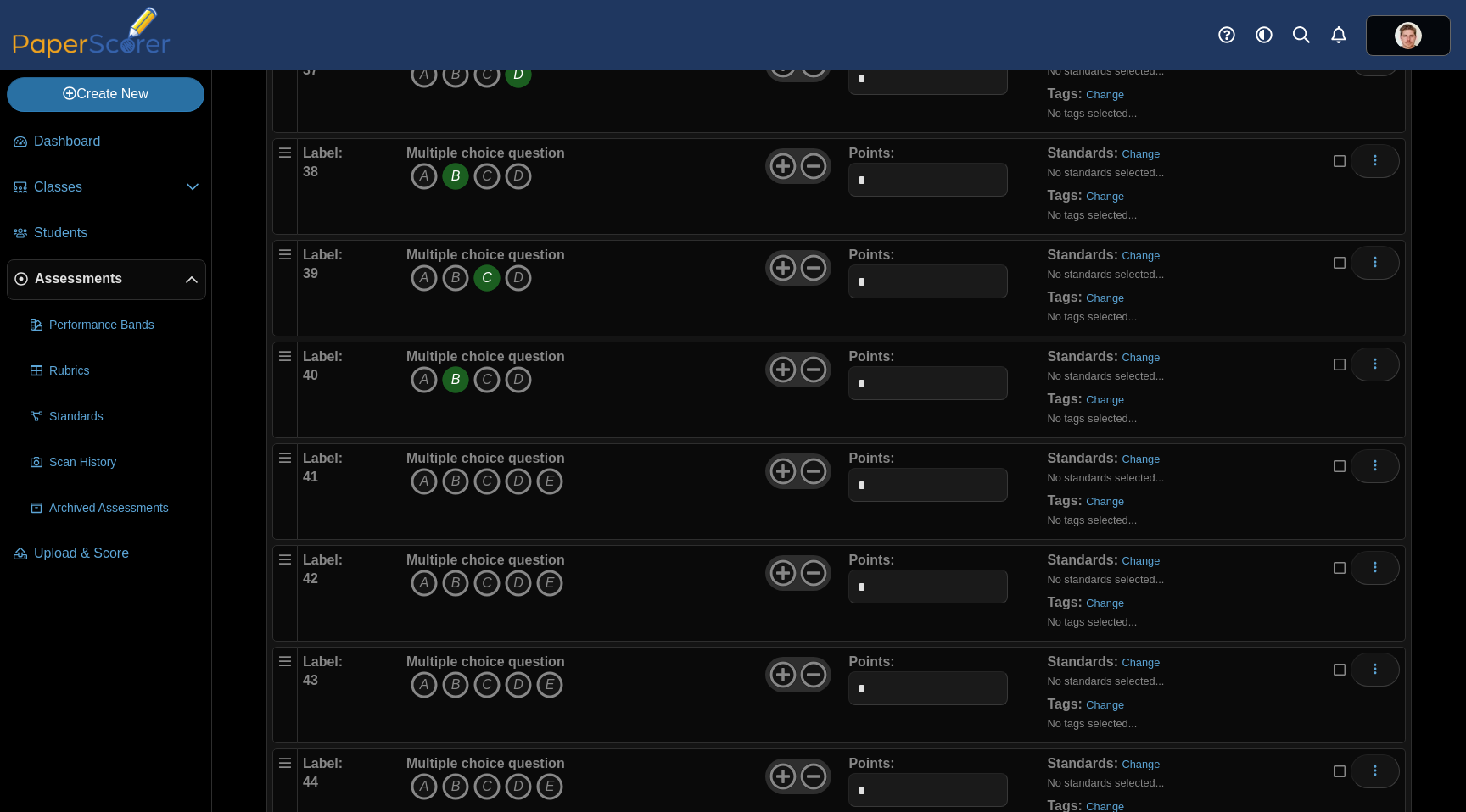
scroll to position [3941, 0]
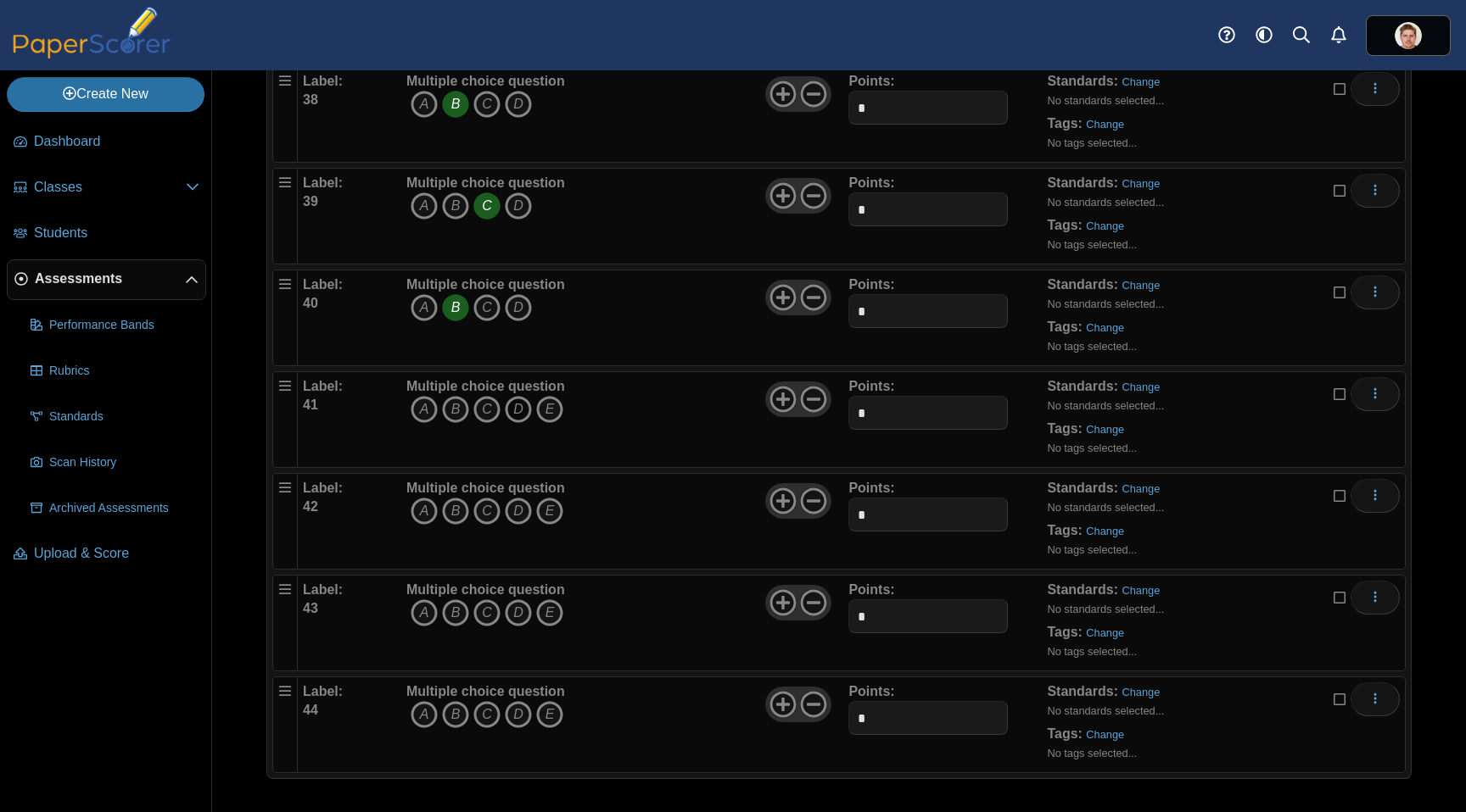
click at [528, 406] on icon "D" at bounding box center [518, 409] width 27 height 27
click at [450, 511] on icon "B" at bounding box center [455, 511] width 27 height 27
click at [815, 503] on icon at bounding box center [813, 501] width 27 height 27
click at [480, 607] on icon "C" at bounding box center [486, 613] width 27 height 27
drag, startPoint x: 521, startPoint y: 714, endPoint x: 547, endPoint y: 697, distance: 31.1
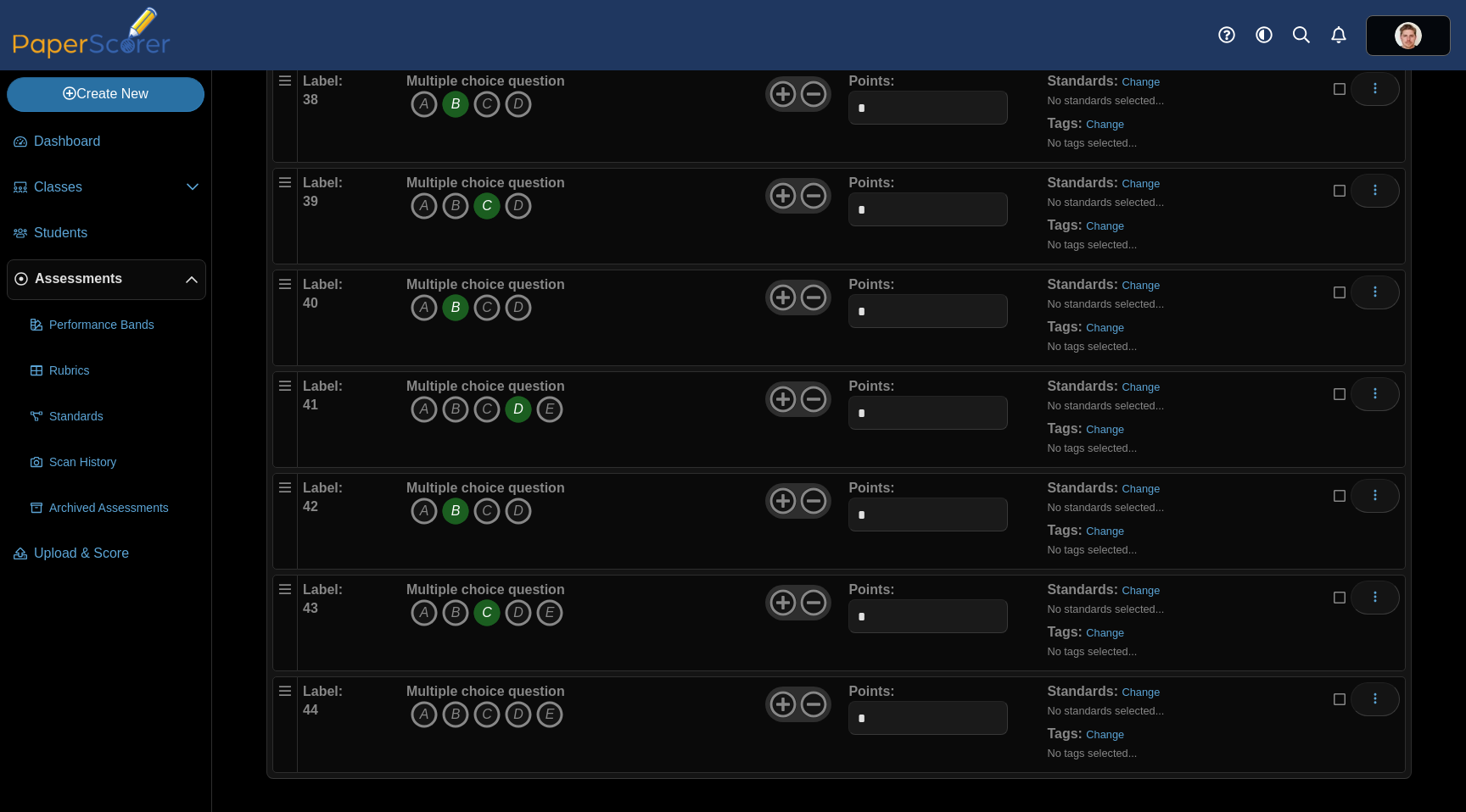
click at [521, 714] on icon "D" at bounding box center [518, 714] width 27 height 27
click at [811, 602] on use at bounding box center [814, 603] width 26 height 26
drag, startPoint x: 811, startPoint y: 706, endPoint x: 810, endPoint y: 693, distance: 13.0
click at [811, 706] on icon at bounding box center [813, 704] width 27 height 27
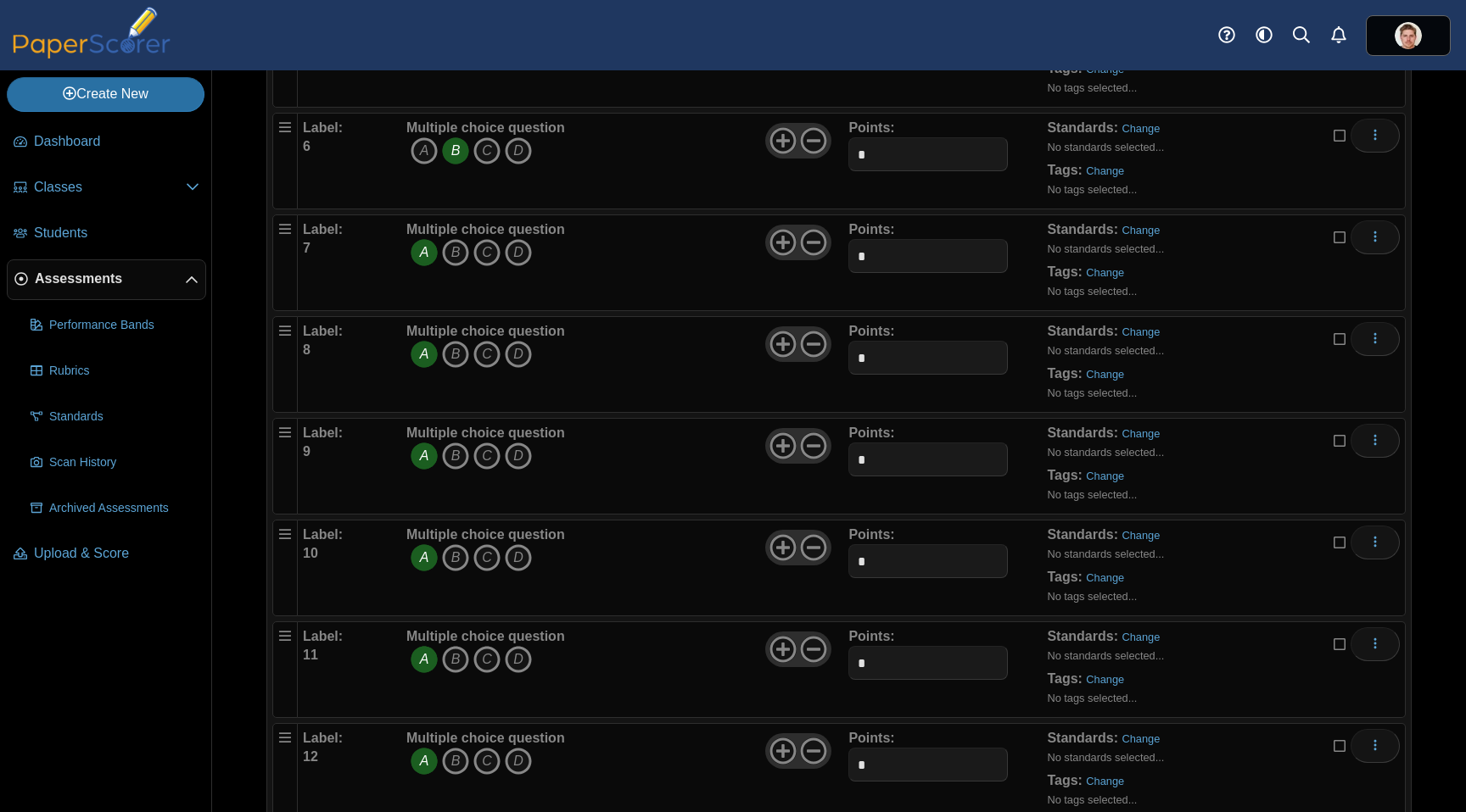
scroll to position [0, 0]
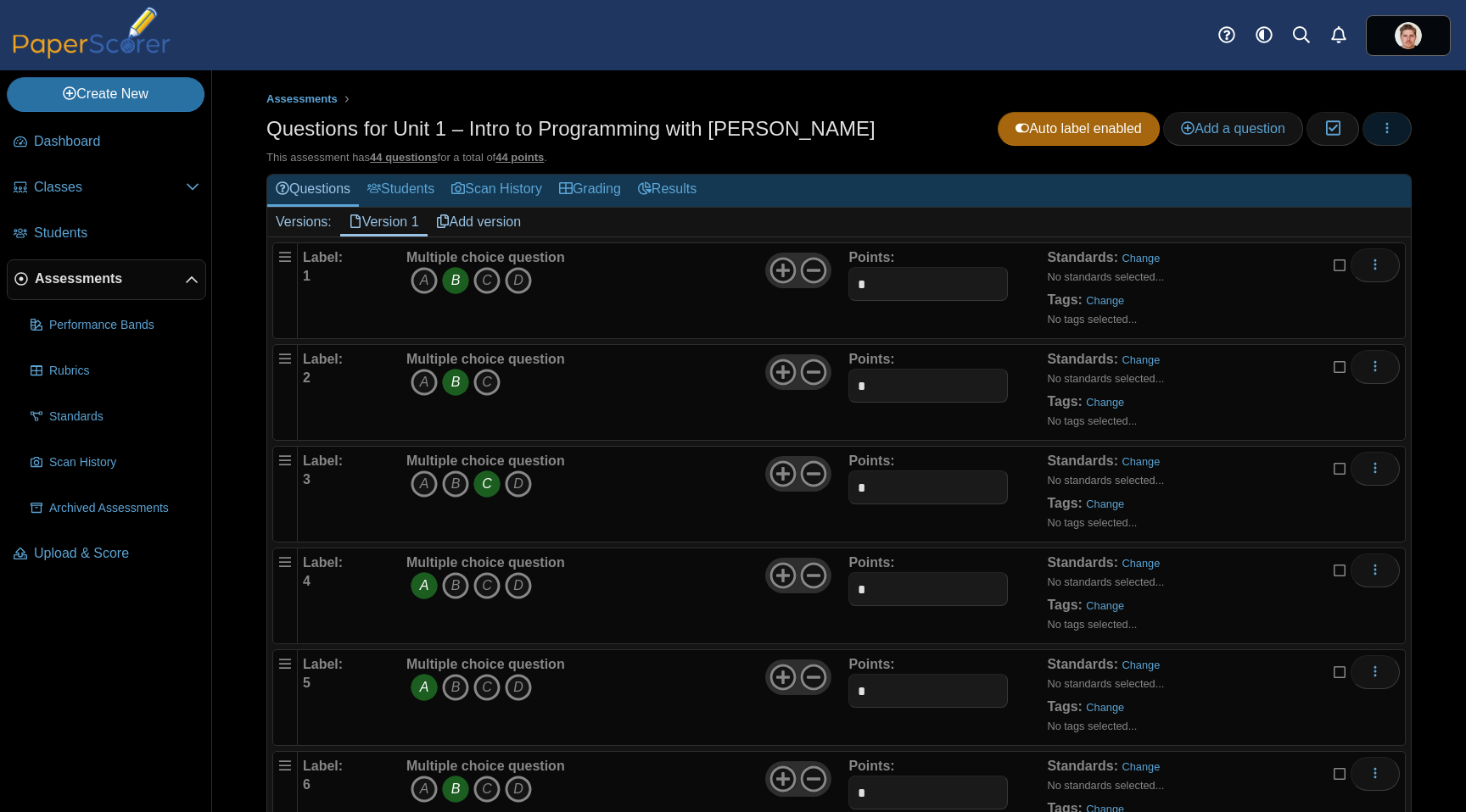
click at [1386, 132] on use "button" at bounding box center [1387, 128] width 3 height 11
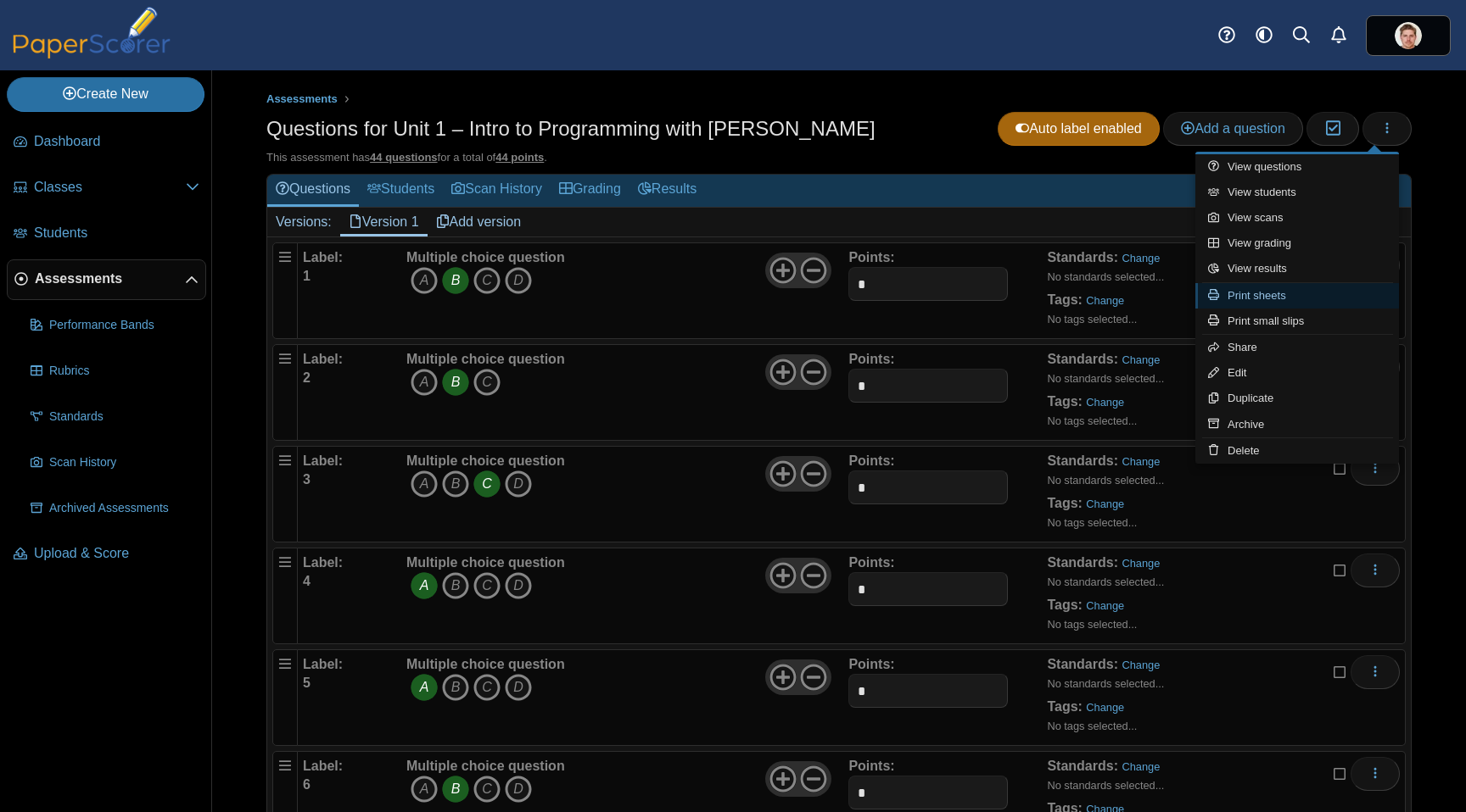
click at [1278, 289] on link "Print sheets" at bounding box center [1297, 295] width 204 height 25
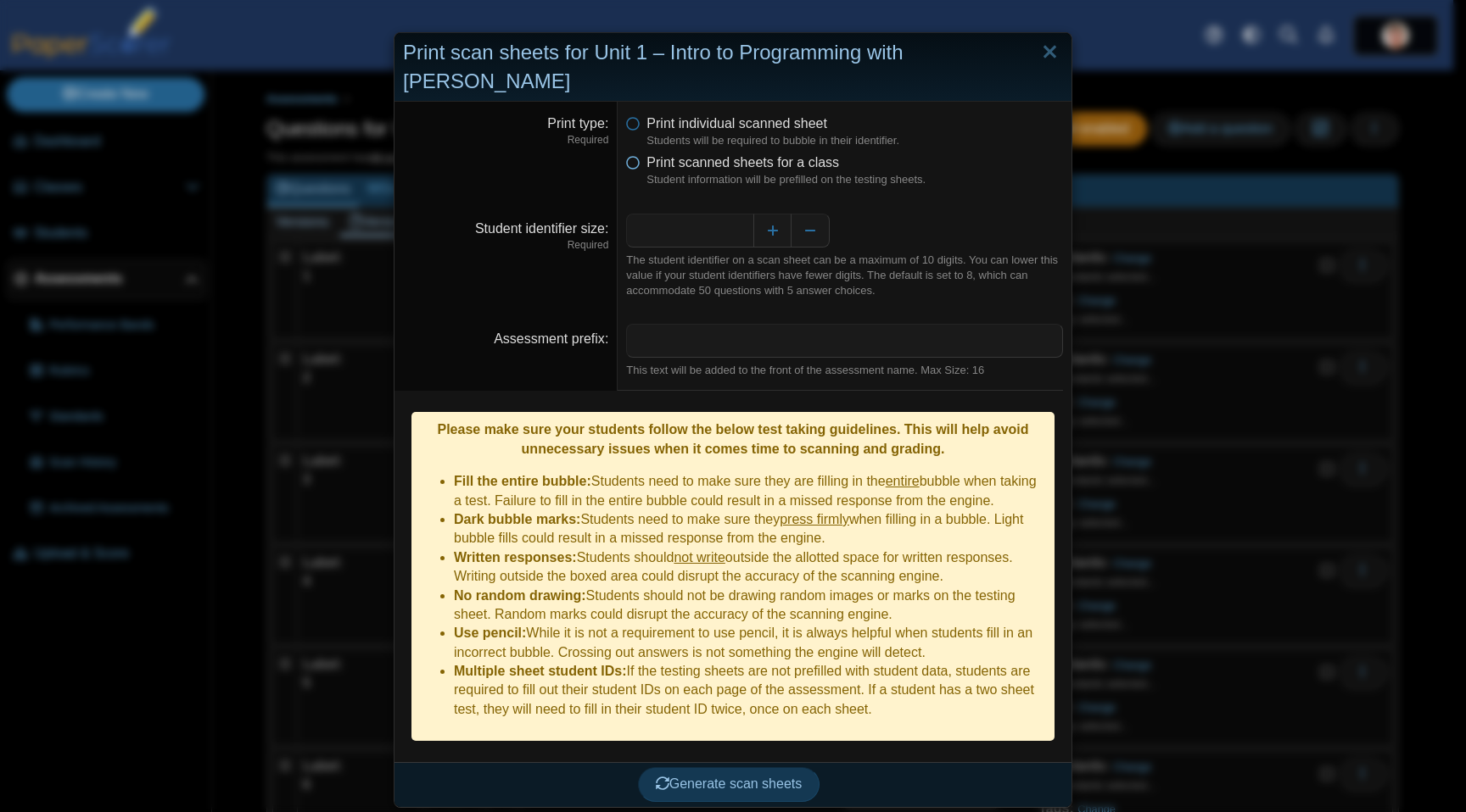
click at [630, 153] on icon at bounding box center [633, 159] width 13 height 12
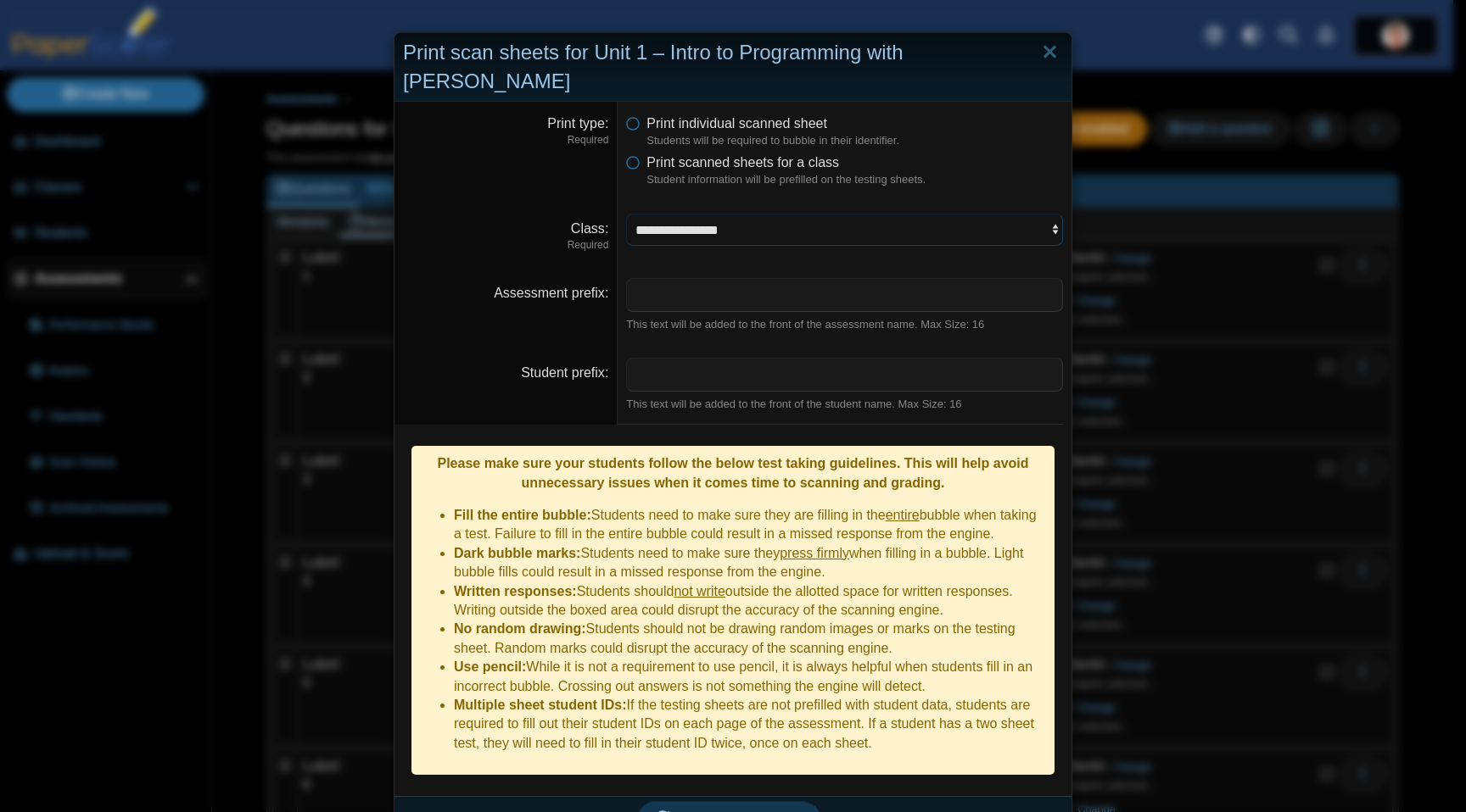
click at [766, 213] on select "**********" at bounding box center [844, 229] width 437 height 32
select select "**********"
click at [626, 213] on select "**********" at bounding box center [844, 229] width 437 height 32
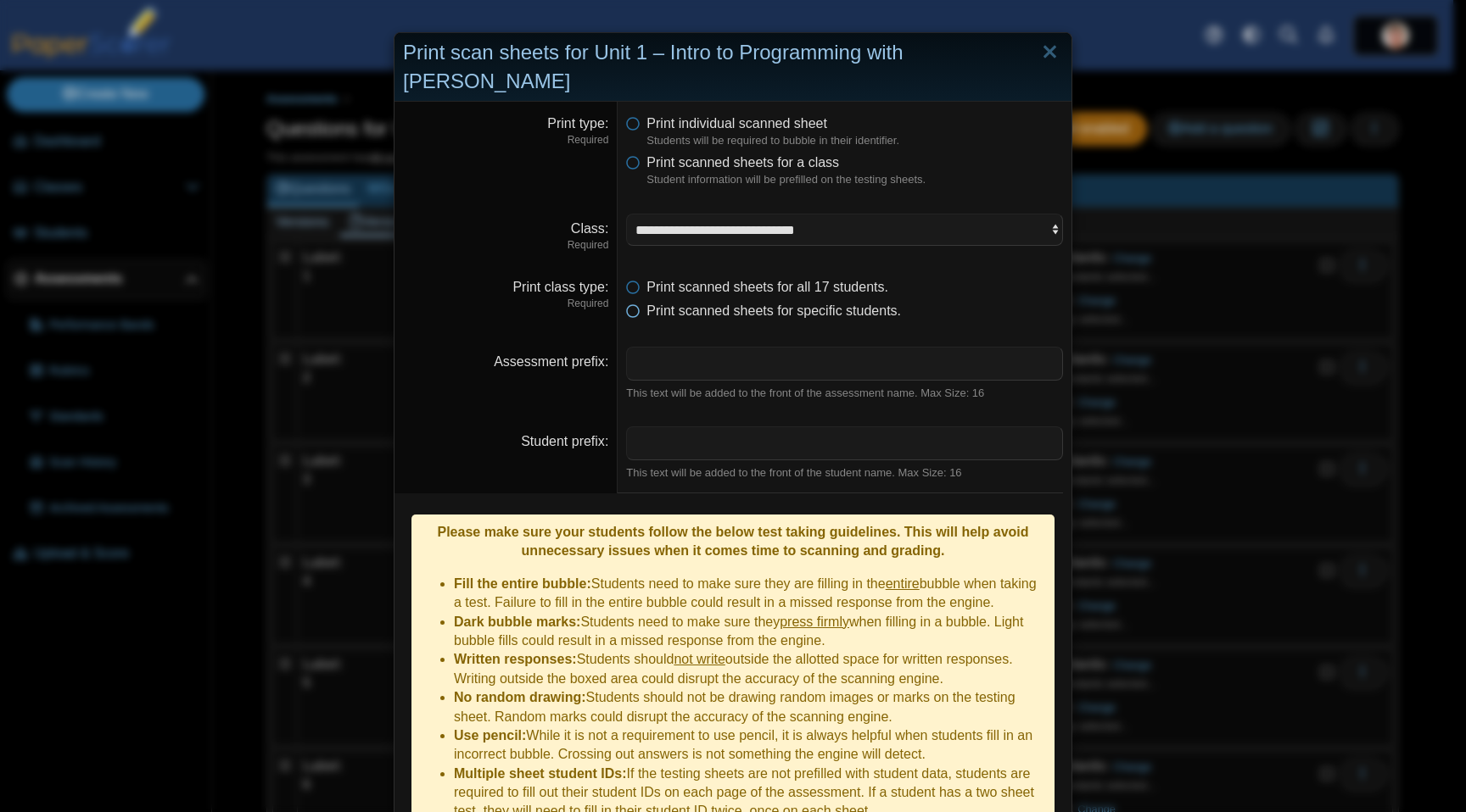
click at [629, 302] on icon at bounding box center [633, 307] width 13 height 12
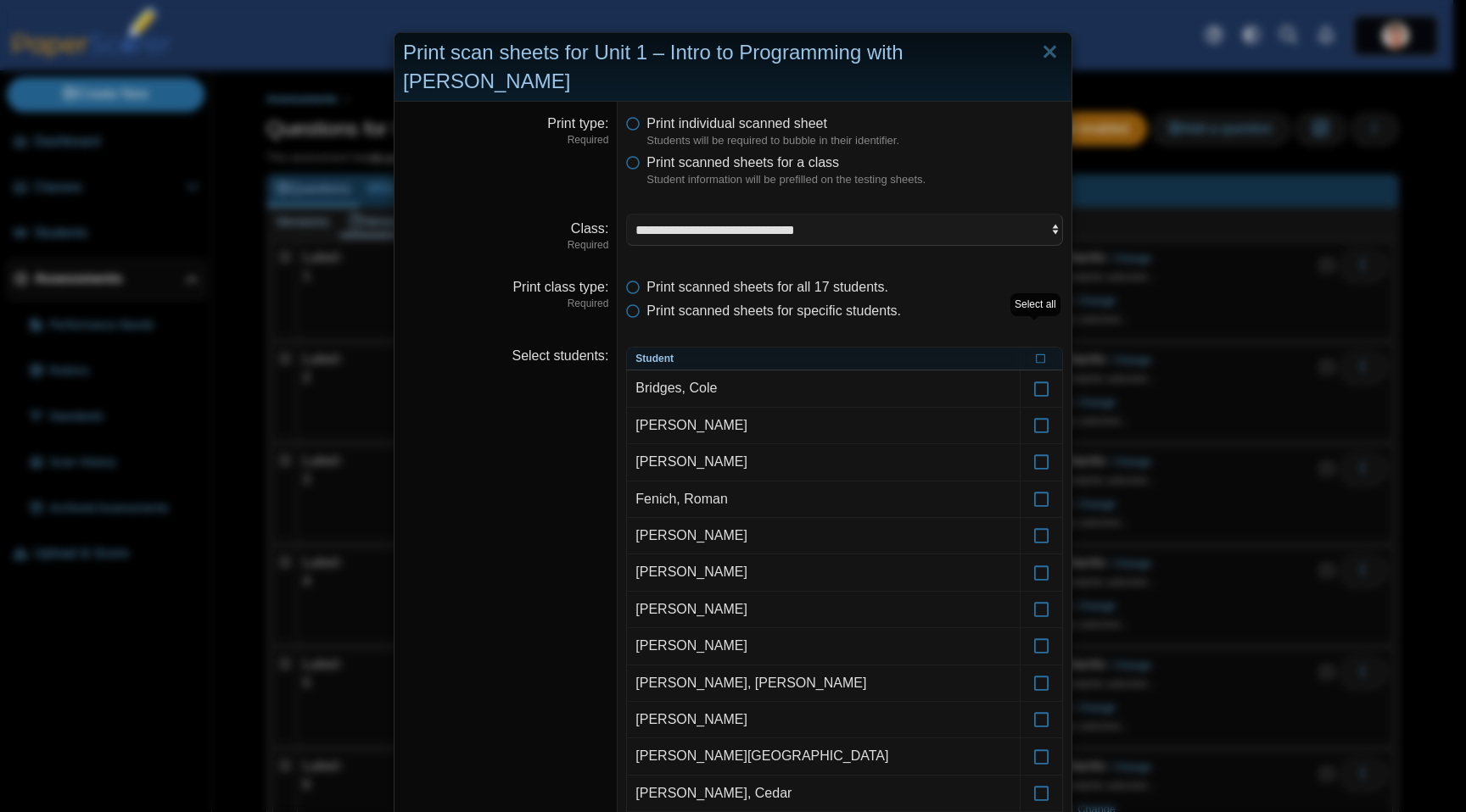
click at [1011, 278] on li "Print scanned sheets for all 17 students." at bounding box center [844, 288] width 437 height 19
click at [666, 280] on span "Print scanned sheets for all 17 students." at bounding box center [766, 287] width 242 height 14
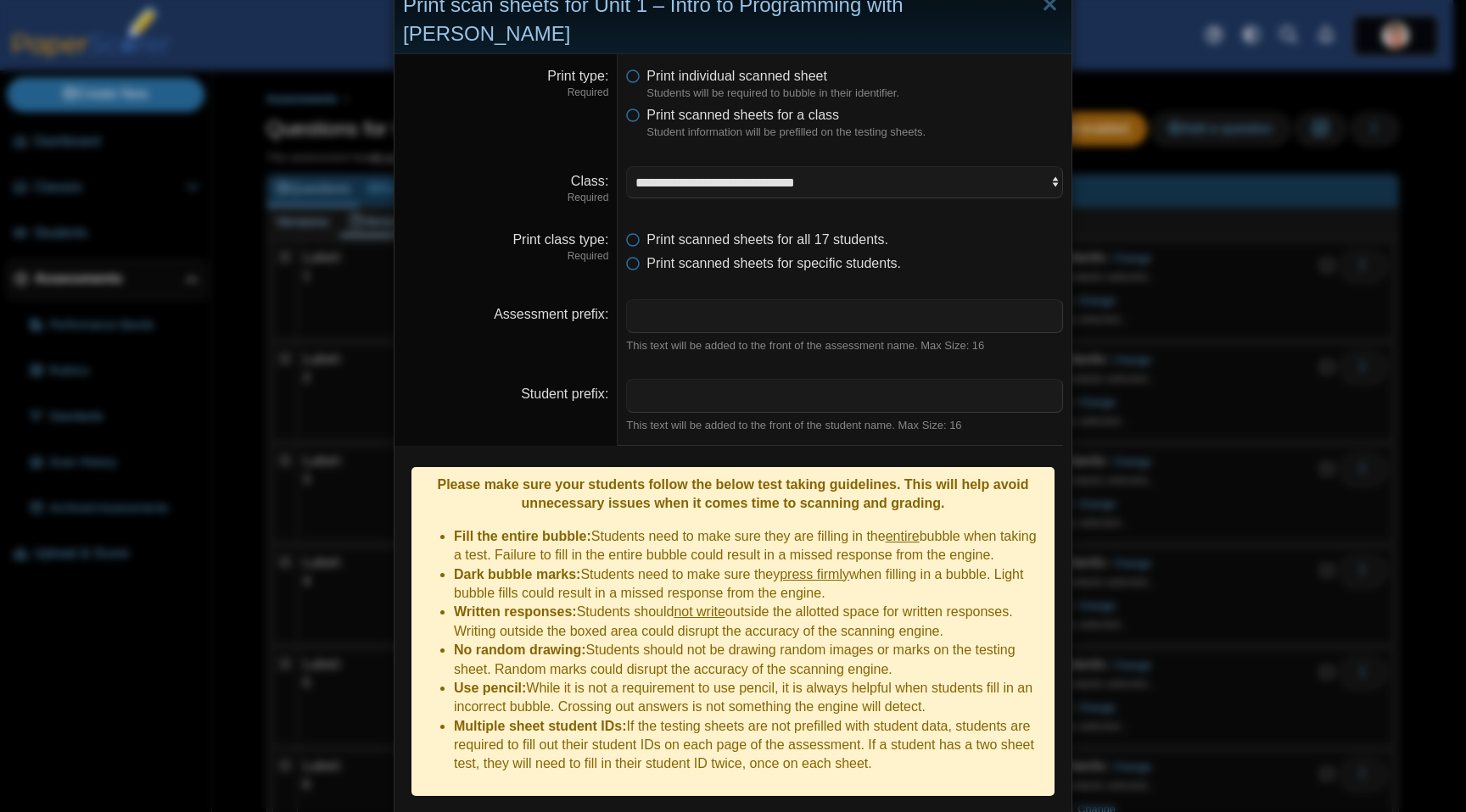
scroll to position [51, 0]
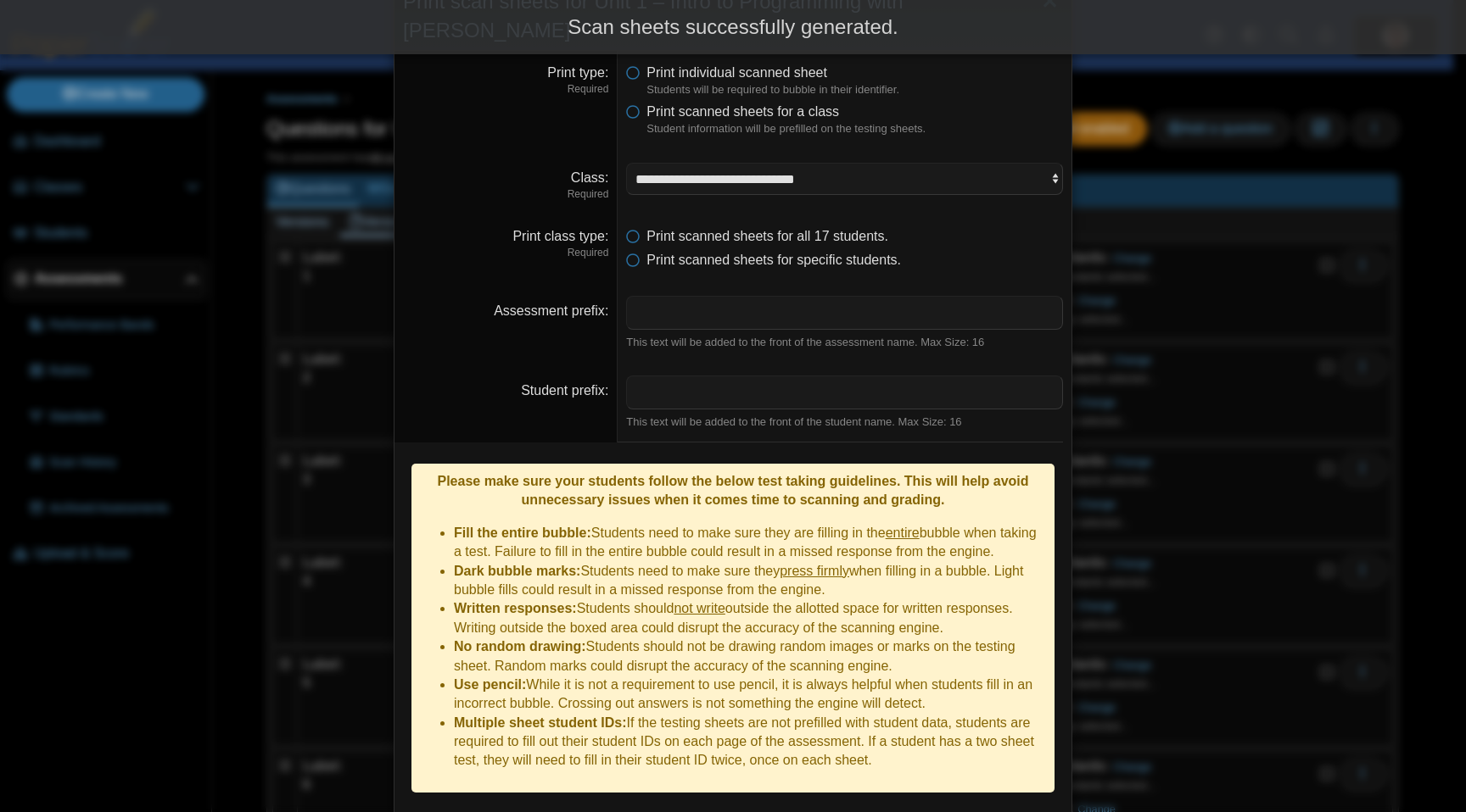
scroll to position [187, 0]
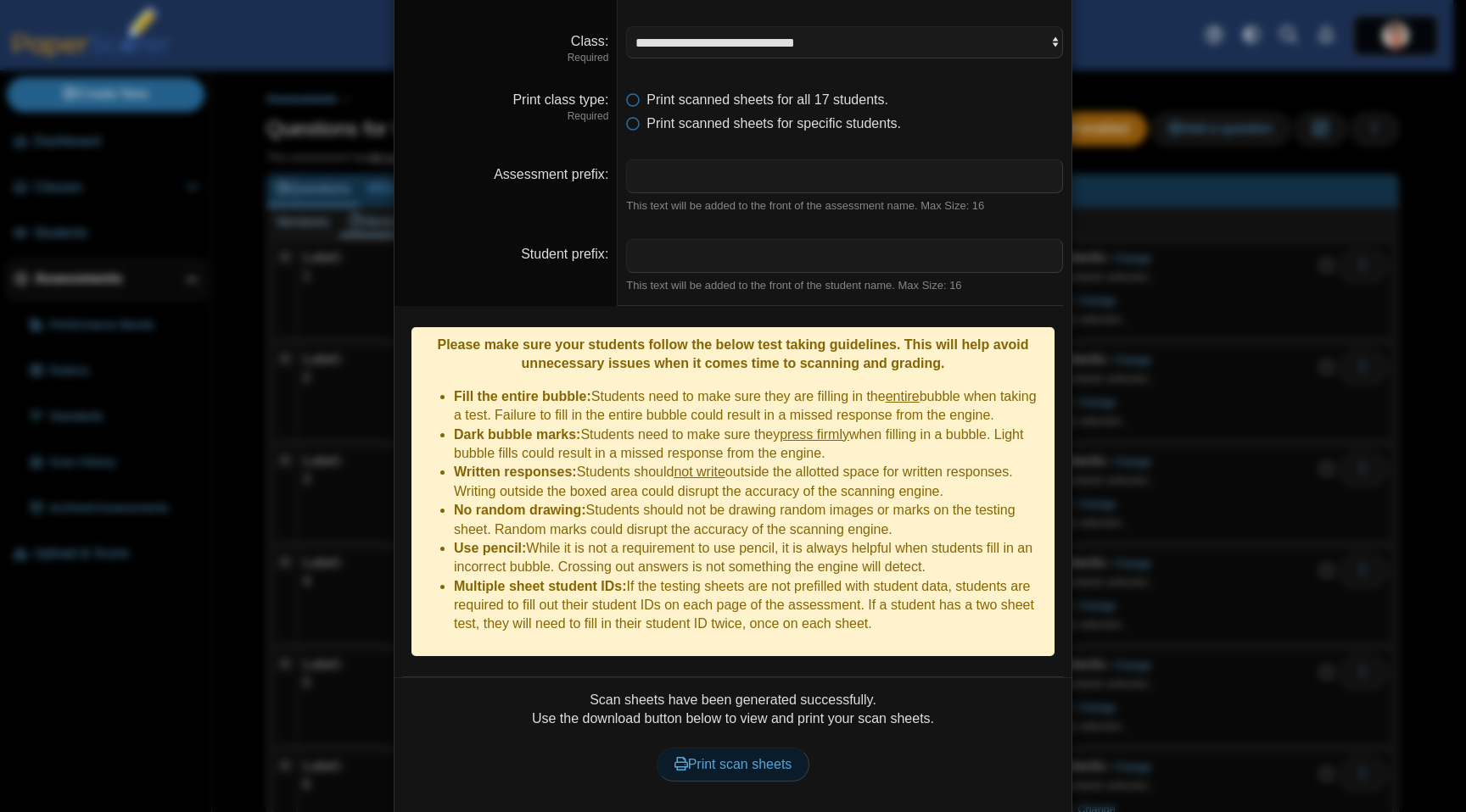
click at [764, 757] on span "Print scan sheets" at bounding box center [733, 764] width 118 height 14
click at [1202, 109] on div "**********" at bounding box center [733, 406] width 1466 height 812
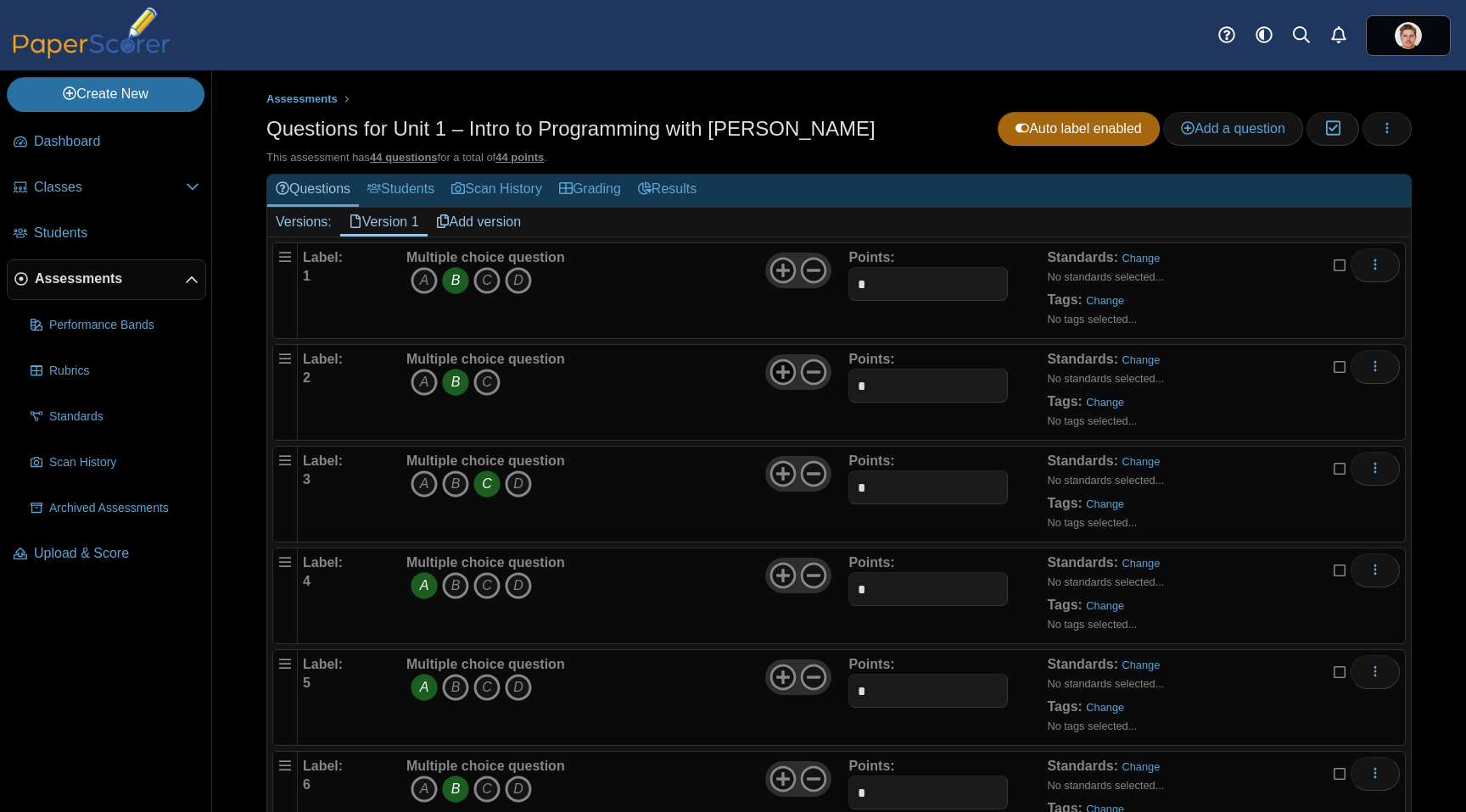
click at [778, 372] on use at bounding box center [782, 373] width 26 height 26
click at [1380, 132] on icon "button" at bounding box center [1387, 128] width 13 height 13
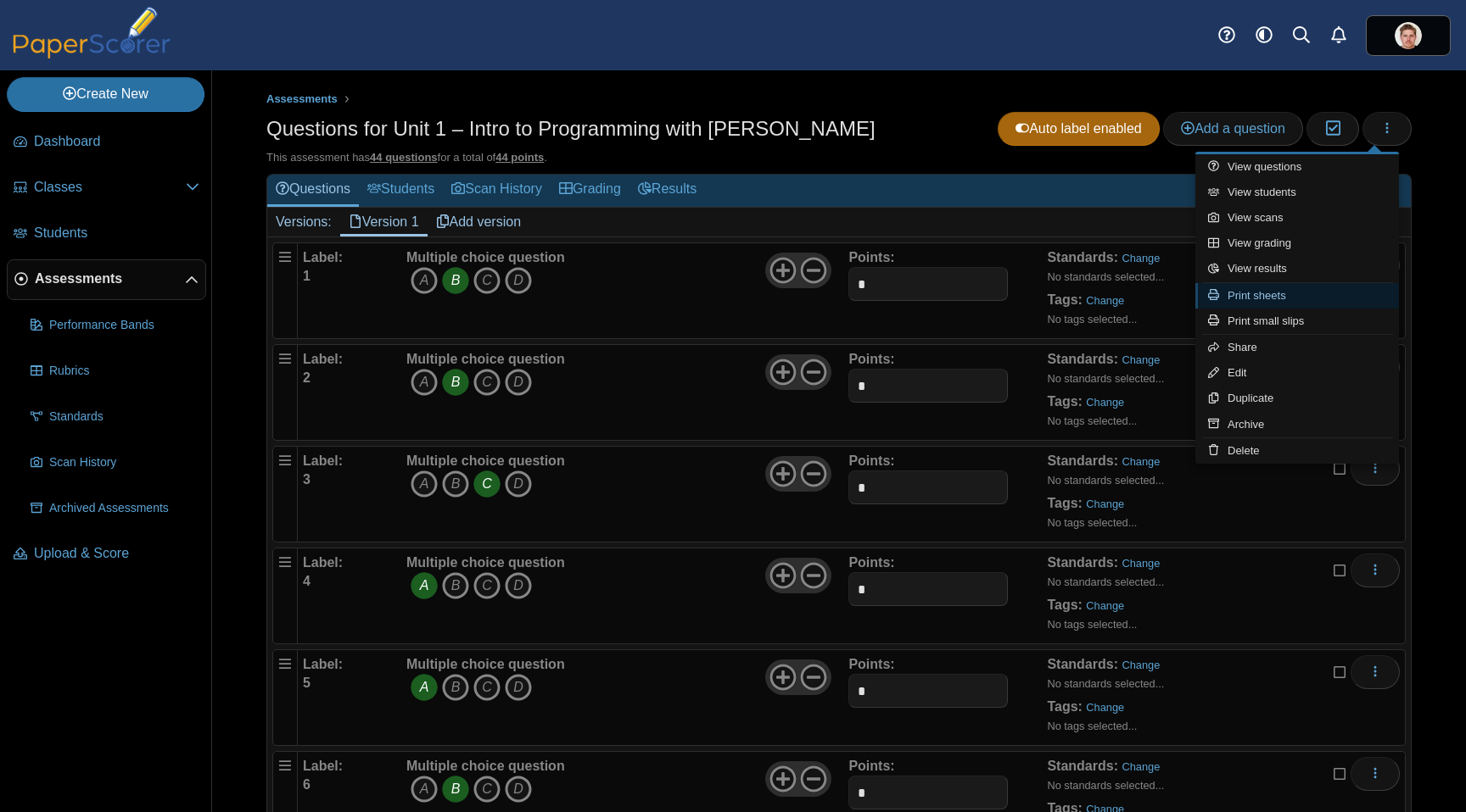
click at [1273, 298] on link "Print sheets" at bounding box center [1297, 295] width 204 height 25
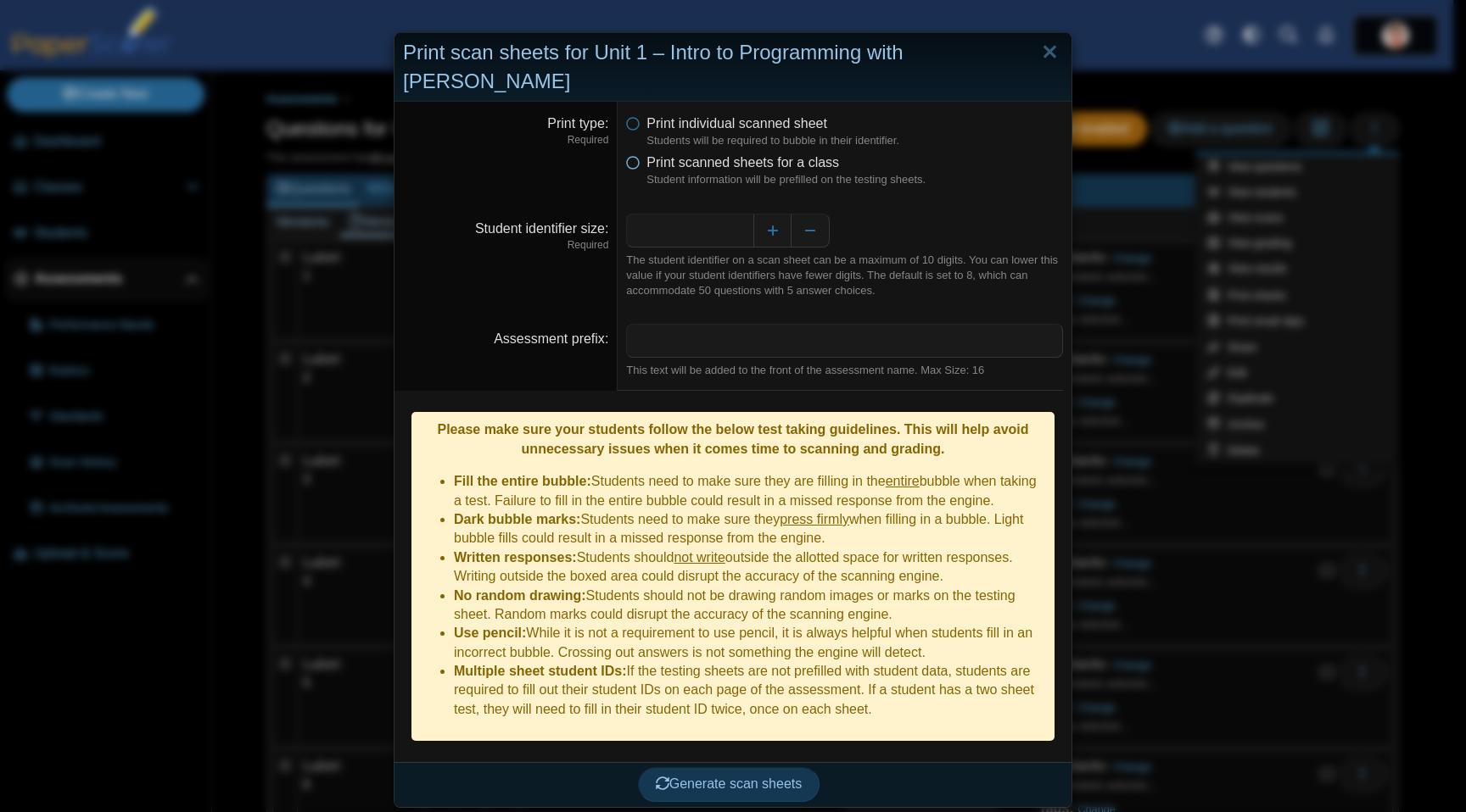
click at [670, 155] on span "Print scanned sheets for a class" at bounding box center [742, 162] width 193 height 14
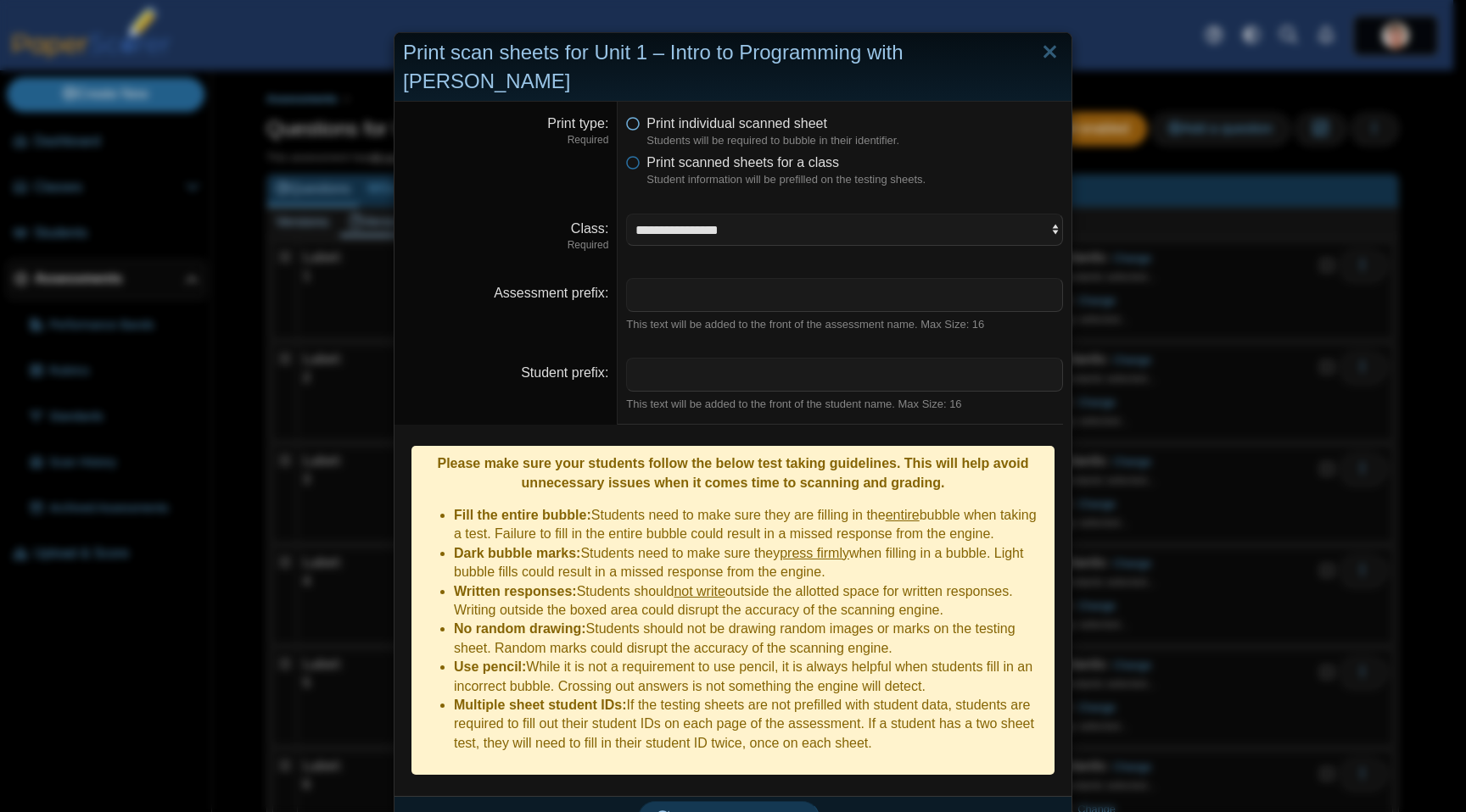
click at [665, 117] on span "Print individual scanned sheet" at bounding box center [736, 123] width 181 height 14
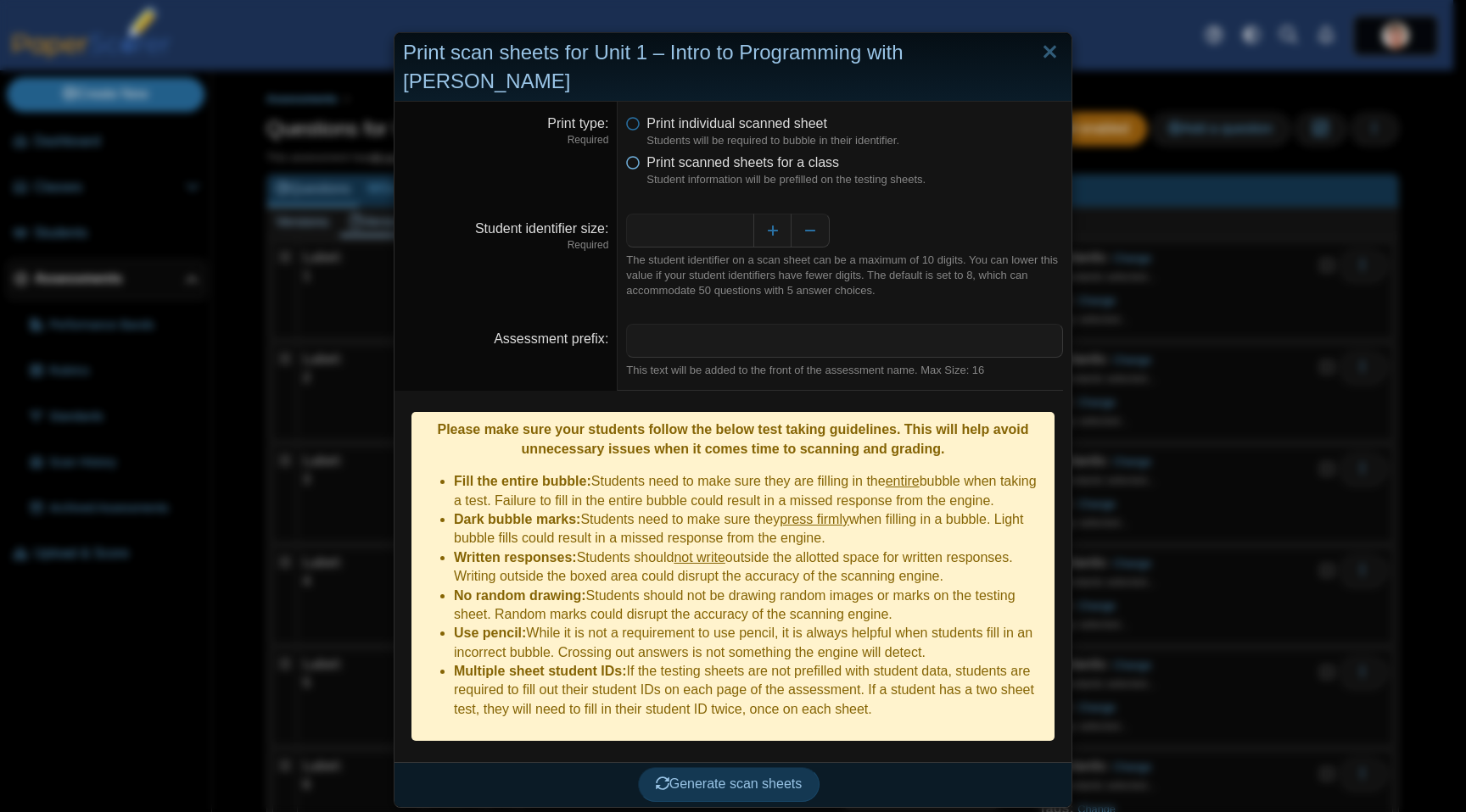
click at [626, 153] on icon at bounding box center [633, 159] width 13 height 12
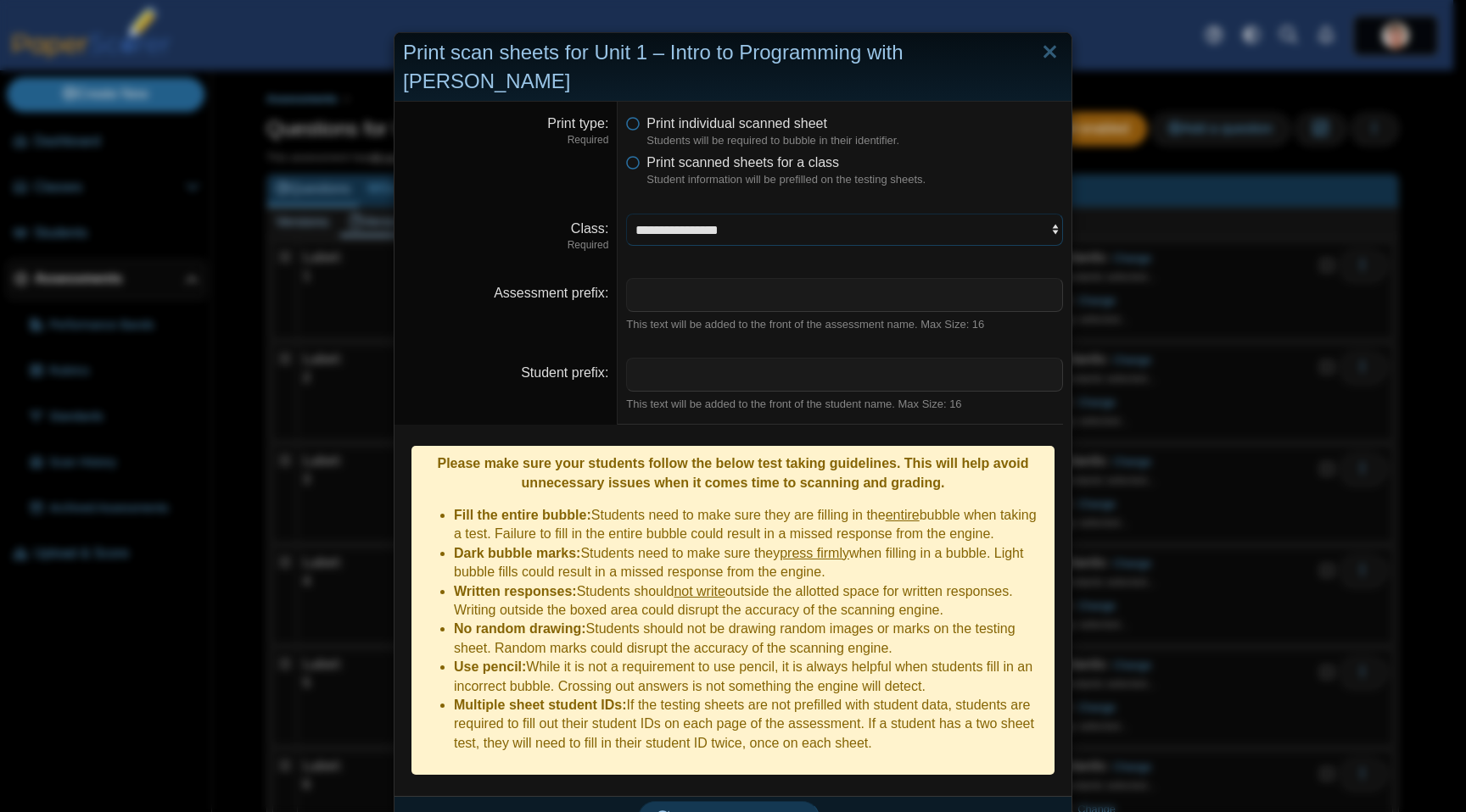
click at [688, 213] on select "**********" at bounding box center [844, 229] width 437 height 32
select select "**********"
click at [626, 213] on select "**********" at bounding box center [844, 229] width 437 height 32
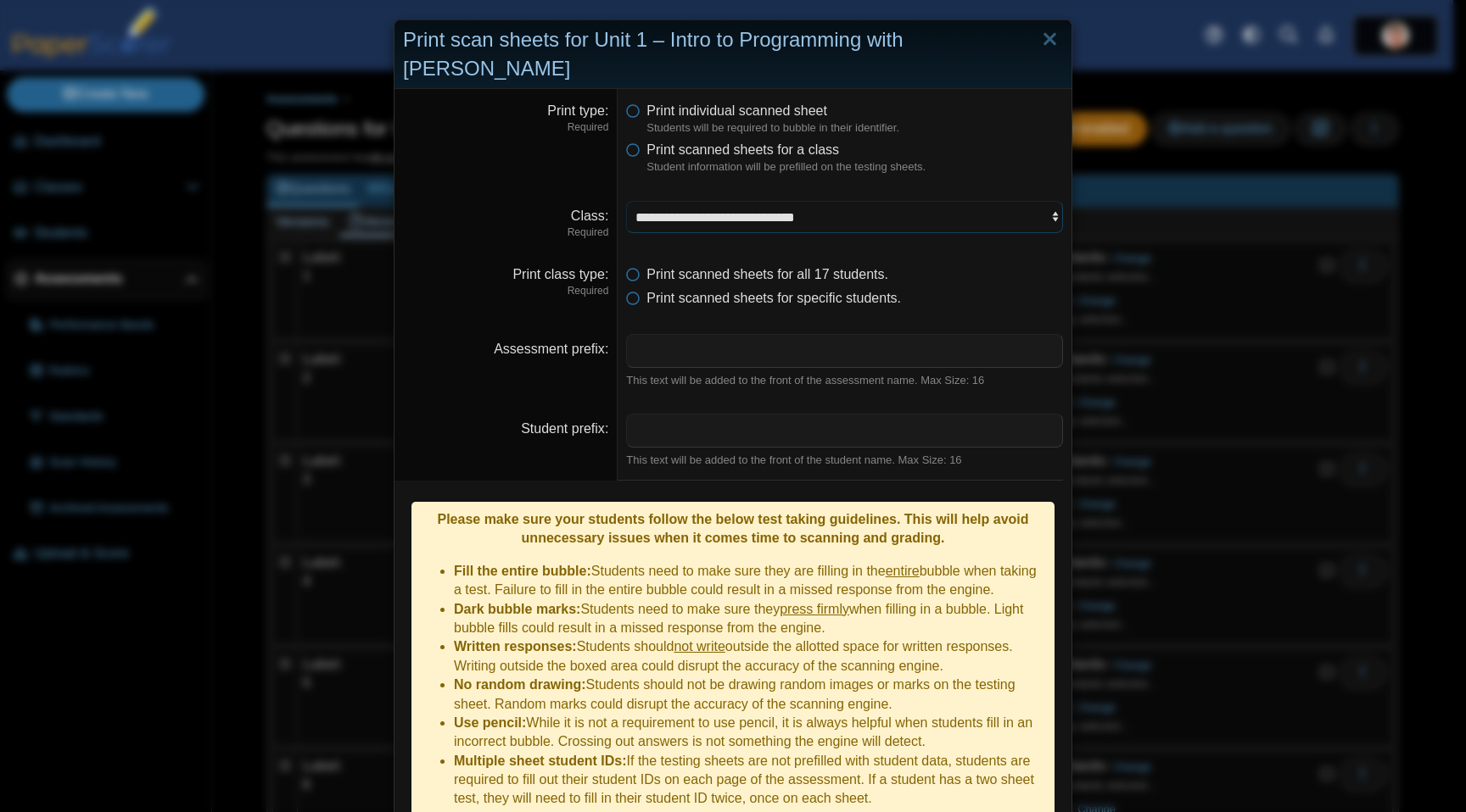
scroll to position [51, 0]
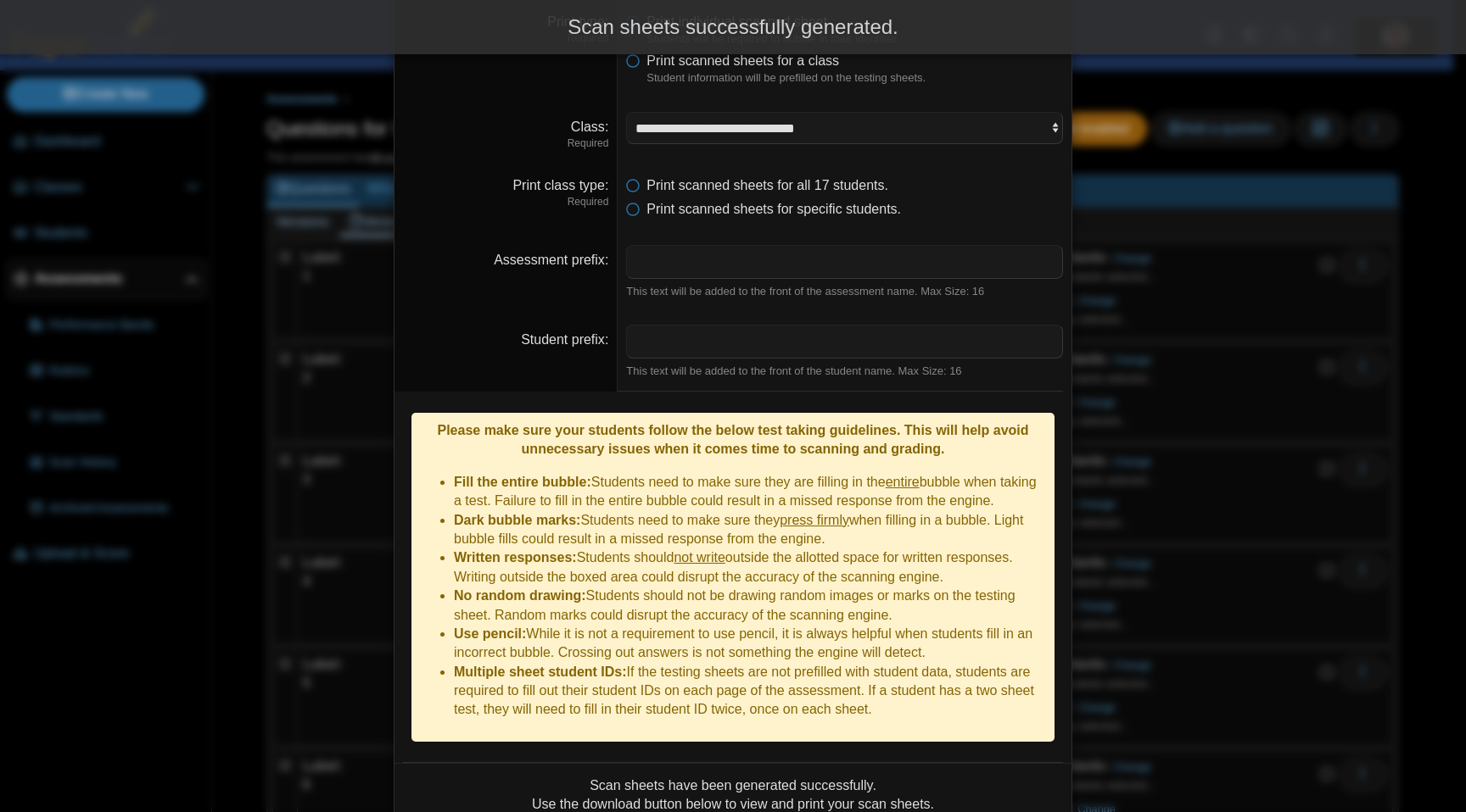
scroll to position [187, 0]
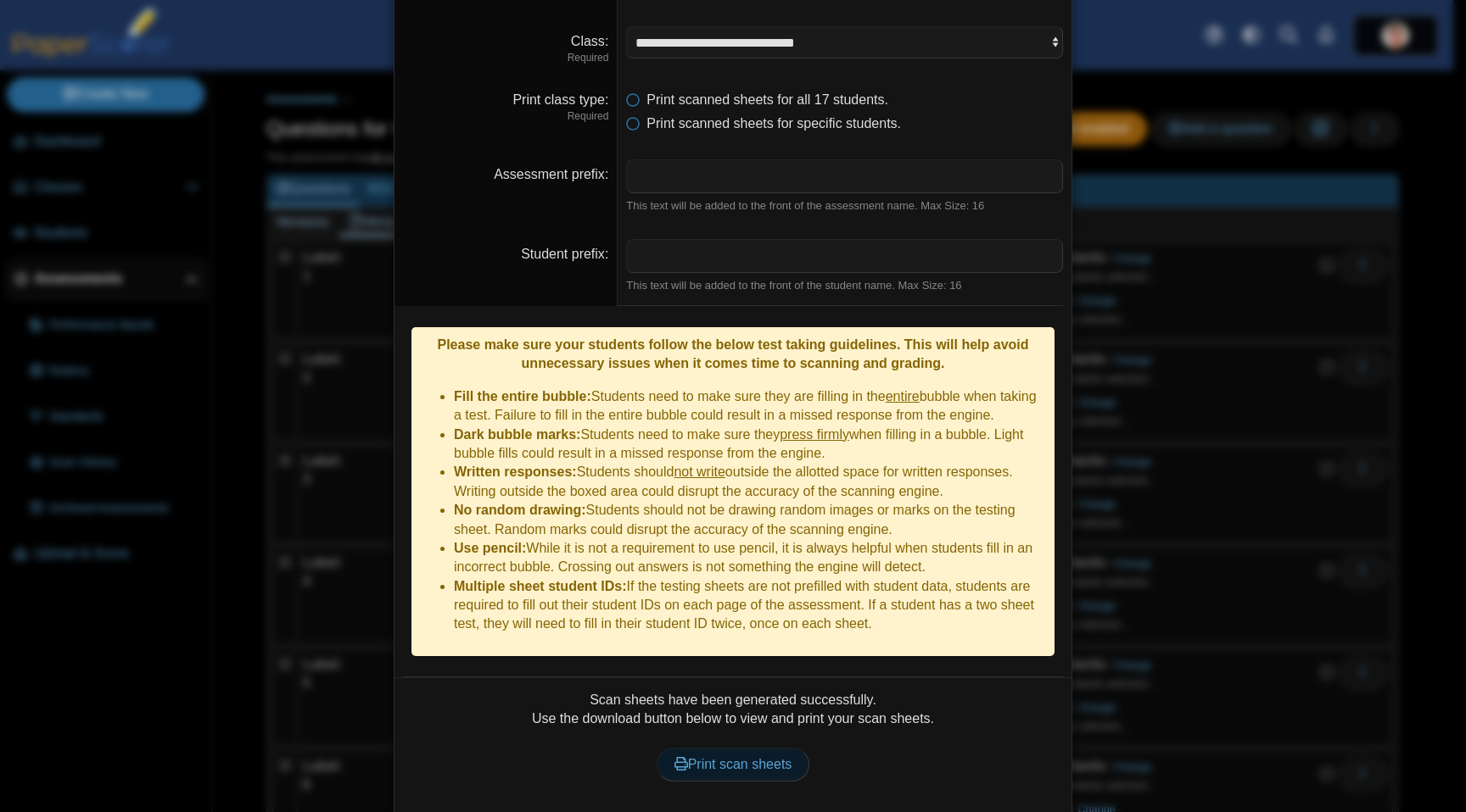
click at [736, 757] on span "Print scan sheets" at bounding box center [733, 764] width 118 height 14
